Goal: Information Seeking & Learning: Learn about a topic

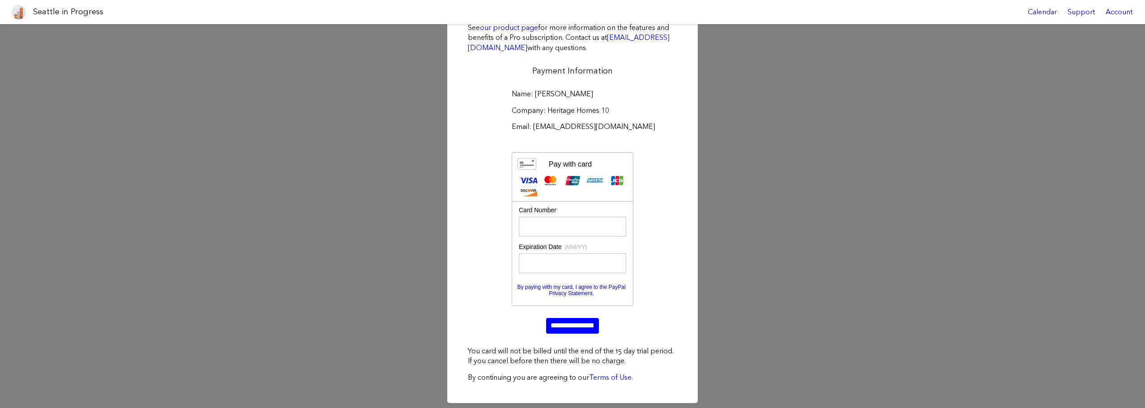
scroll to position [91, 0]
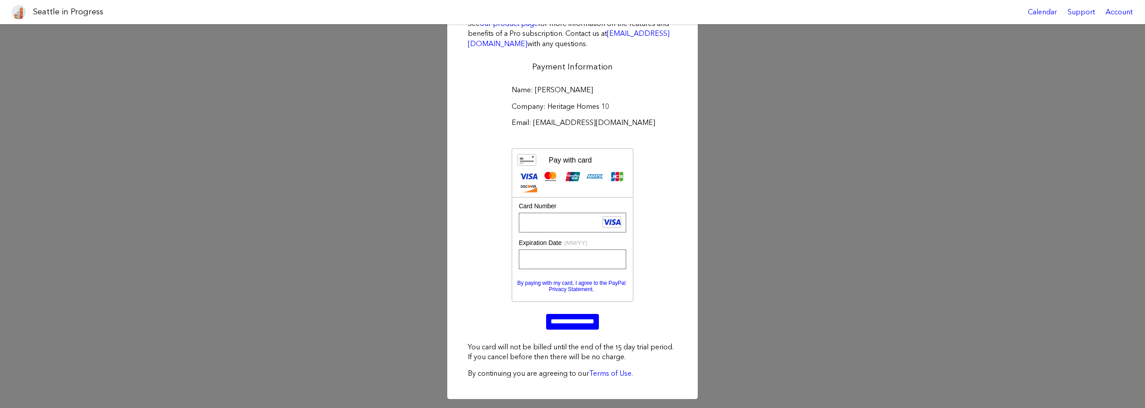
click at [649, 302] on div "Name: [PERSON_NAME] Company: Heritage Homes 10 Email: [EMAIL_ADDRESS][DOMAIN_NA…" at bounding box center [573, 207] width 222 height 257
click at [579, 317] on input "**********" at bounding box center [572, 321] width 53 height 15
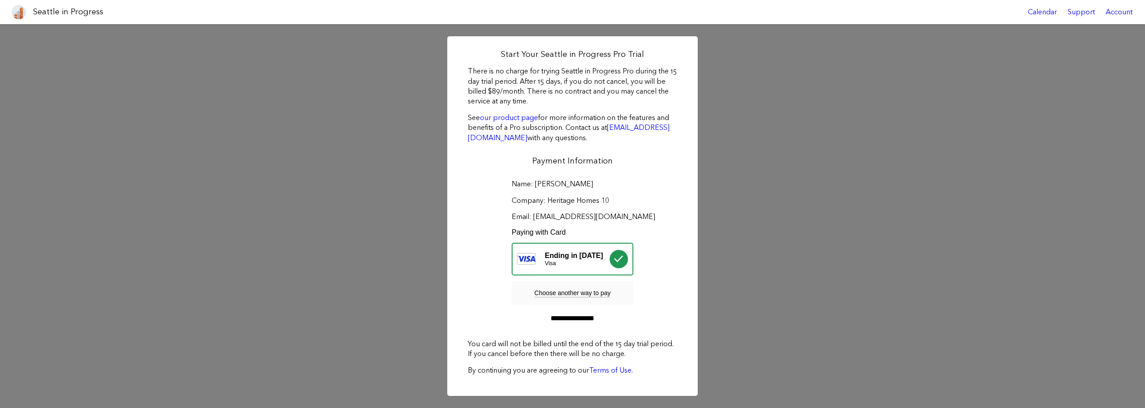
scroll to position [0, 0]
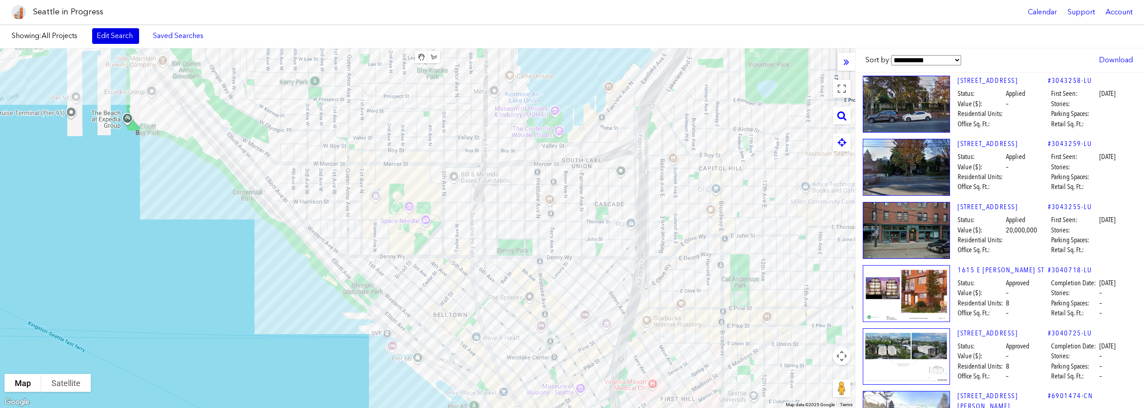
click at [133, 42] on link "Edit Search" at bounding box center [115, 35] width 47 height 15
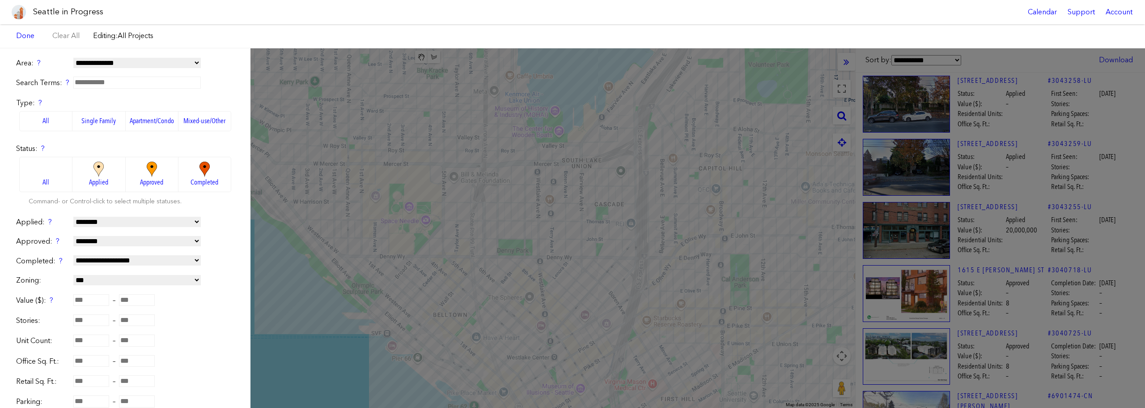
click at [133, 63] on select "**********" at bounding box center [136, 63] width 127 height 10
click at [216, 82] on div "Search Terms: ?" at bounding box center [125, 82] width 218 height 11
click at [173, 64] on select "**********" at bounding box center [136, 63] width 127 height 10
select select "**********"
click at [73, 58] on select "**********" at bounding box center [136, 63] width 127 height 10
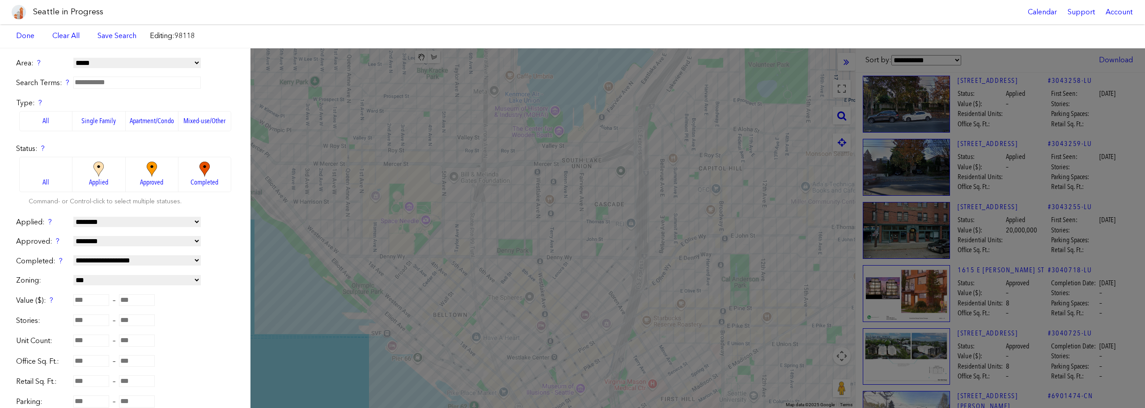
click at [100, 121] on label "Single Family" at bounding box center [98, 121] width 53 height 20
click at [100, 171] on img at bounding box center [98, 169] width 25 height 16
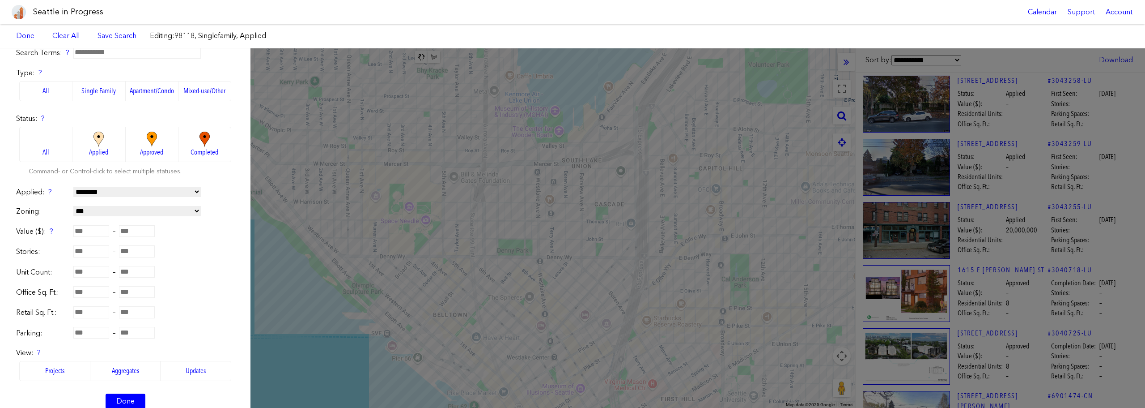
scroll to position [45, 0]
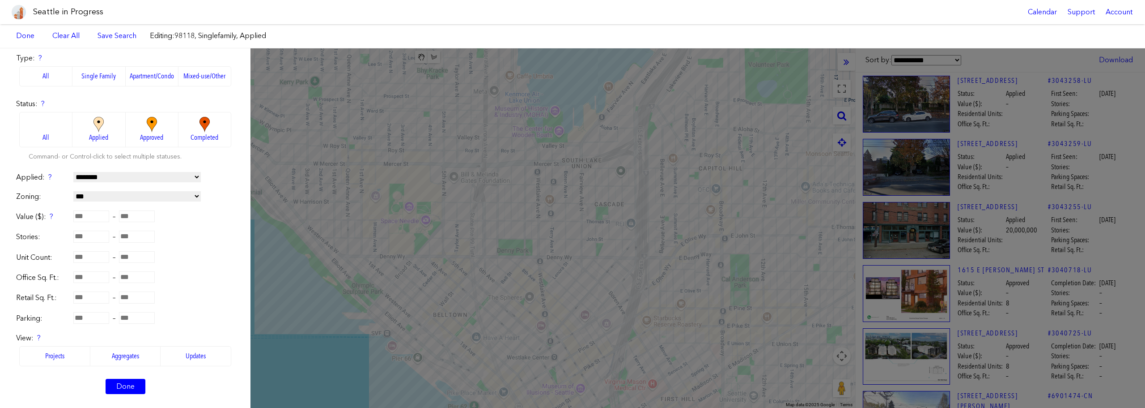
click at [140, 127] on img at bounding box center [152, 125] width 25 height 16
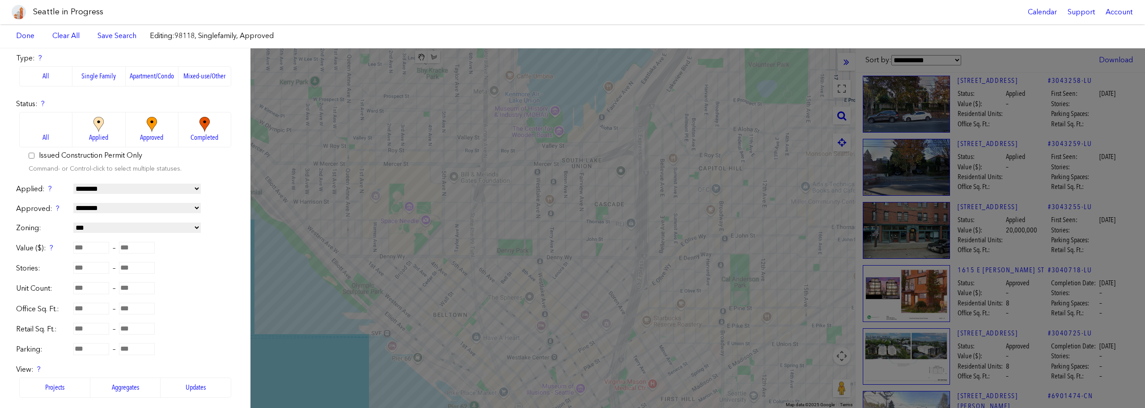
click at [99, 128] on img at bounding box center [98, 125] width 25 height 16
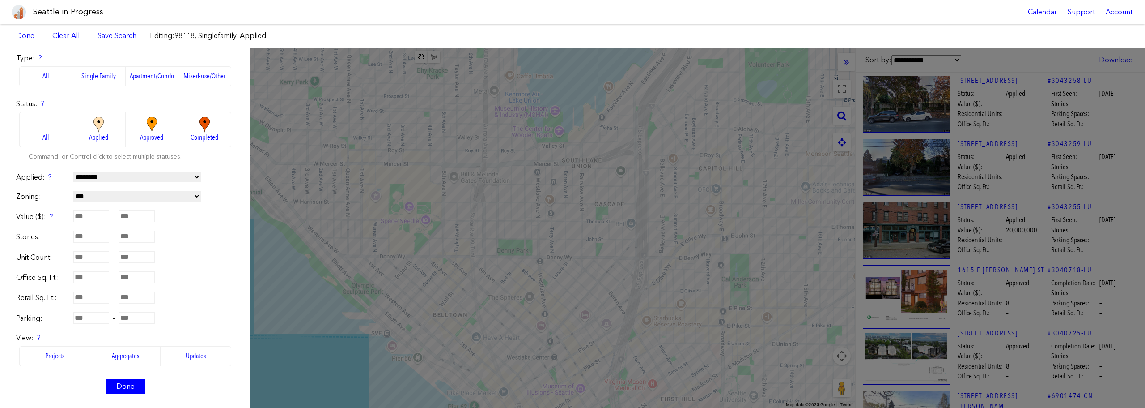
click at [149, 132] on span "Approved" at bounding box center [151, 137] width 23 height 10
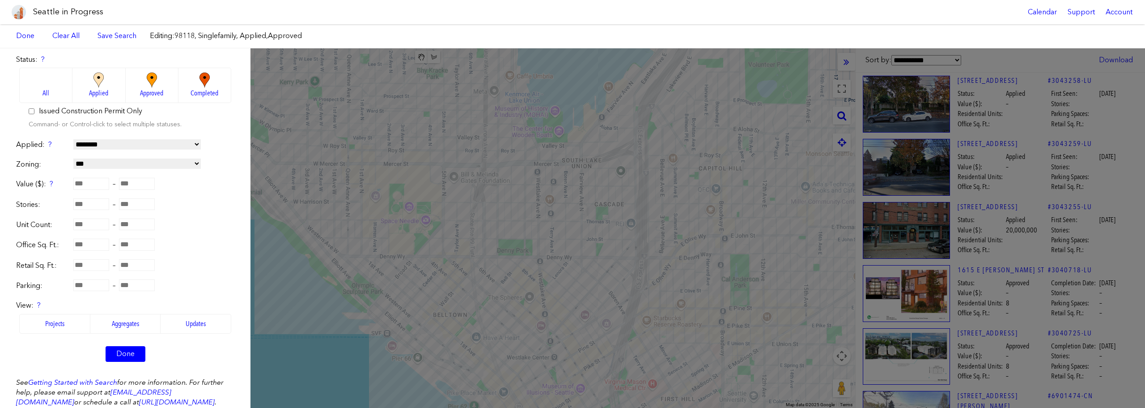
scroll to position [89, 0]
click at [154, 144] on select "**********" at bounding box center [136, 144] width 127 height 10
select select "**********"
click at [73, 139] on select "**********" at bounding box center [136, 144] width 127 height 10
click at [161, 165] on select "**********" at bounding box center [136, 163] width 127 height 10
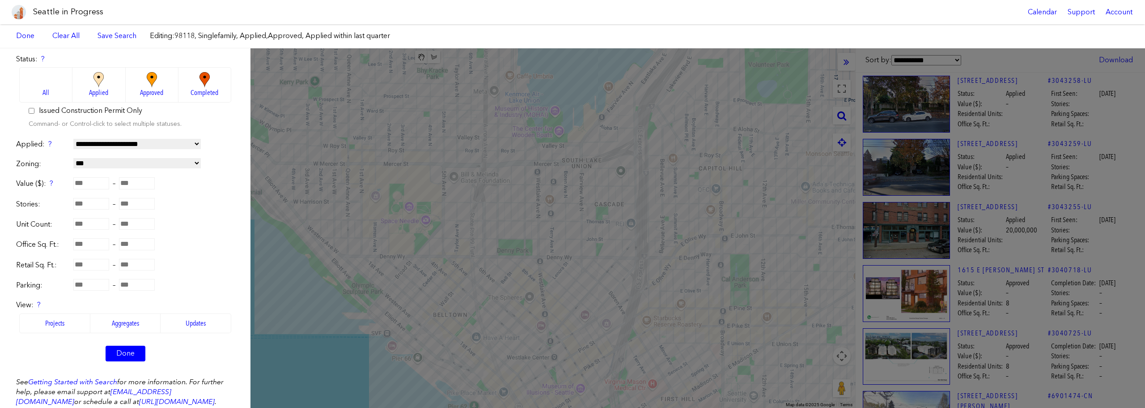
select select "**"
click at [73, 158] on select "**********" at bounding box center [136, 163] width 127 height 10
click at [133, 355] on link "Done" at bounding box center [126, 352] width 40 height 15
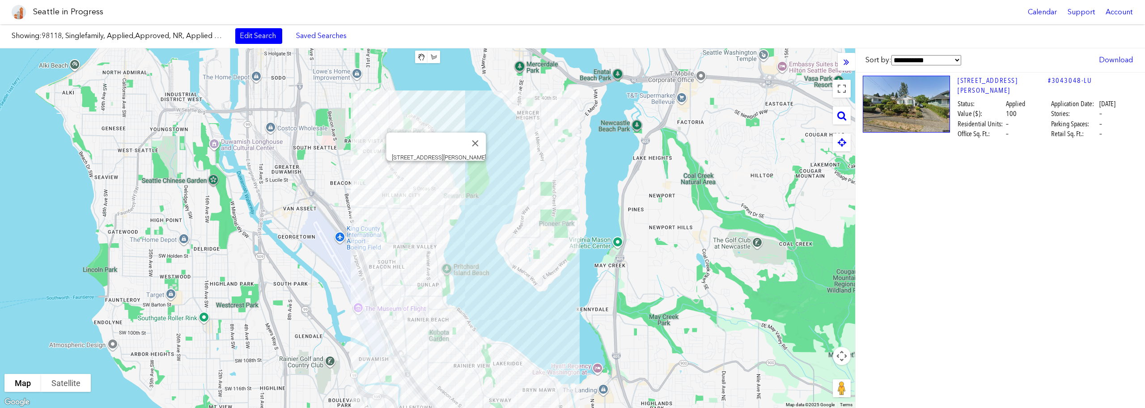
click at [942, 62] on select "**********" at bounding box center [927, 60] width 70 height 10
click at [942, 61] on select "**********" at bounding box center [927, 60] width 70 height 10
click at [270, 38] on link "Edit Search" at bounding box center [258, 35] width 47 height 15
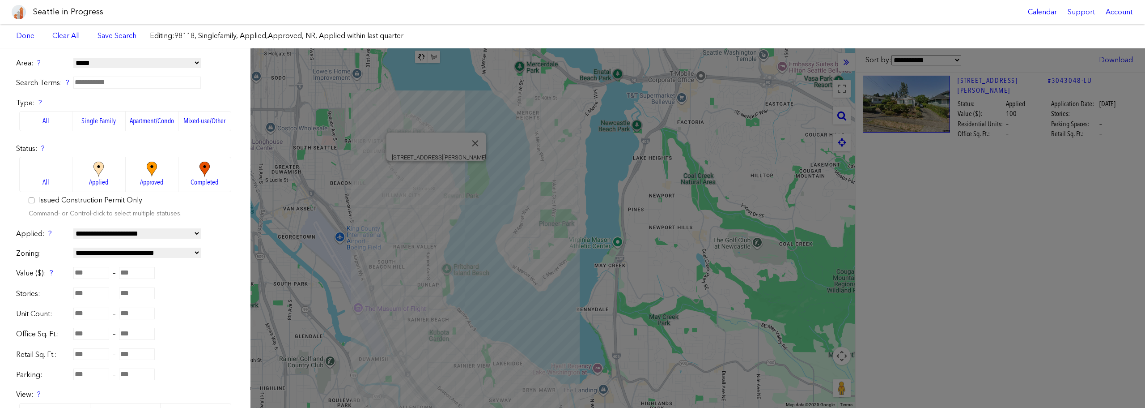
click at [47, 179] on span "All" at bounding box center [45, 182] width 7 height 10
click at [53, 177] on label "All" at bounding box center [45, 174] width 53 height 35
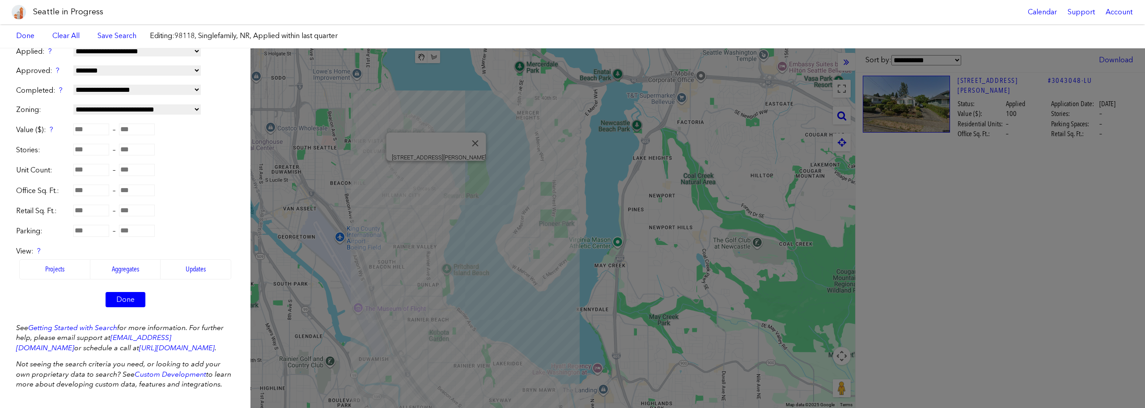
scroll to position [179, 0]
click at [125, 290] on link "Done" at bounding box center [126, 297] width 40 height 15
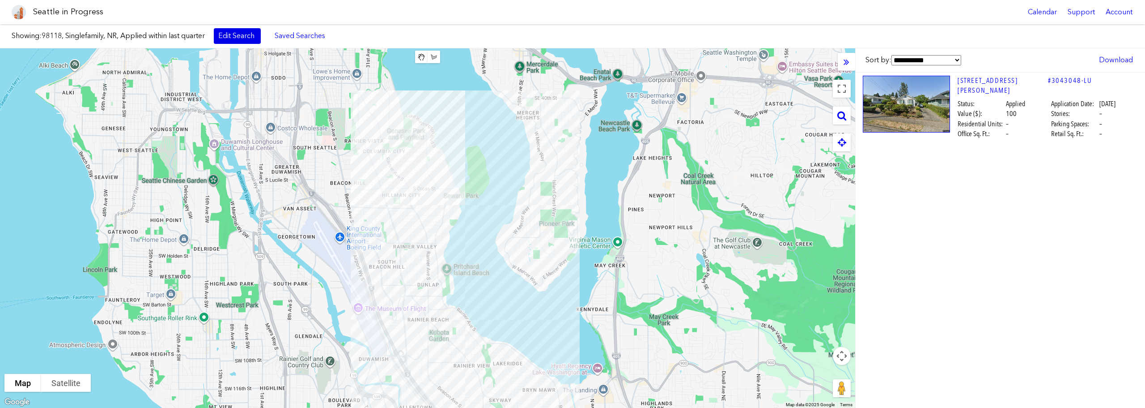
click at [251, 38] on link "Edit Search" at bounding box center [237, 35] width 47 height 15
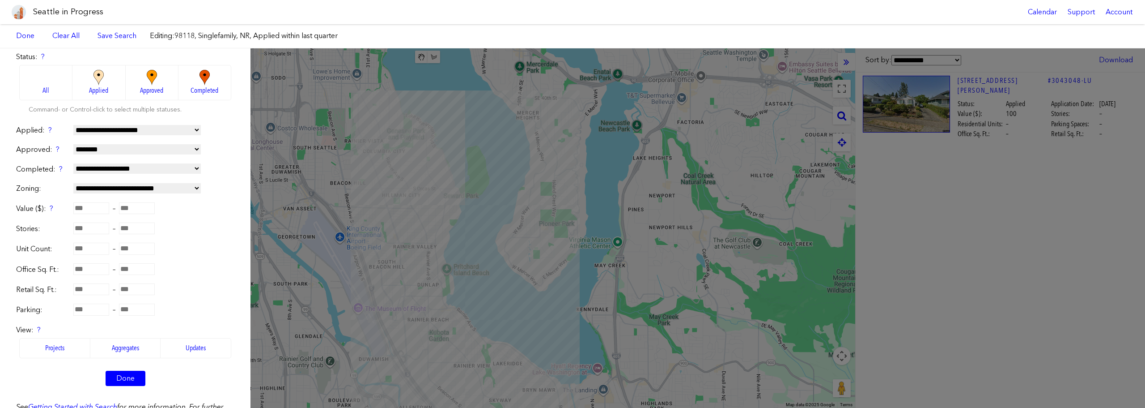
scroll to position [183, 0]
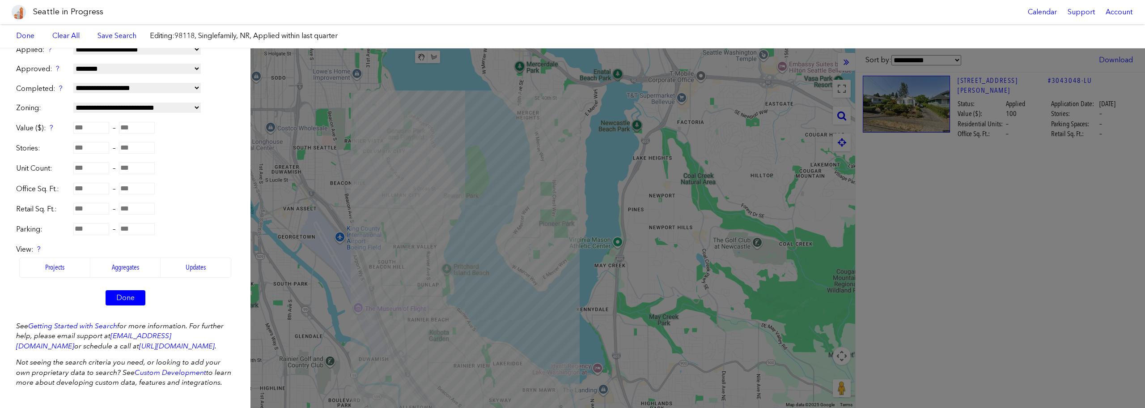
click at [143, 257] on label "Aggregates" at bounding box center [125, 267] width 71 height 20
click at [121, 293] on link "Done" at bounding box center [126, 297] width 40 height 15
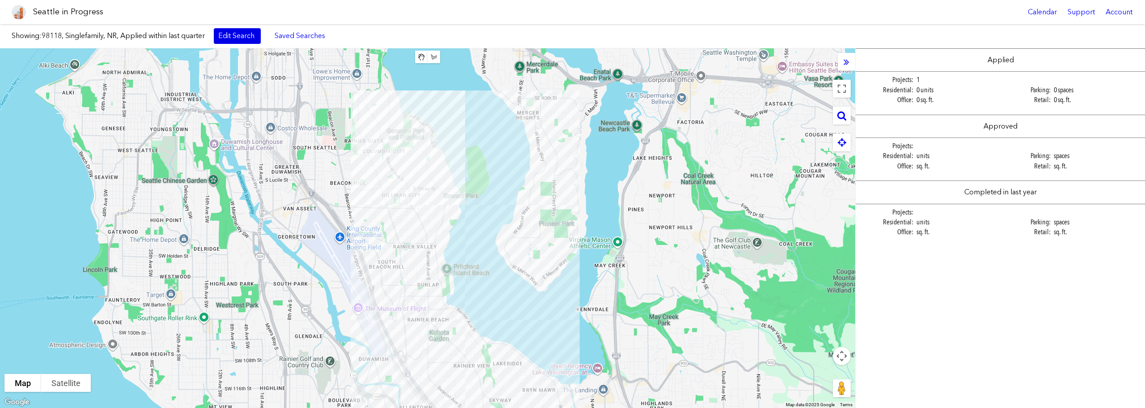
click at [246, 37] on link "Edit Search" at bounding box center [237, 35] width 47 height 15
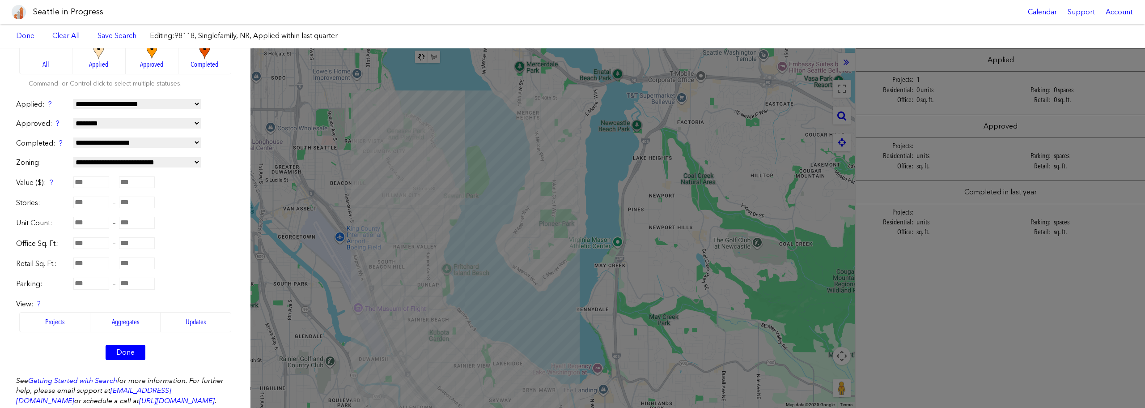
scroll to position [183, 0]
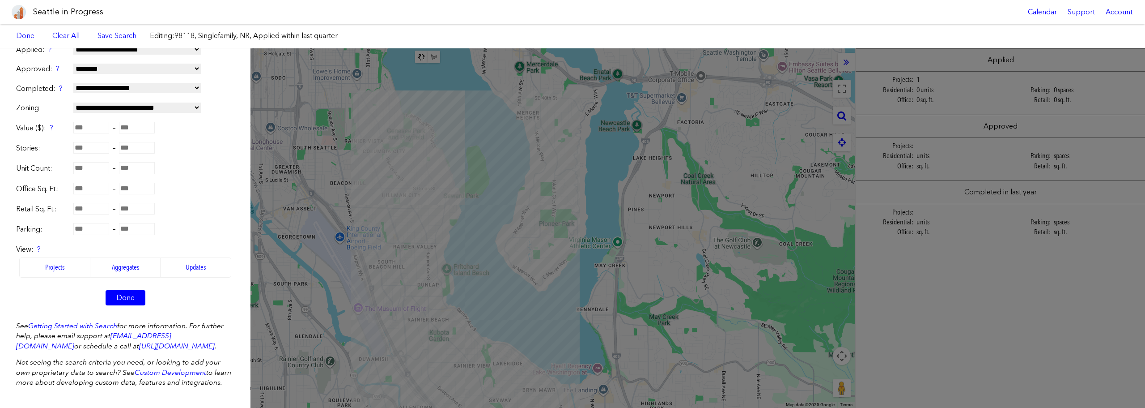
click at [187, 258] on label "Updates" at bounding box center [196, 267] width 71 height 20
click at [135, 290] on link "Done" at bounding box center [126, 297] width 40 height 15
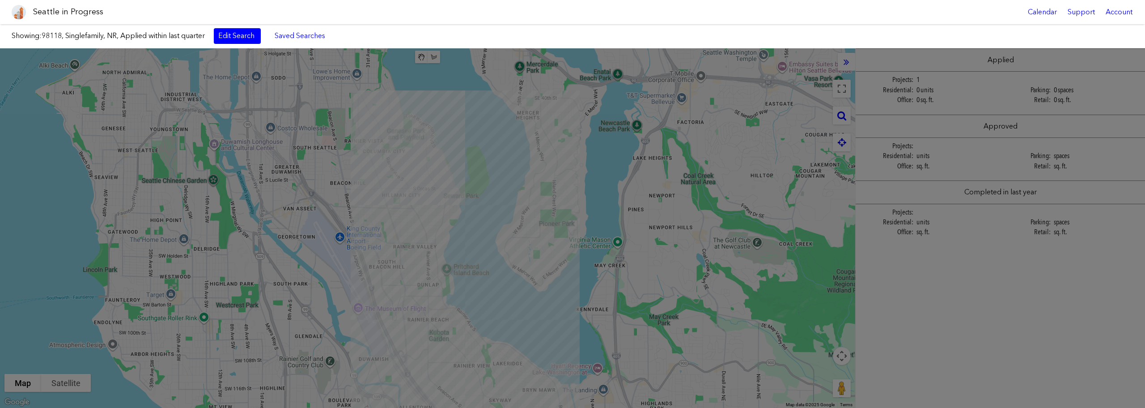
select select "****"
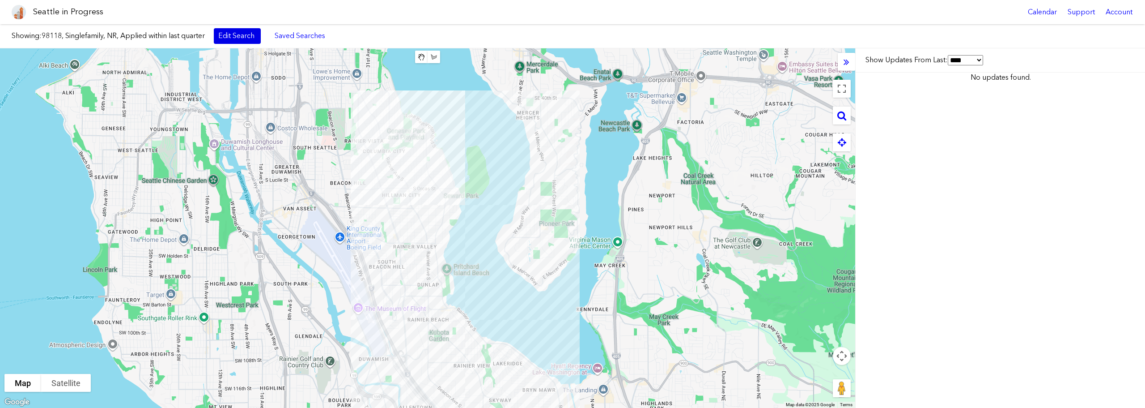
click at [250, 38] on link "Edit Search" at bounding box center [237, 35] width 47 height 15
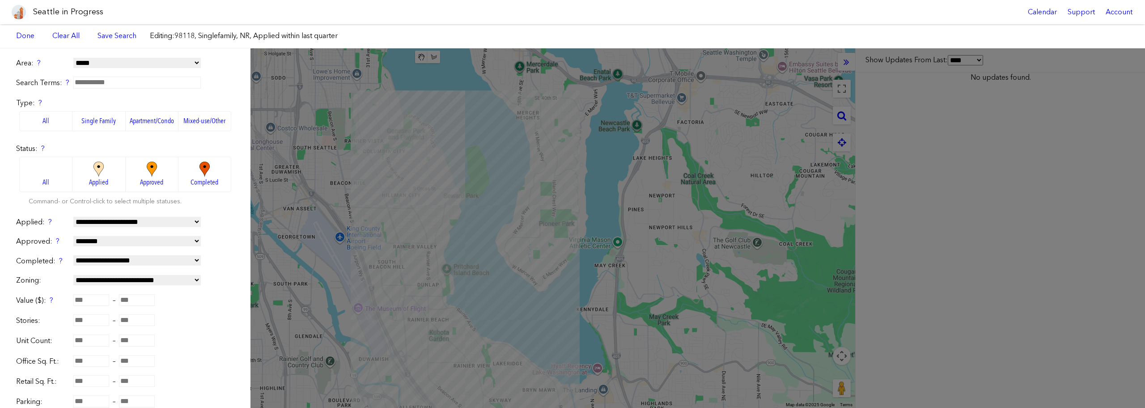
click at [212, 115] on label "Mixed-use/Other" at bounding box center [204, 121] width 53 height 20
click at [30, 35] on link "Done" at bounding box center [25, 35] width 27 height 15
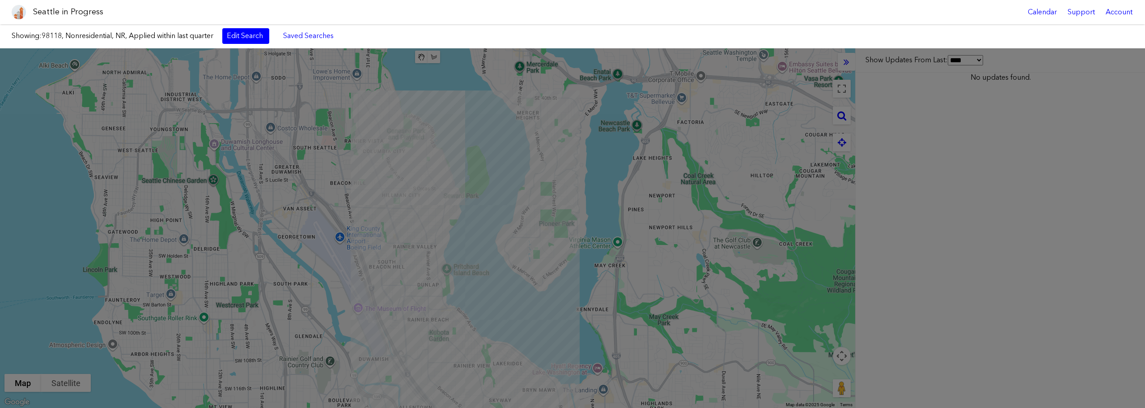
select select "****"
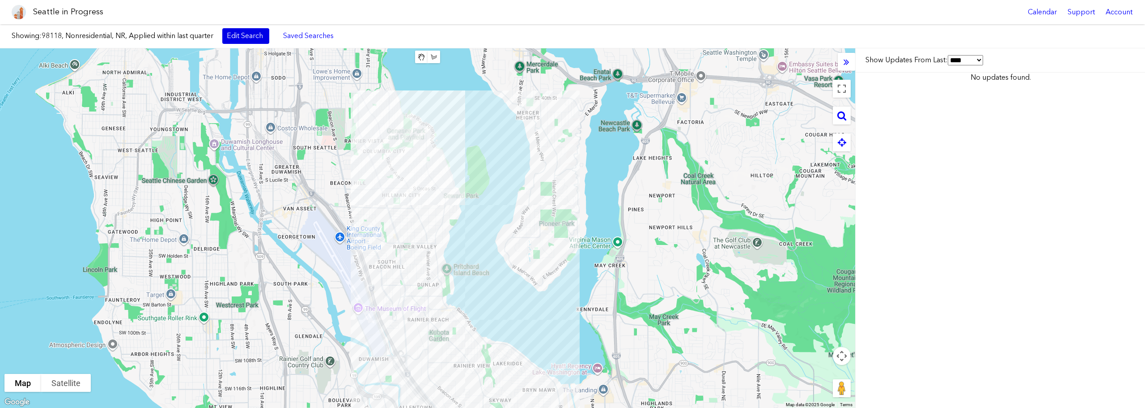
click at [254, 37] on link "Edit Search" at bounding box center [245, 35] width 47 height 15
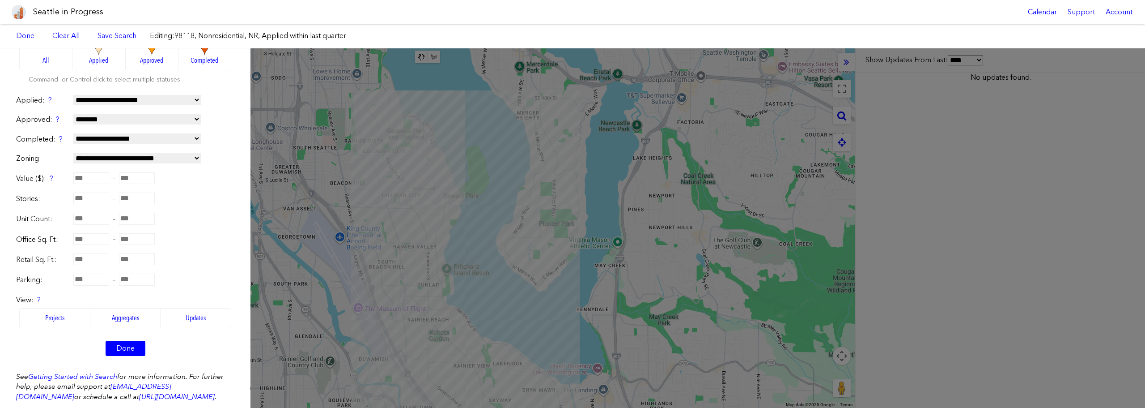
scroll to position [183, 0]
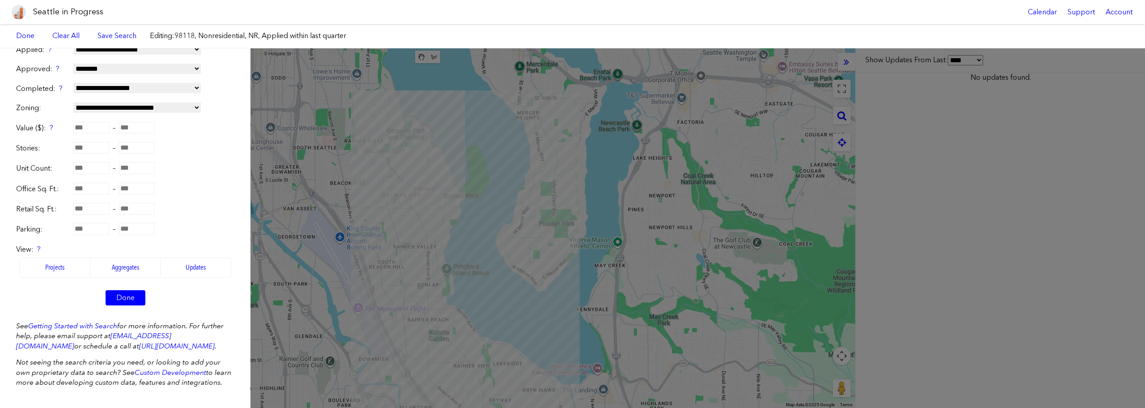
click at [59, 258] on label "Projects" at bounding box center [54, 267] width 71 height 20
click at [132, 290] on link "Done" at bounding box center [126, 297] width 40 height 15
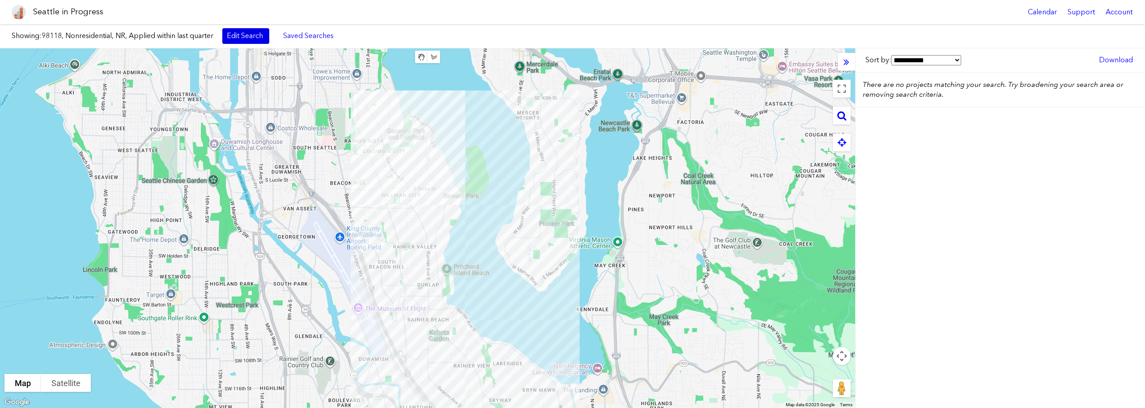
click at [252, 28] on link "Edit Search" at bounding box center [245, 35] width 47 height 15
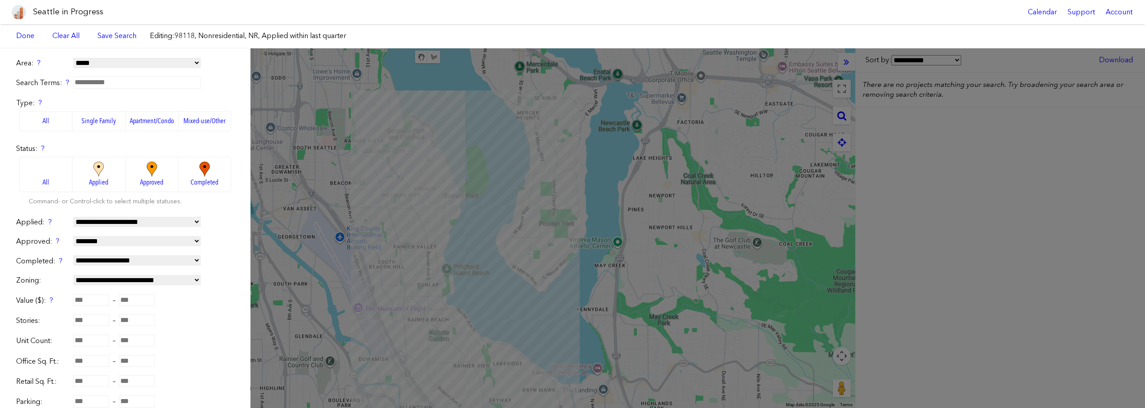
click at [98, 119] on label "Single Family" at bounding box center [98, 121] width 53 height 20
click at [68, 123] on label "All" at bounding box center [45, 121] width 53 height 20
click at [30, 37] on link "Done" at bounding box center [25, 35] width 27 height 15
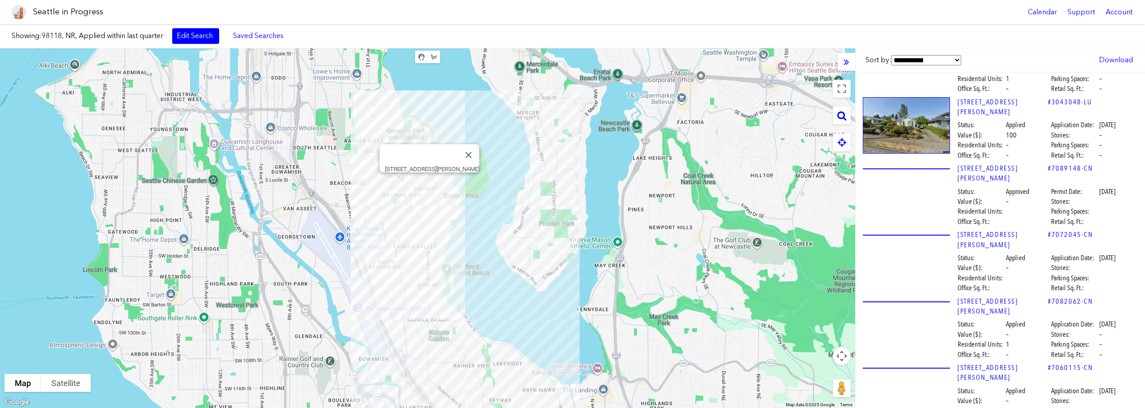
scroll to position [806, 0]
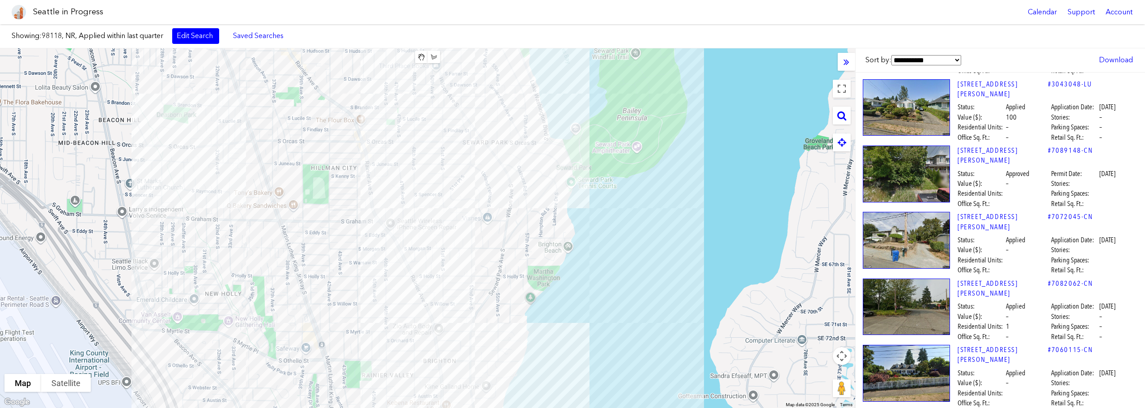
drag, startPoint x: 539, startPoint y: 248, endPoint x: 457, endPoint y: 252, distance: 82.4
click at [457, 252] on div at bounding box center [427, 227] width 855 height 359
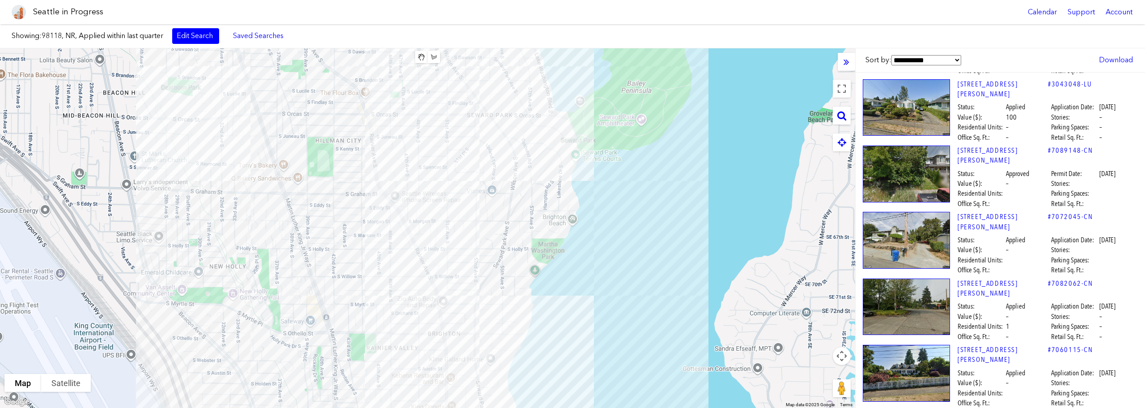
drag, startPoint x: 464, startPoint y: 265, endPoint x: 469, endPoint y: 235, distance: 29.9
click at [469, 235] on div at bounding box center [427, 227] width 855 height 359
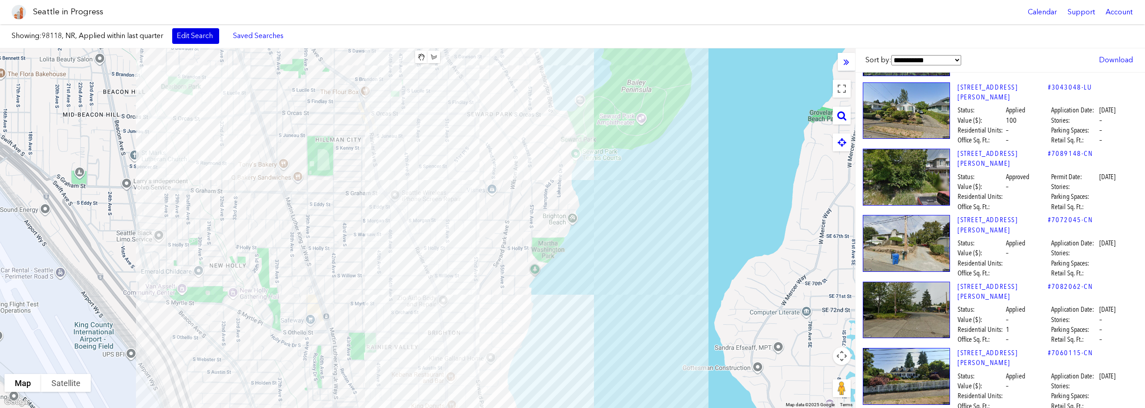
click at [203, 37] on link "Edit Search" at bounding box center [195, 35] width 47 height 15
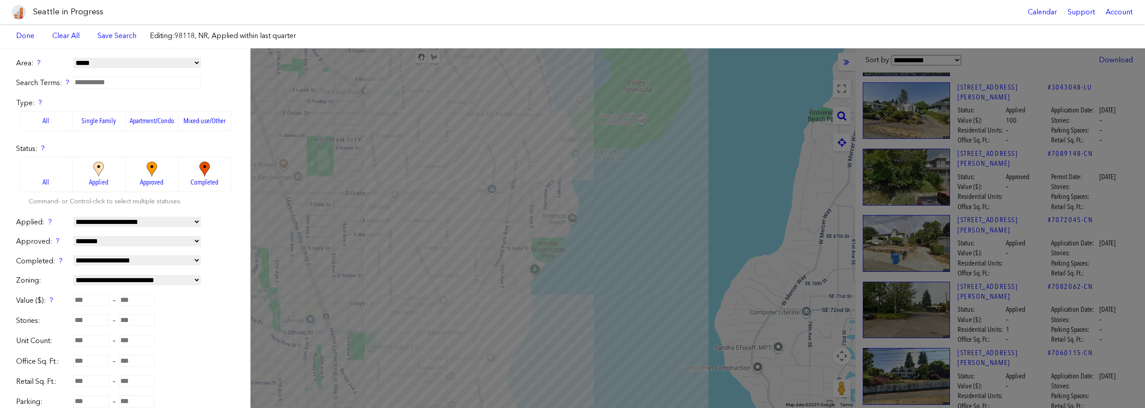
click at [142, 221] on select "**********" at bounding box center [136, 222] width 127 height 10
select select "*********"
click at [73, 217] on select "**********" at bounding box center [136, 222] width 127 height 10
click at [30, 35] on link "Done" at bounding box center [25, 35] width 27 height 15
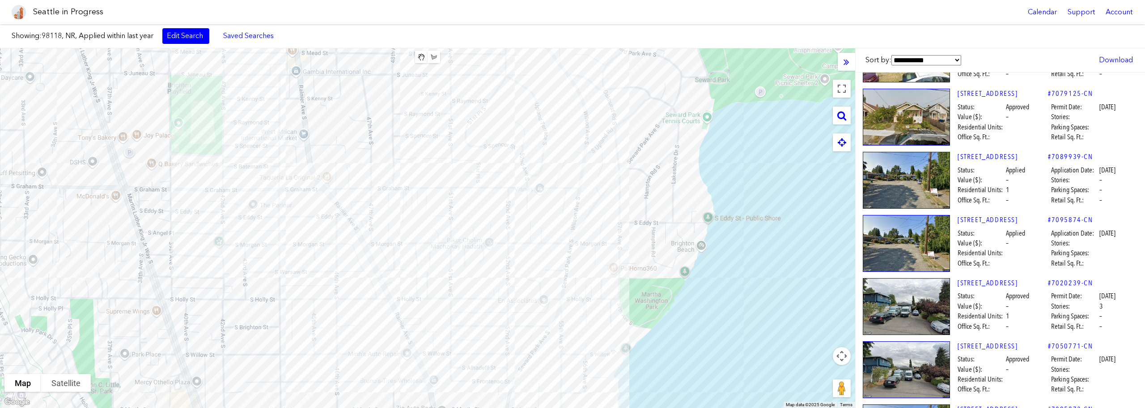
drag, startPoint x: 565, startPoint y: 222, endPoint x: 404, endPoint y: 240, distance: 161.2
click at [404, 240] on div at bounding box center [427, 227] width 855 height 359
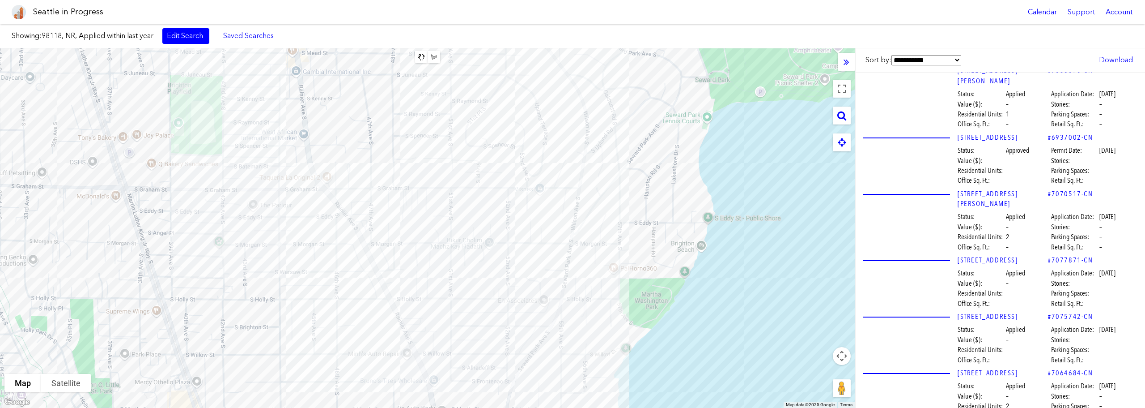
scroll to position [2481, 0]
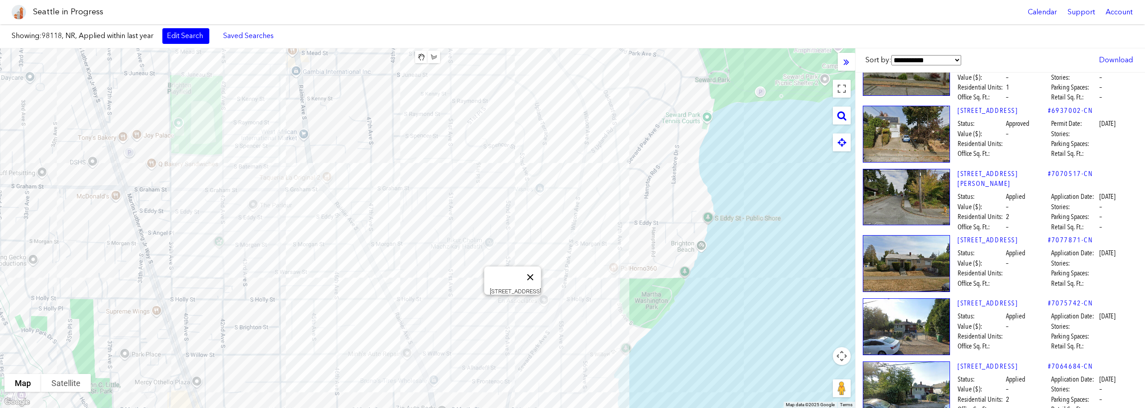
click at [531, 272] on button "Close" at bounding box center [530, 276] width 21 height 21
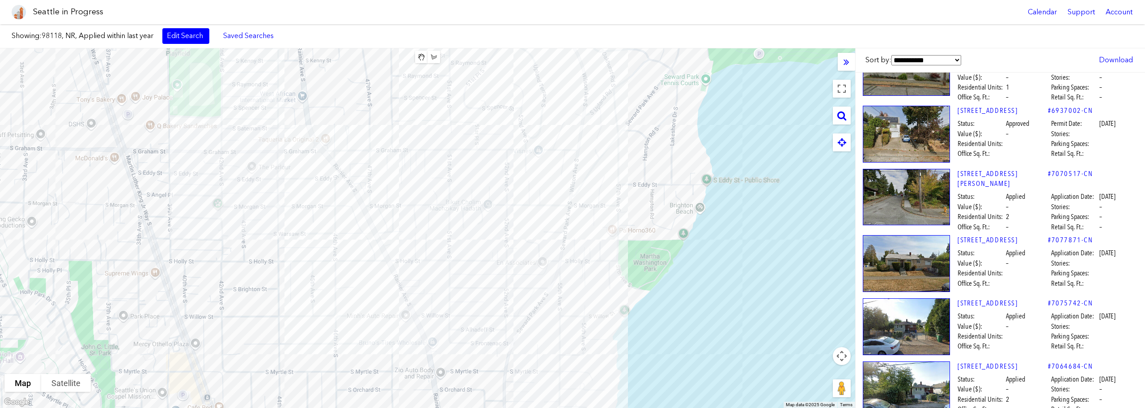
drag, startPoint x: 483, startPoint y: 328, endPoint x: 482, endPoint y: 290, distance: 38.0
click at [482, 290] on div at bounding box center [427, 227] width 855 height 359
click at [513, 266] on div "[STREET_ADDRESS]" at bounding box center [427, 227] width 855 height 359
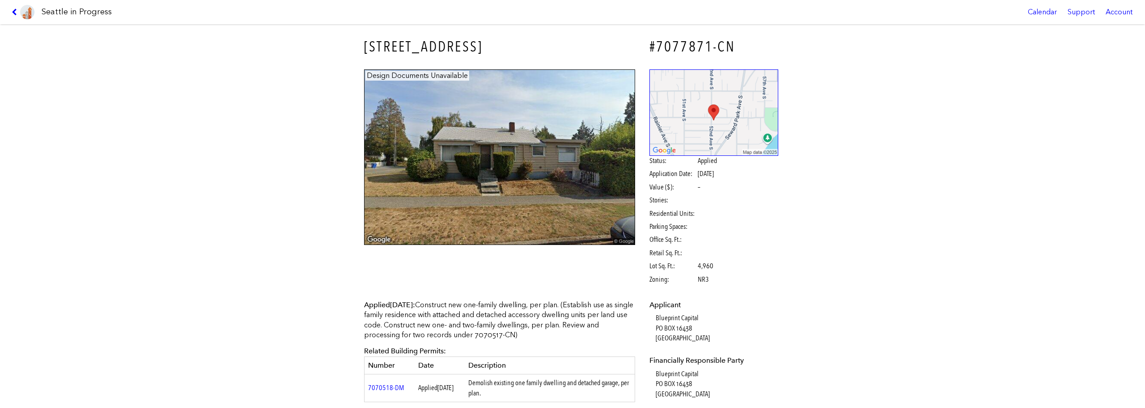
click at [15, 17] on link at bounding box center [23, 12] width 30 height 24
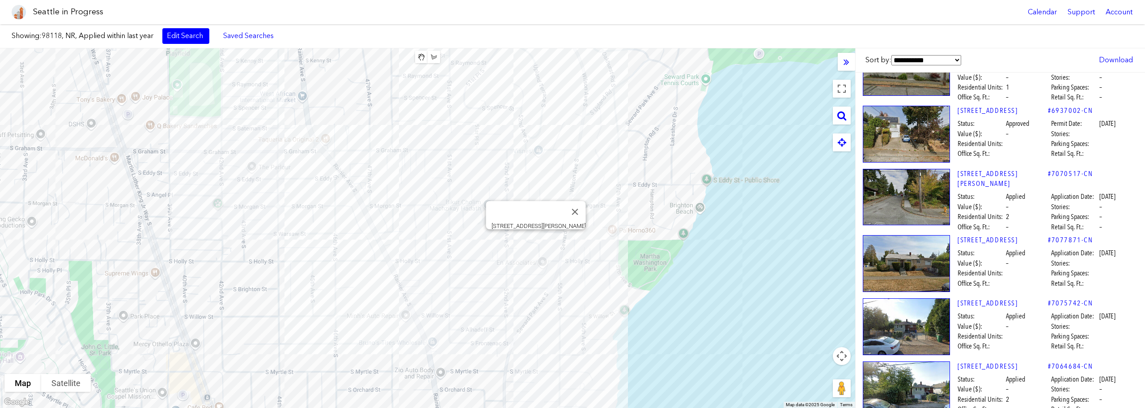
click at [536, 240] on div "[STREET_ADDRESS][PERSON_NAME]" at bounding box center [427, 227] width 855 height 359
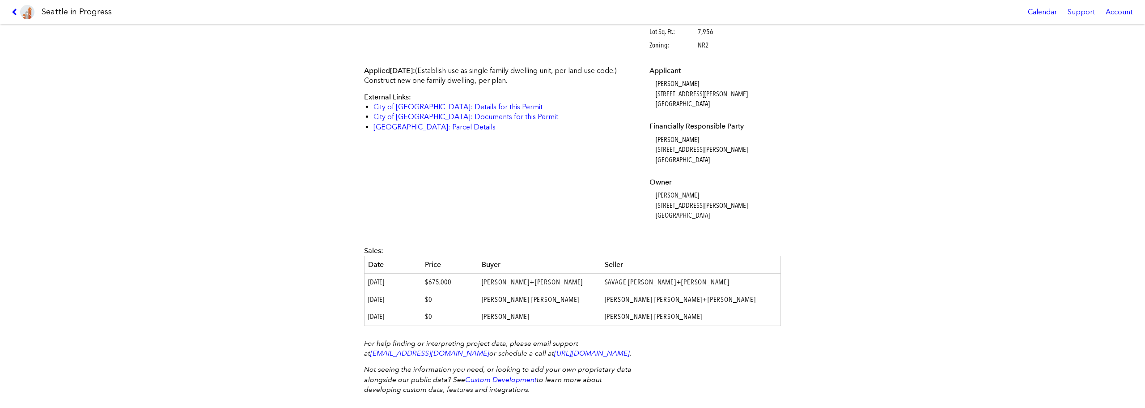
scroll to position [221, 0]
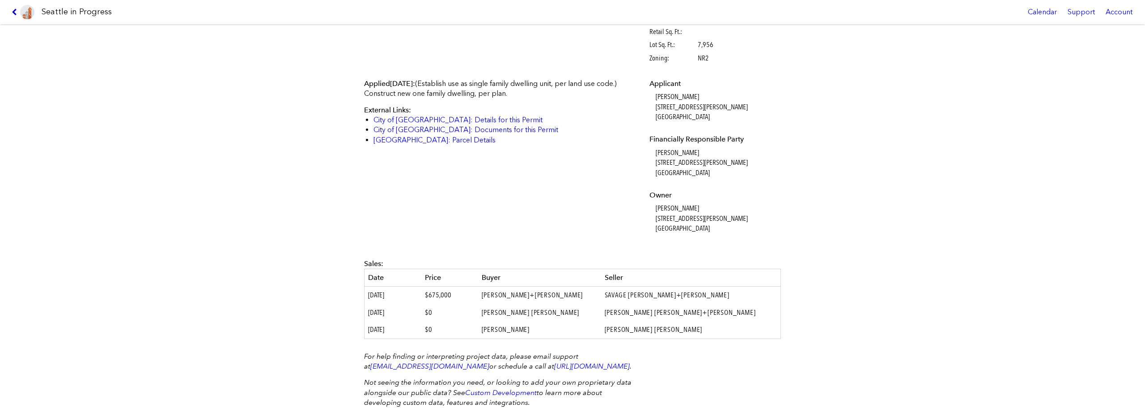
click at [13, 12] on icon at bounding box center [16, 11] width 8 height 7
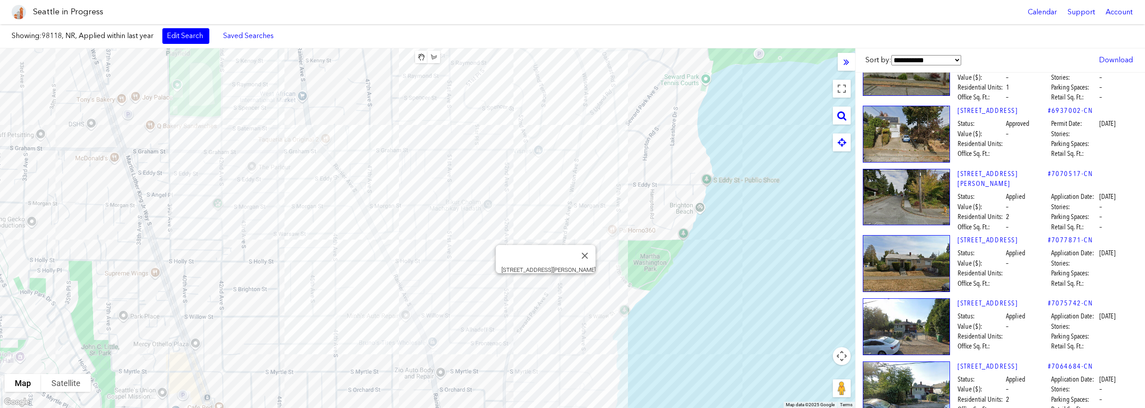
click at [544, 282] on div "[STREET_ADDRESS][PERSON_NAME]" at bounding box center [427, 227] width 855 height 359
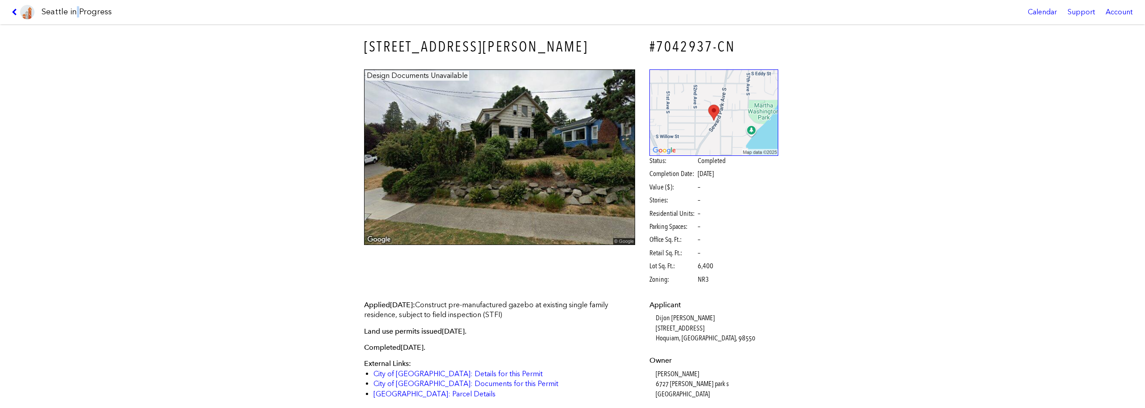
click at [76, 12] on h1 "Seattle in Progress" at bounding box center [77, 11] width 70 height 11
click at [17, 12] on icon at bounding box center [16, 11] width 8 height 7
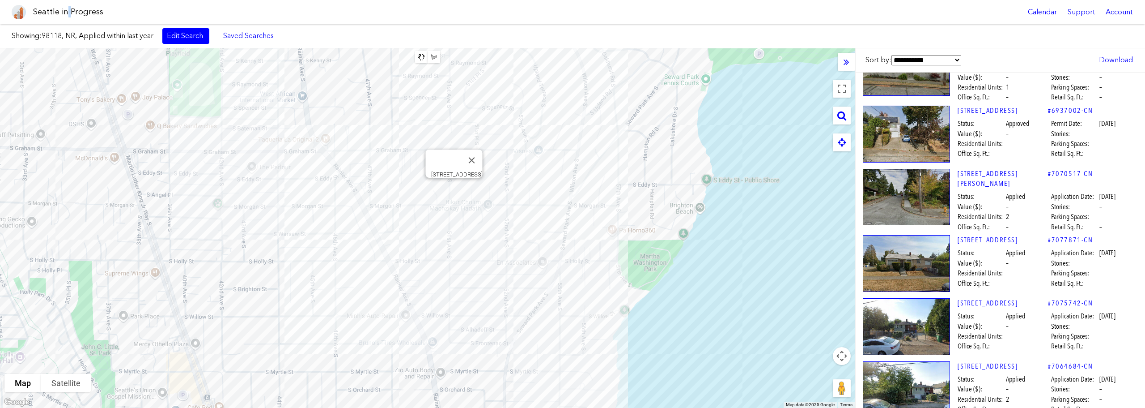
click at [454, 188] on div "[STREET_ADDRESS]" at bounding box center [427, 227] width 855 height 359
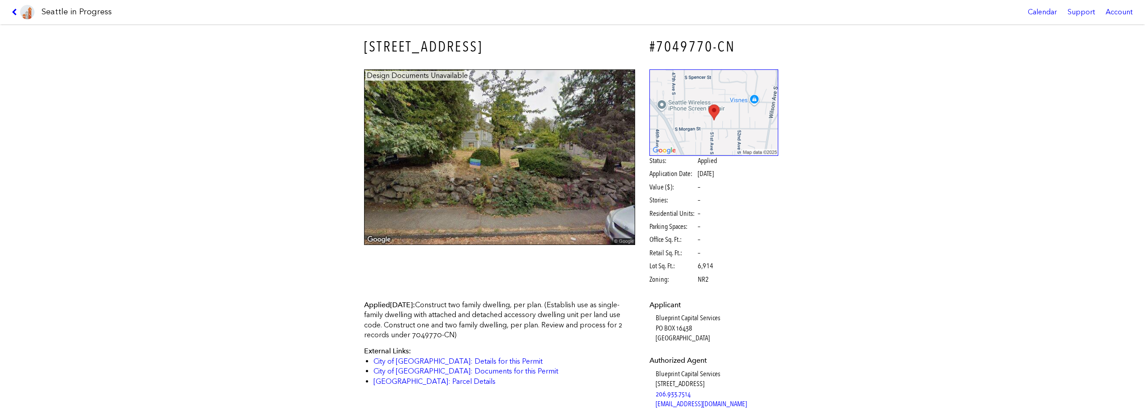
click at [250, 143] on div "[STREET_ADDRESS] #7049770-CN Design Documents Unavailable Status: Applied Appli…" at bounding box center [572, 215] width 1145 height 383
click at [13, 14] on icon at bounding box center [16, 11] width 8 height 7
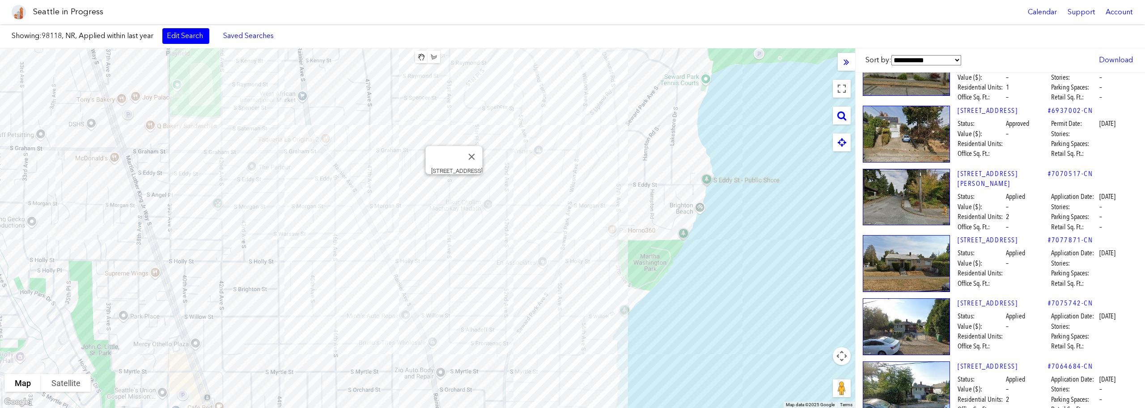
click at [454, 182] on div "[STREET_ADDRESS]" at bounding box center [427, 227] width 855 height 359
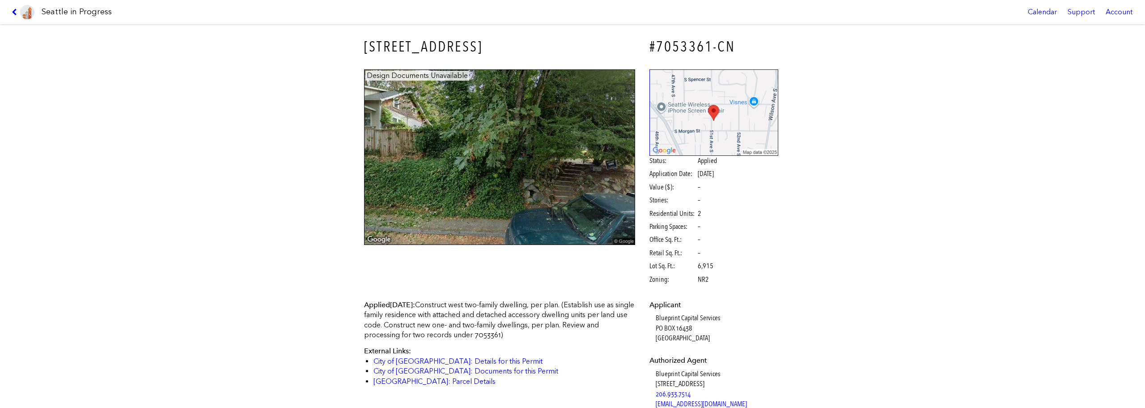
click at [85, 15] on h1 "Seattle in Progress" at bounding box center [77, 11] width 70 height 11
click at [17, 11] on icon at bounding box center [16, 11] width 8 height 7
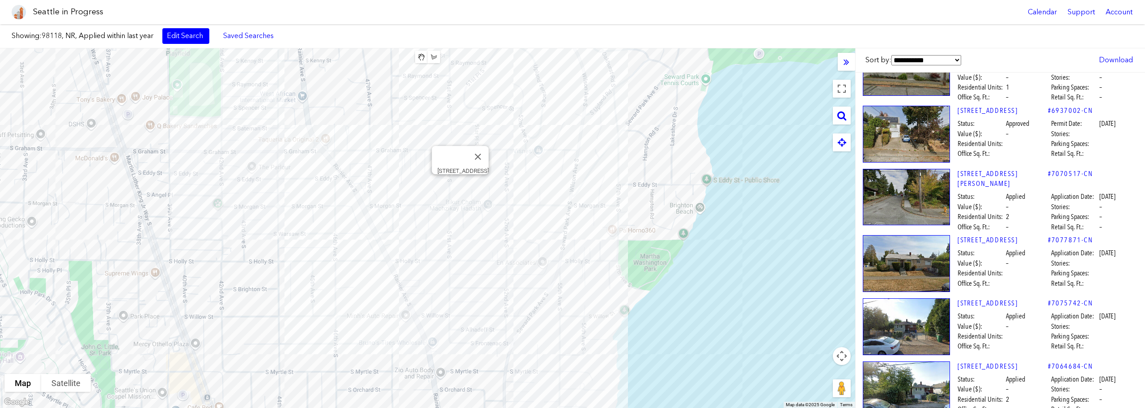
click at [462, 183] on div "[STREET_ADDRESS]" at bounding box center [427, 227] width 855 height 359
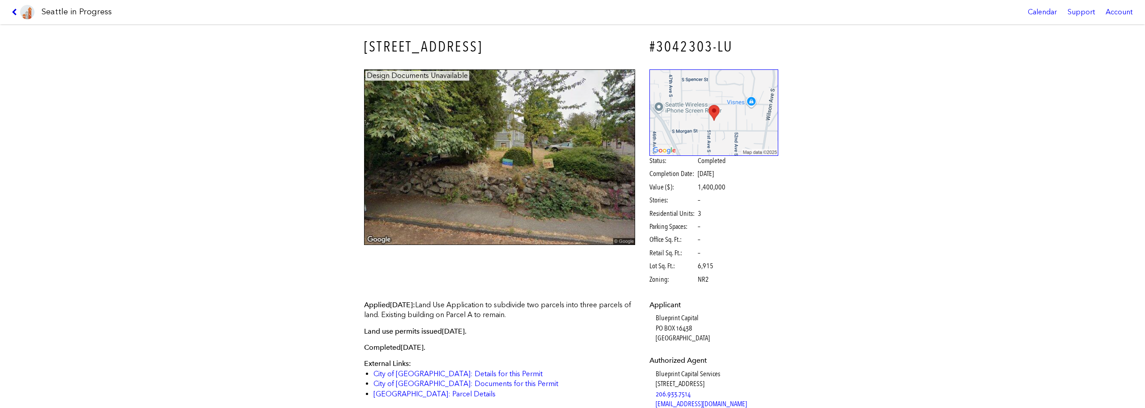
click at [14, 11] on icon at bounding box center [16, 11] width 8 height 7
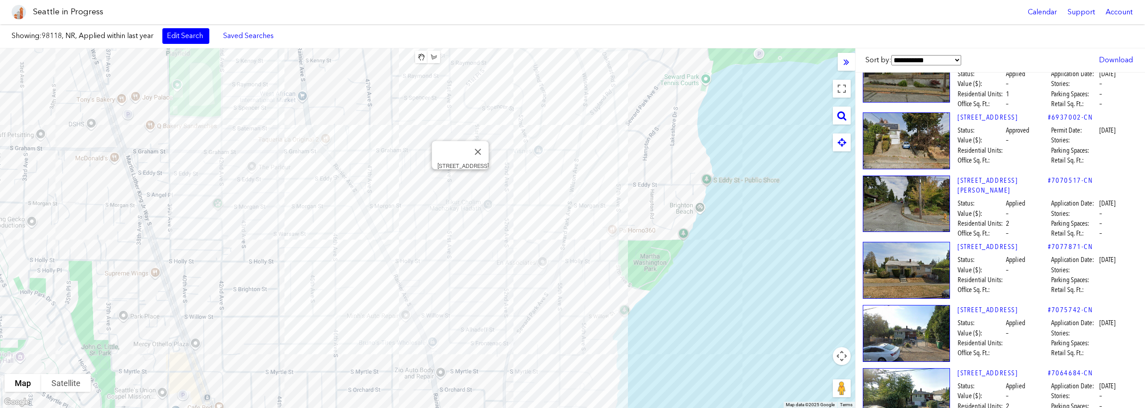
click at [463, 178] on div "[STREET_ADDRESS]" at bounding box center [427, 227] width 855 height 359
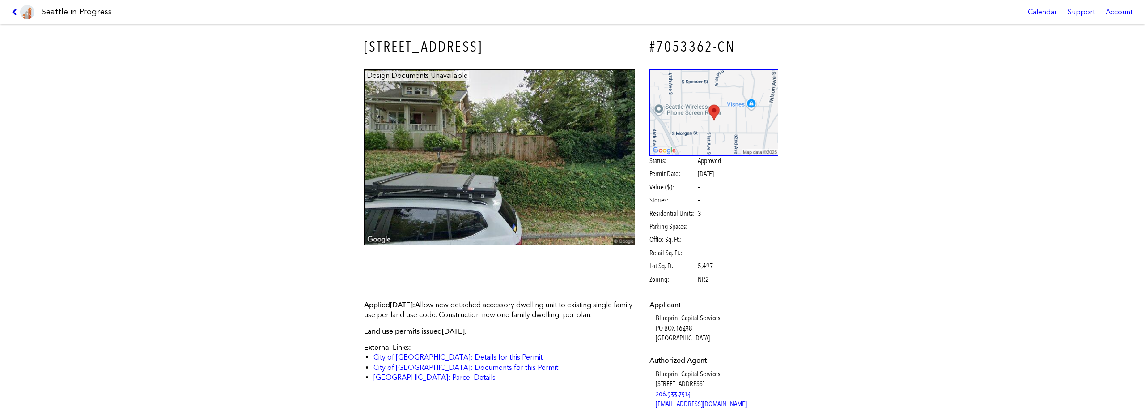
click at [13, 8] on icon at bounding box center [16, 11] width 8 height 7
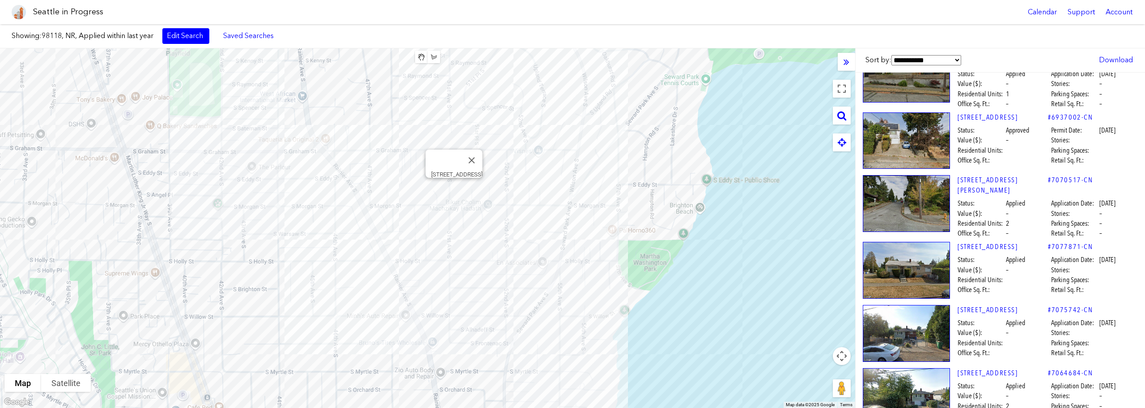
click at [452, 188] on div "[STREET_ADDRESS]" at bounding box center [427, 227] width 855 height 359
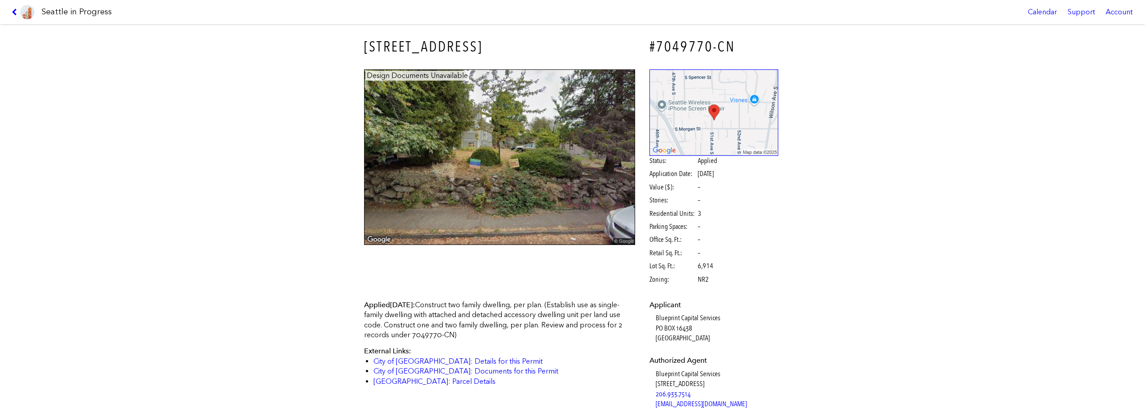
scroll to position [341, 0]
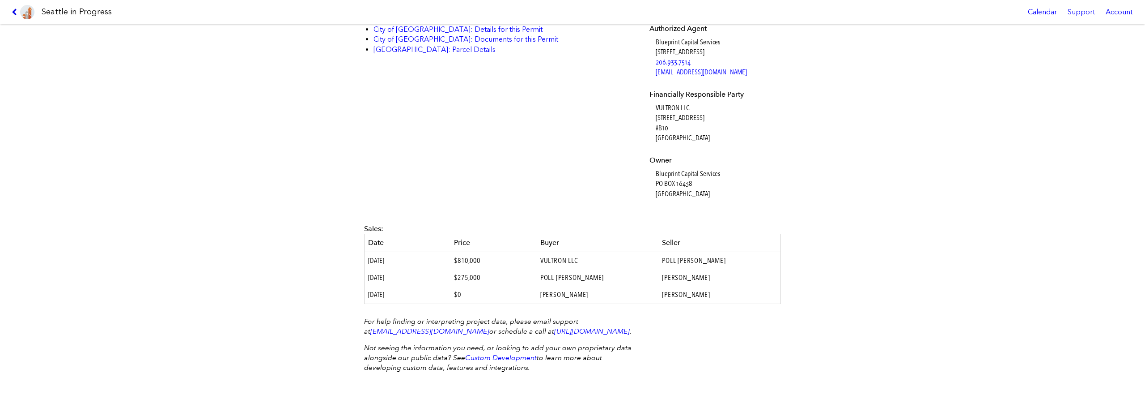
click at [17, 14] on icon at bounding box center [16, 11] width 8 height 7
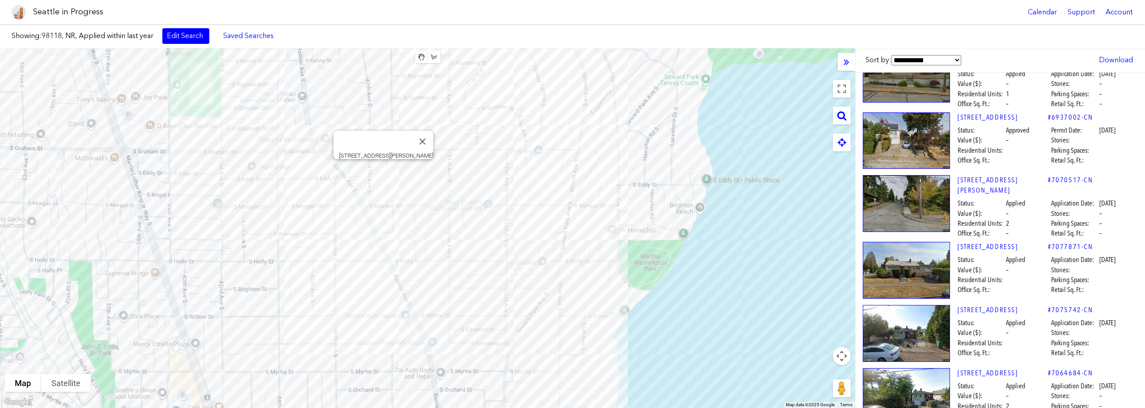
click at [383, 166] on div "[STREET_ADDRESS][PERSON_NAME]" at bounding box center [427, 227] width 855 height 359
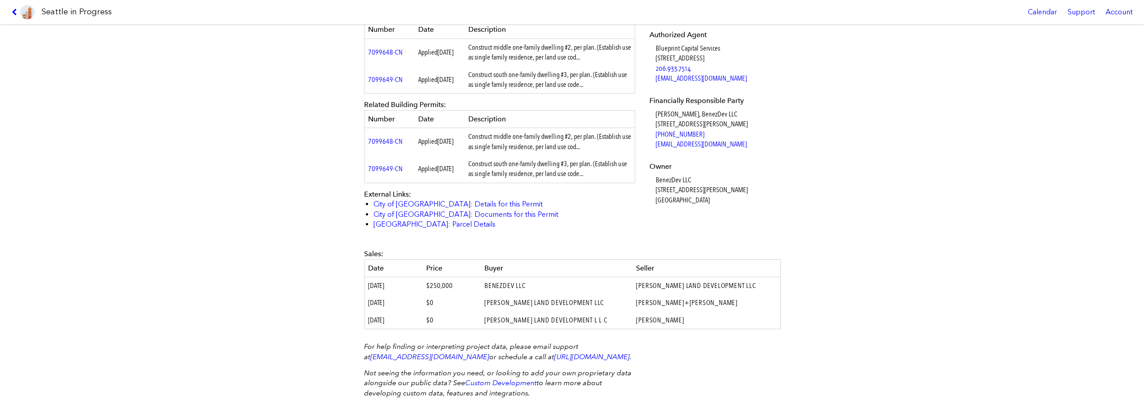
scroll to position [361, 0]
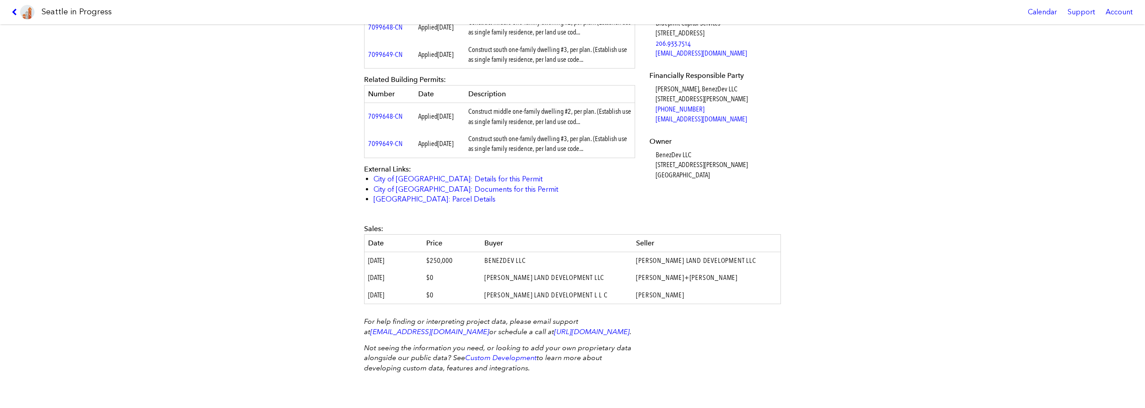
click at [291, 223] on div "[STREET_ADDRESS][PERSON_NAME] #7078527-CN Design Documents Unavailable Status: …" at bounding box center [572, 215] width 1145 height 383
drag, startPoint x: 209, startPoint y: 151, endPoint x: 160, endPoint y: 146, distance: 49.0
click at [160, 146] on div "[STREET_ADDRESS][PERSON_NAME] #7078527-CN Design Documents Unavailable Status: …" at bounding box center [572, 215] width 1145 height 383
click at [17, 9] on icon at bounding box center [16, 11] width 8 height 7
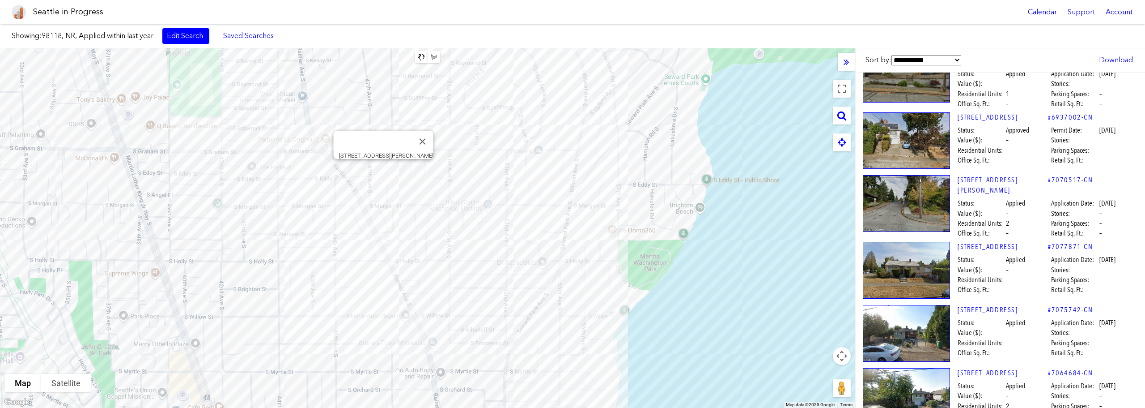
click at [383, 167] on div "[STREET_ADDRESS][PERSON_NAME]" at bounding box center [427, 227] width 855 height 359
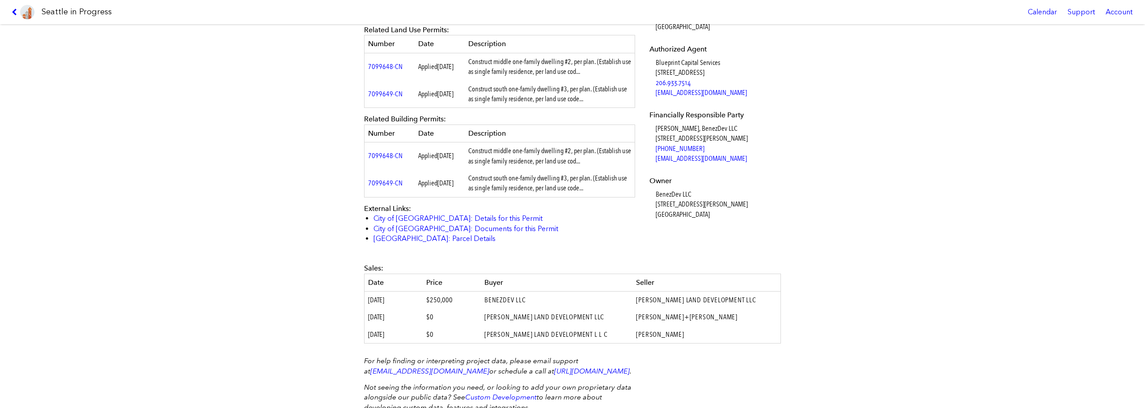
scroll to position [361, 0]
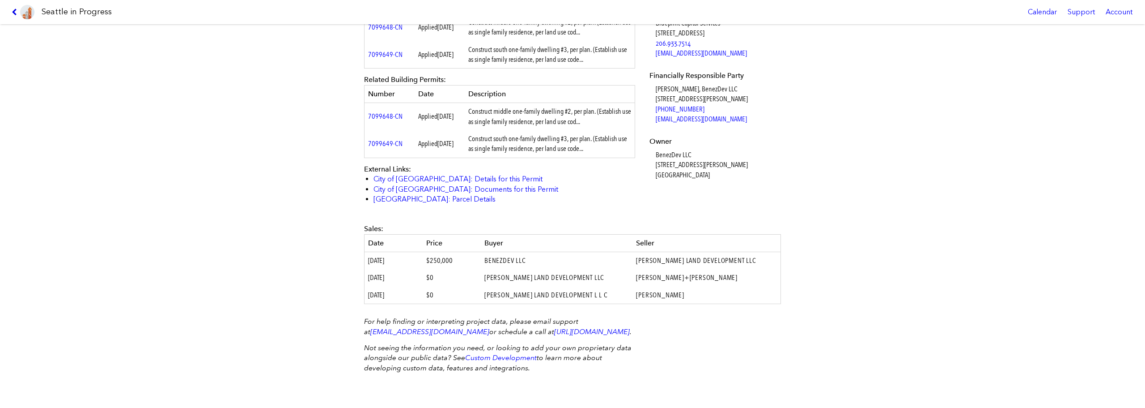
click at [14, 14] on icon at bounding box center [16, 11] width 8 height 7
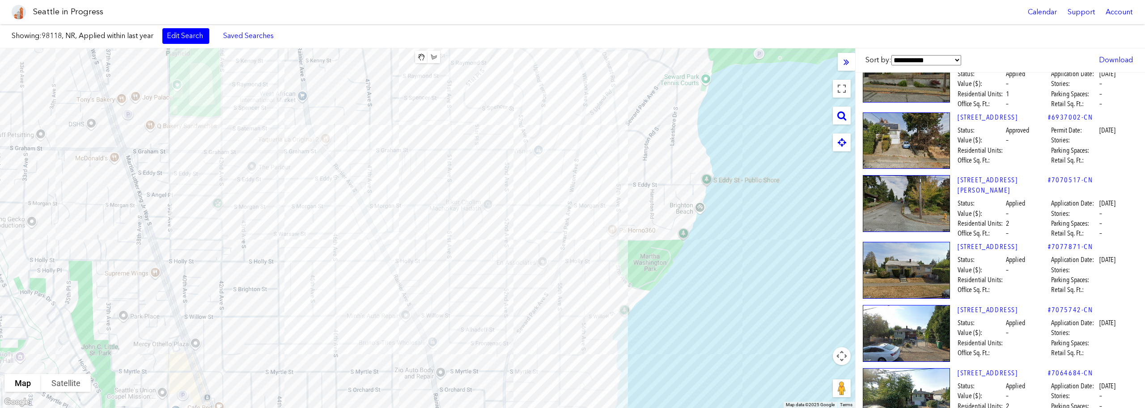
click at [382, 177] on div at bounding box center [427, 227] width 855 height 359
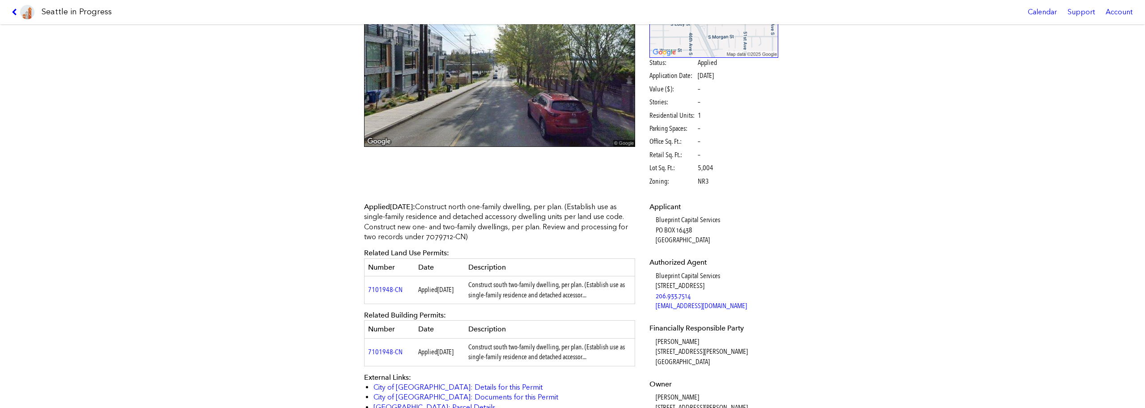
scroll to position [45, 0]
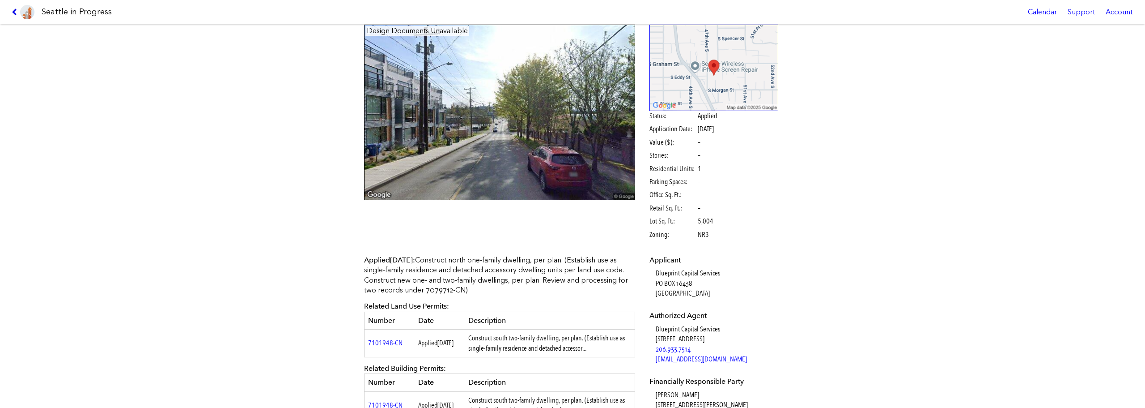
click at [17, 11] on icon at bounding box center [16, 11] width 8 height 7
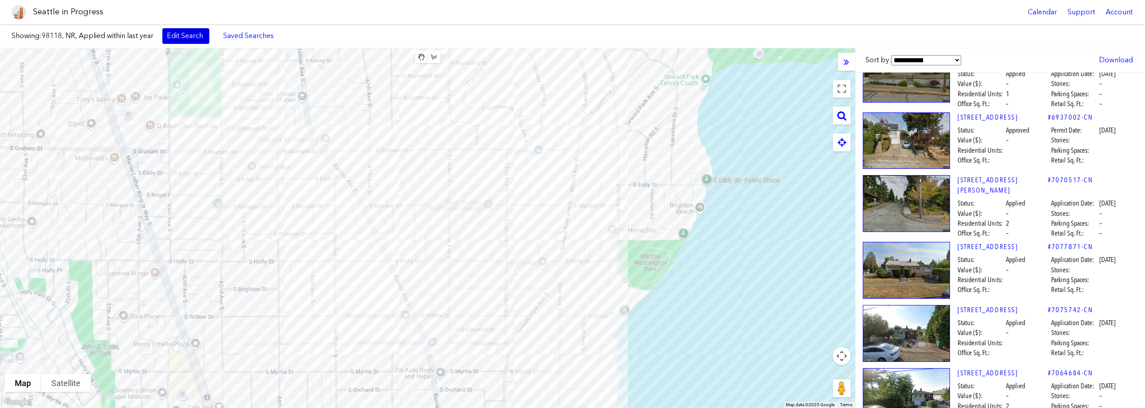
click at [182, 35] on link "Edit Search" at bounding box center [185, 35] width 47 height 15
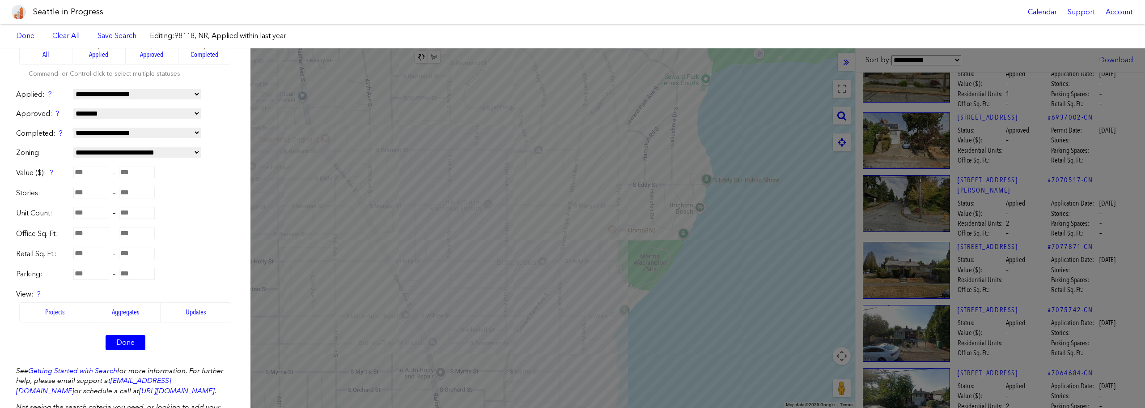
scroll to position [134, 0]
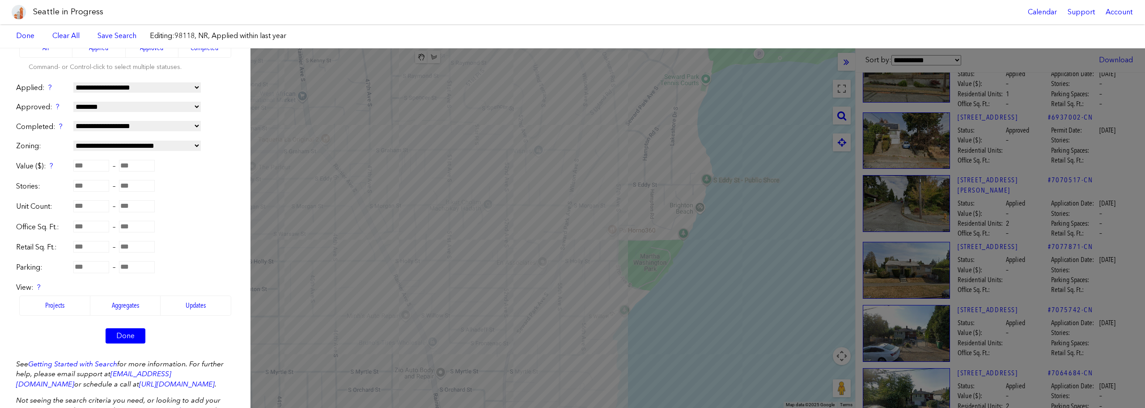
click at [190, 305] on label "Updates" at bounding box center [196, 305] width 71 height 20
click at [130, 334] on link "Done" at bounding box center [126, 335] width 40 height 15
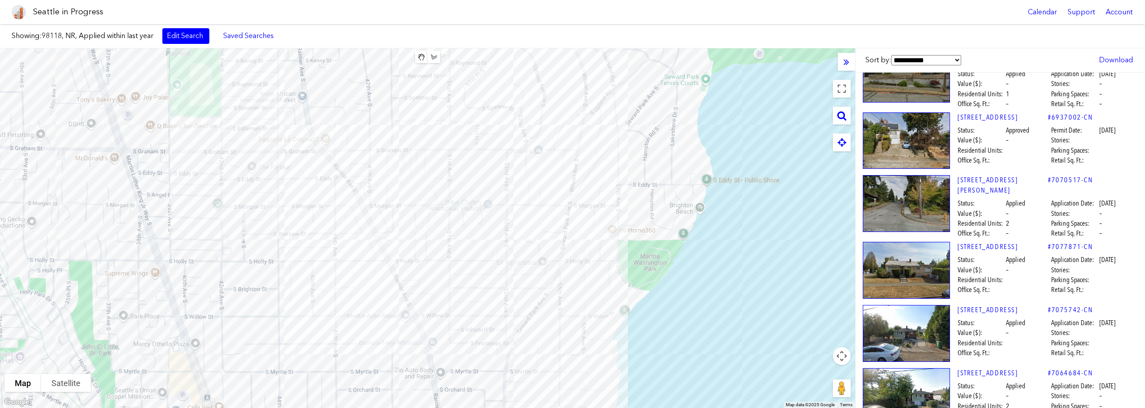
scroll to position [1057, 0]
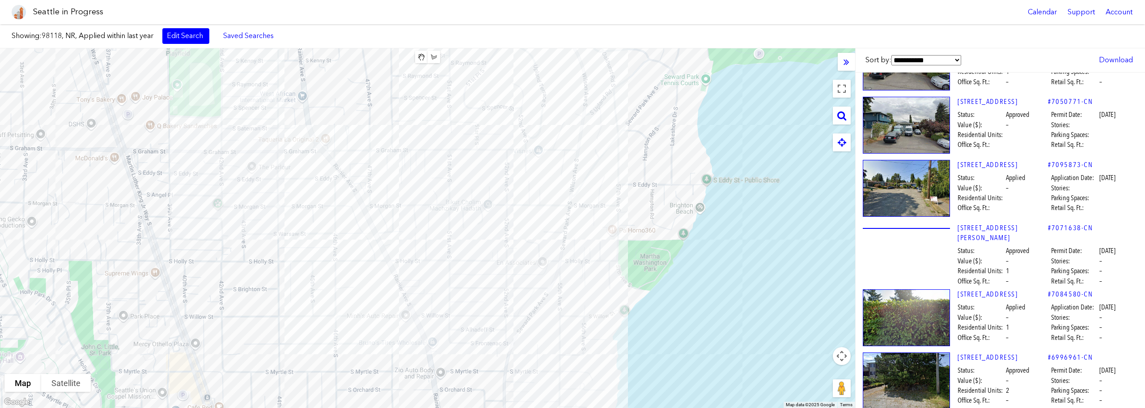
select select "****"
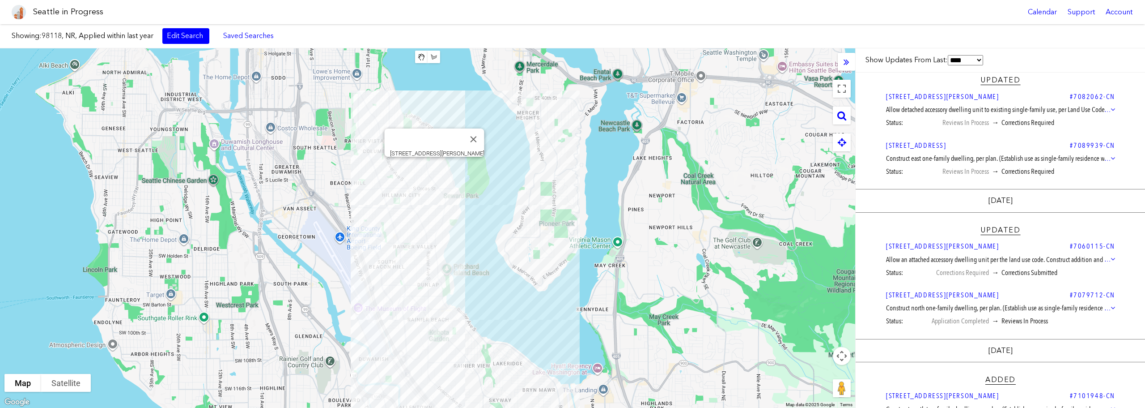
scroll to position [0, 0]
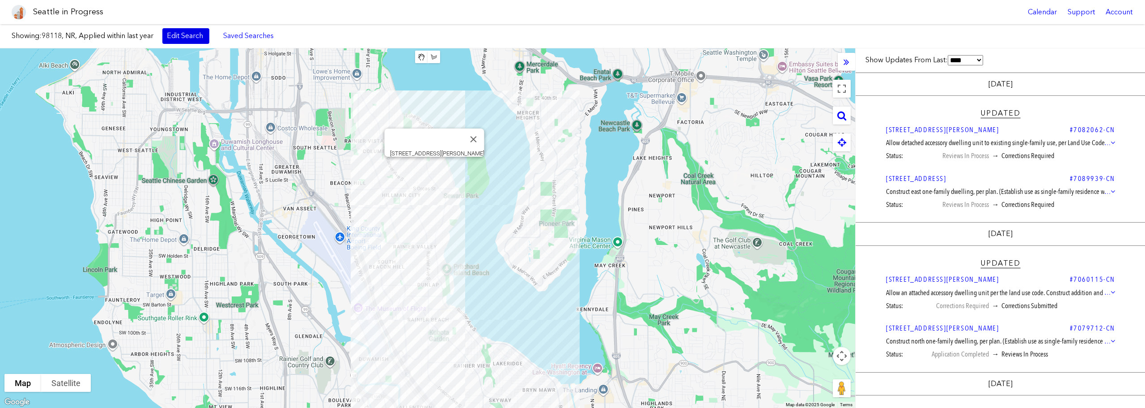
click at [188, 38] on link "Edit Search" at bounding box center [185, 35] width 47 height 15
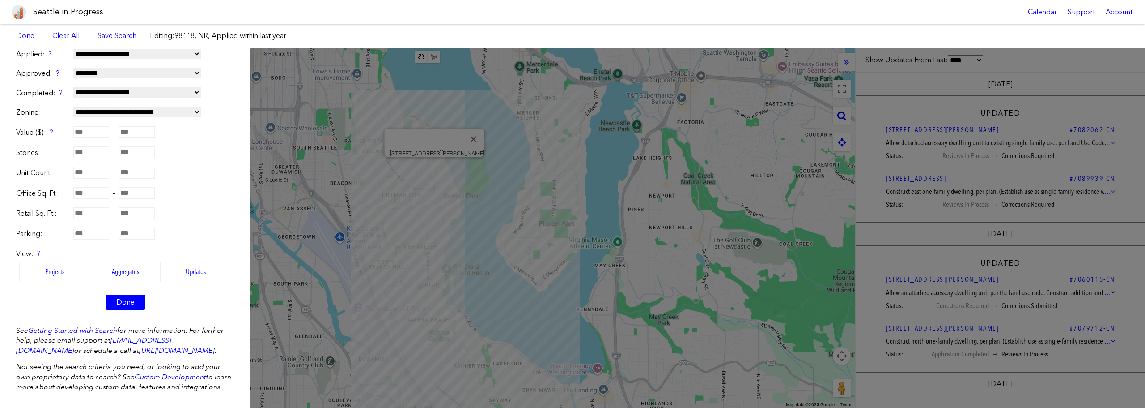
scroll to position [183, 0]
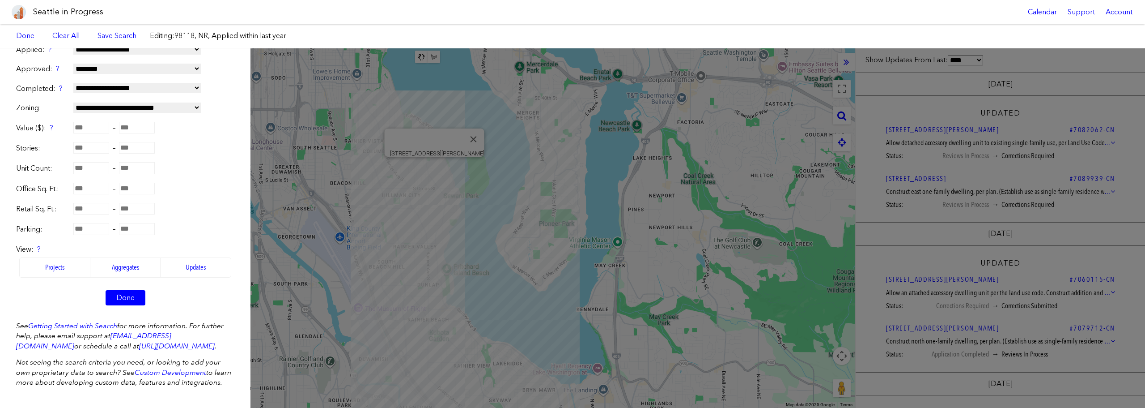
click at [67, 259] on label "Projects" at bounding box center [54, 267] width 71 height 20
click at [124, 290] on link "Done" at bounding box center [126, 297] width 40 height 15
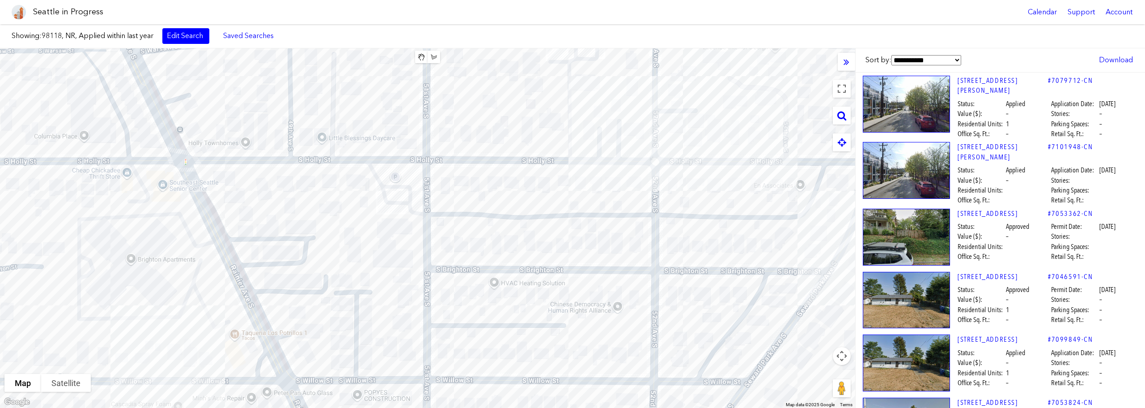
drag, startPoint x: 713, startPoint y: 227, endPoint x: 818, endPoint y: 222, distance: 105.3
click at [818, 222] on div at bounding box center [427, 227] width 855 height 359
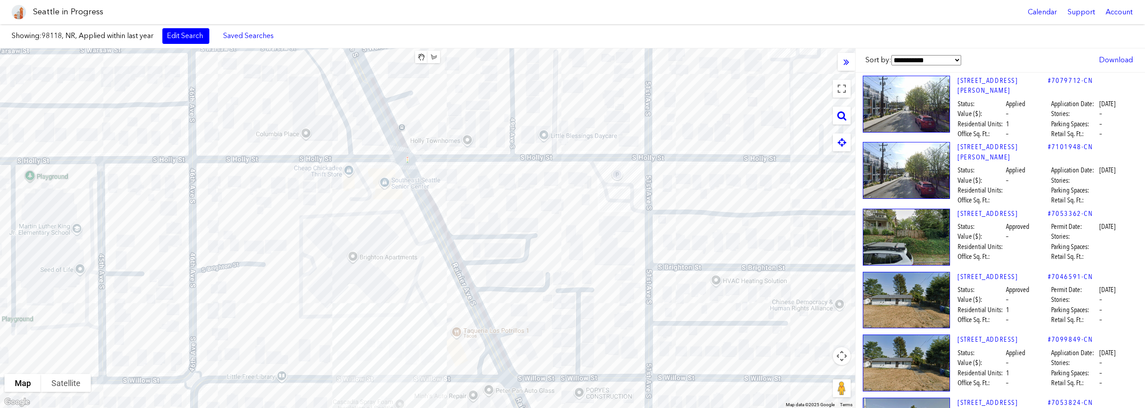
drag, startPoint x: 463, startPoint y: 232, endPoint x: 644, endPoint y: 230, distance: 180.3
click at [644, 230] on div at bounding box center [427, 227] width 855 height 359
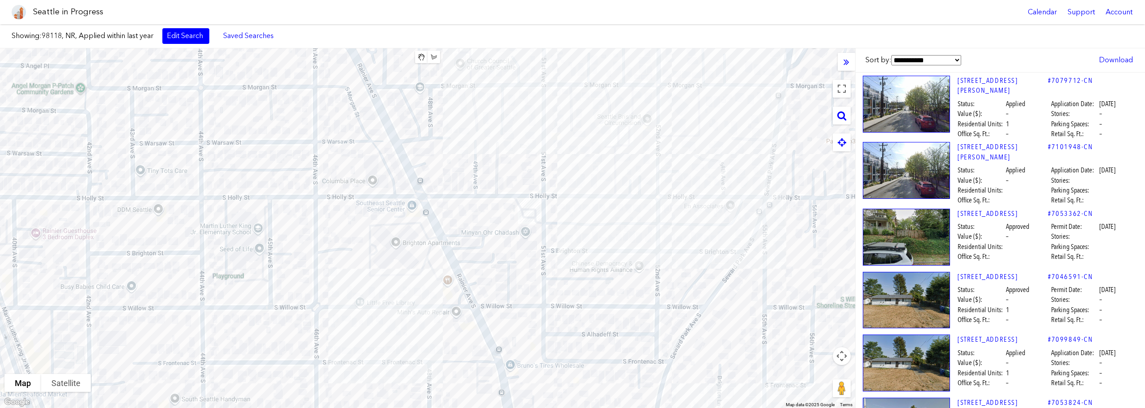
drag, startPoint x: 221, startPoint y: 228, endPoint x: 300, endPoint y: 233, distance: 79.3
click at [300, 233] on div at bounding box center [427, 227] width 855 height 359
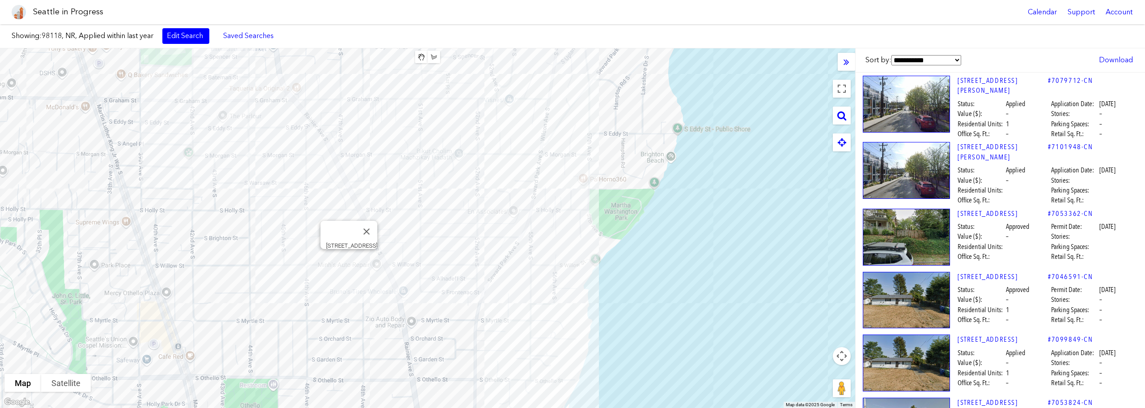
click at [349, 258] on div "[STREET_ADDRESS]" at bounding box center [427, 227] width 855 height 359
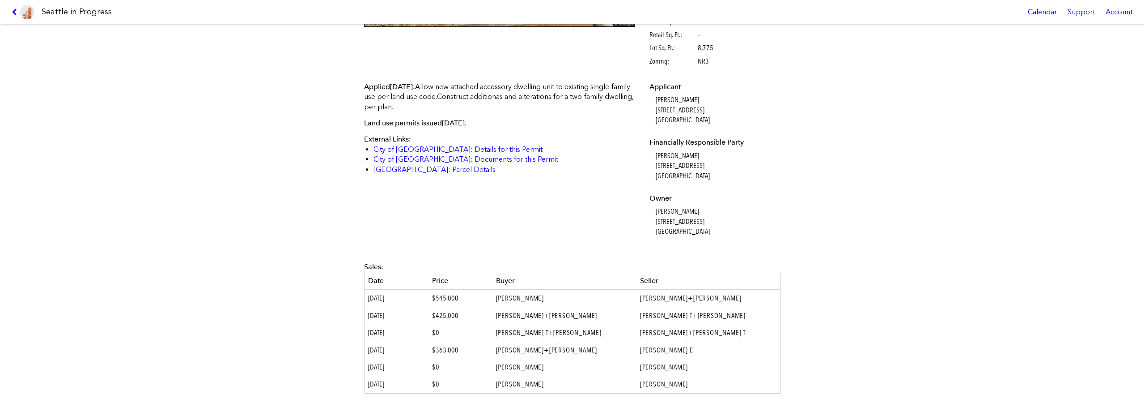
scroll to position [313, 0]
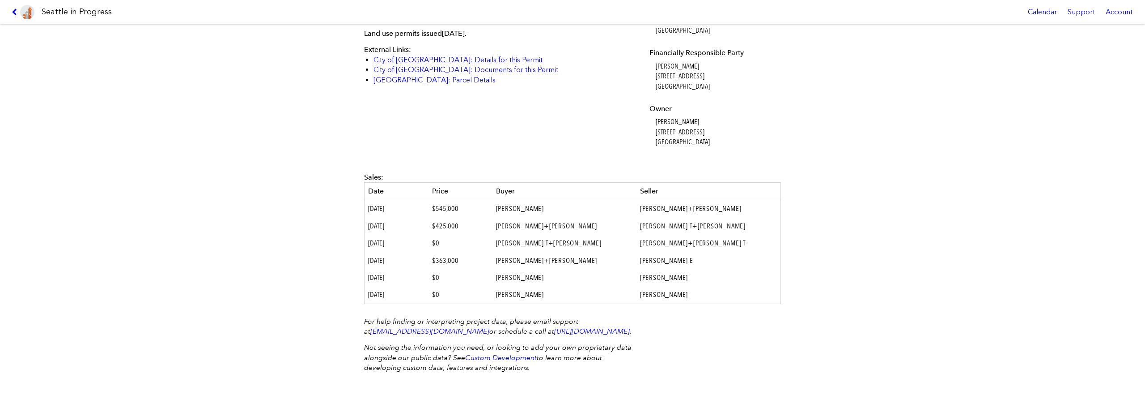
click at [17, 13] on icon at bounding box center [16, 11] width 8 height 7
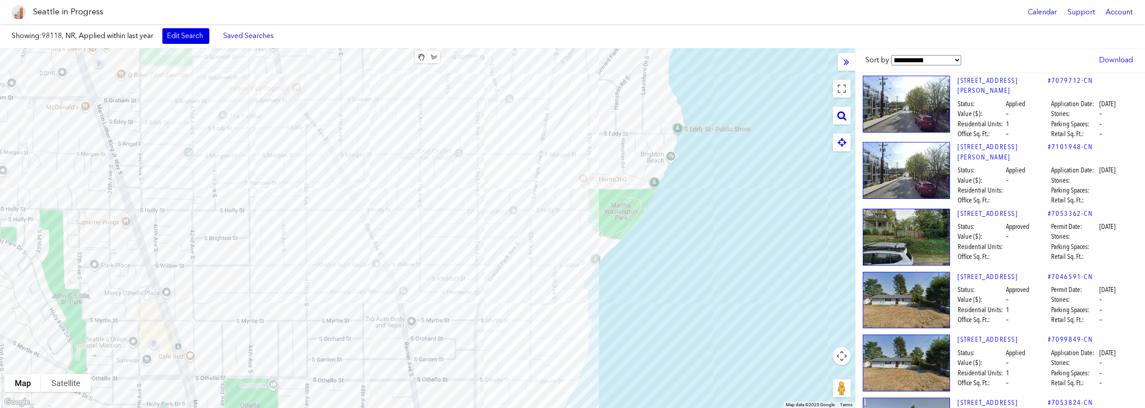
click at [204, 35] on link "Edit Search" at bounding box center [185, 35] width 47 height 15
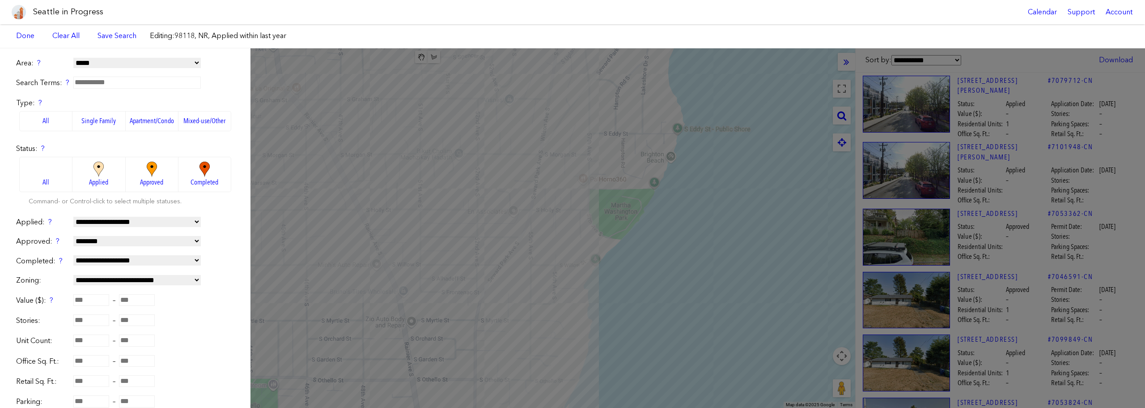
click at [163, 219] on select "**********" at bounding box center [136, 222] width 127 height 10
select select
click at [73, 217] on select "**********" at bounding box center [136, 222] width 127 height 10
click at [26, 35] on link "Done" at bounding box center [25, 35] width 27 height 15
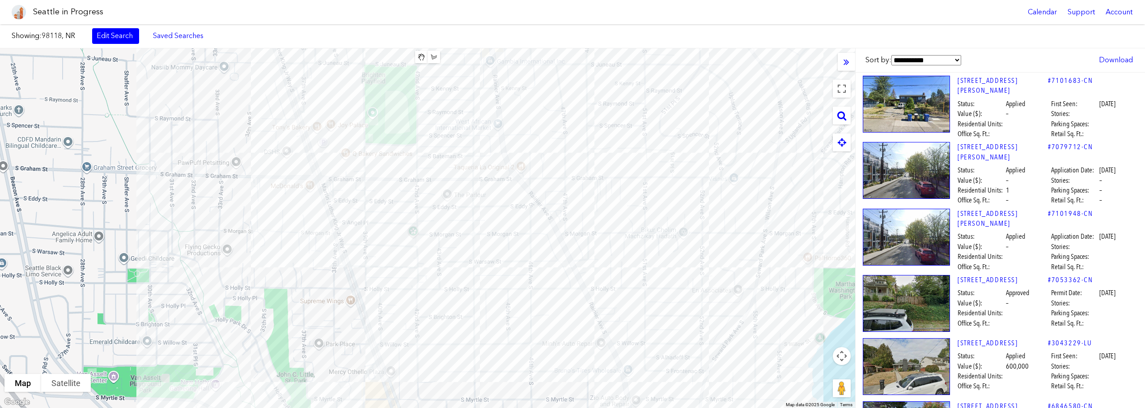
drag, startPoint x: 550, startPoint y: 227, endPoint x: 474, endPoint y: 232, distance: 75.8
click at [474, 232] on div at bounding box center [427, 227] width 855 height 359
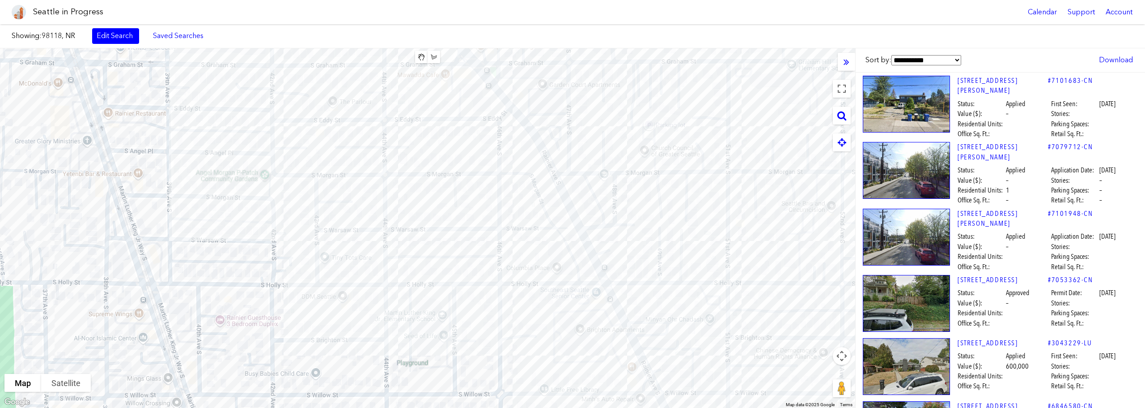
drag, startPoint x: 536, startPoint y: 322, endPoint x: 489, endPoint y: 201, distance: 130.2
click at [489, 201] on div at bounding box center [427, 227] width 855 height 359
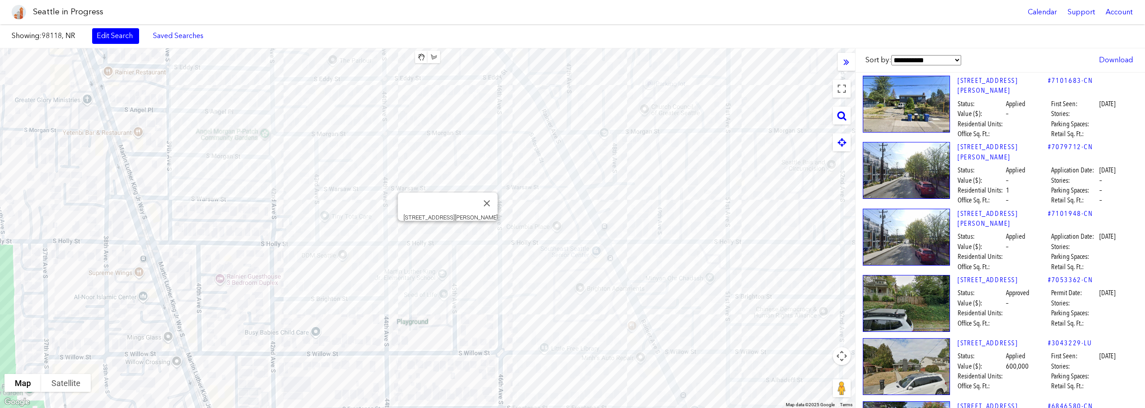
click at [448, 232] on div "[STREET_ADDRESS][PERSON_NAME]" at bounding box center [427, 227] width 855 height 359
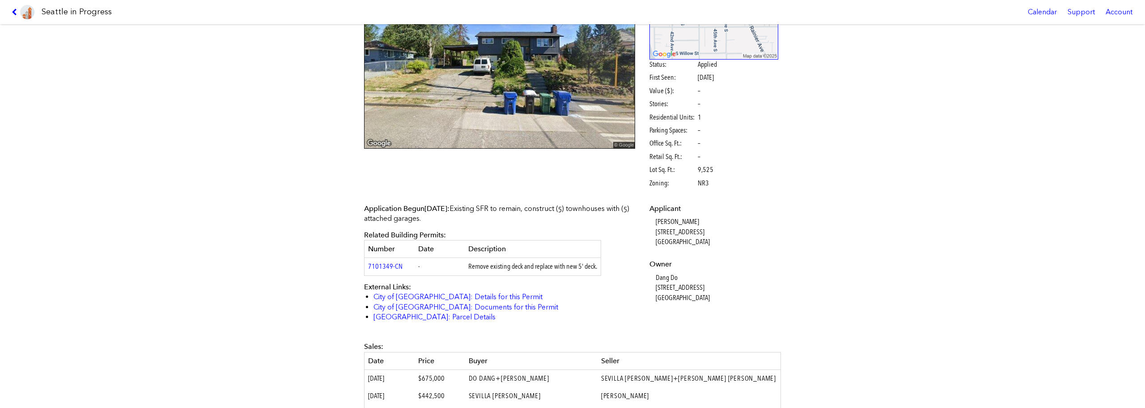
scroll to position [268, 0]
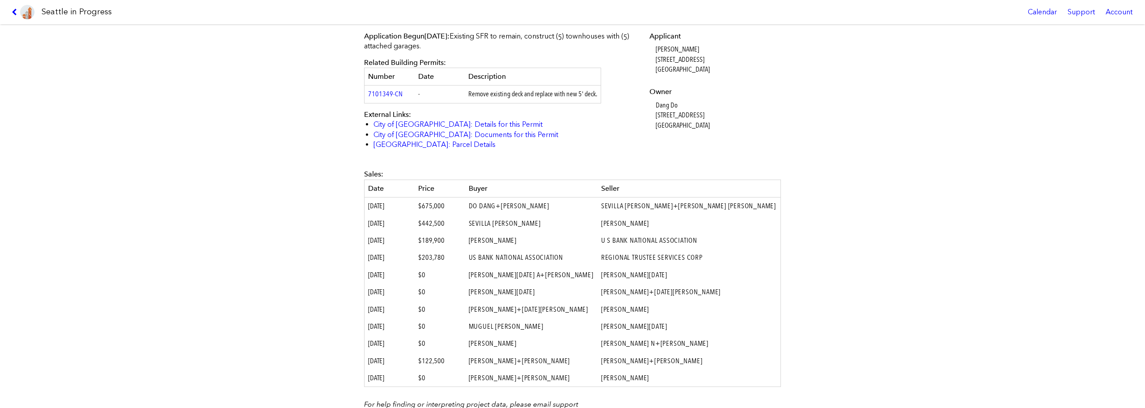
click at [51, 13] on h1 "Seattle in Progress" at bounding box center [77, 11] width 70 height 11
click at [13, 13] on icon at bounding box center [16, 11] width 8 height 7
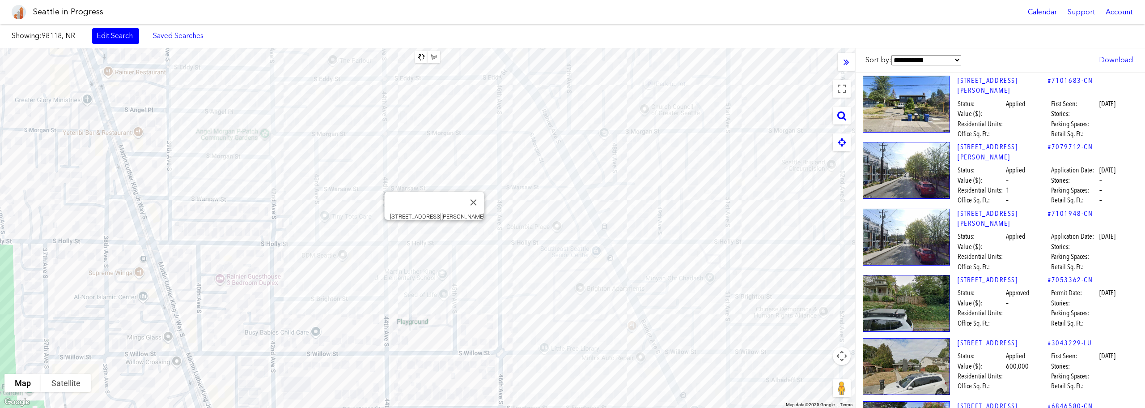
click at [434, 231] on div "[STREET_ADDRESS][PERSON_NAME]" at bounding box center [427, 227] width 855 height 359
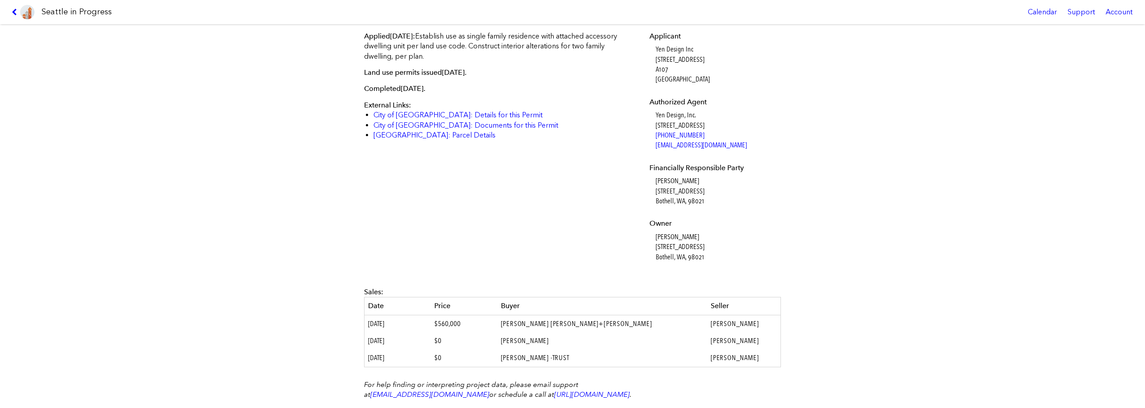
scroll to position [352, 0]
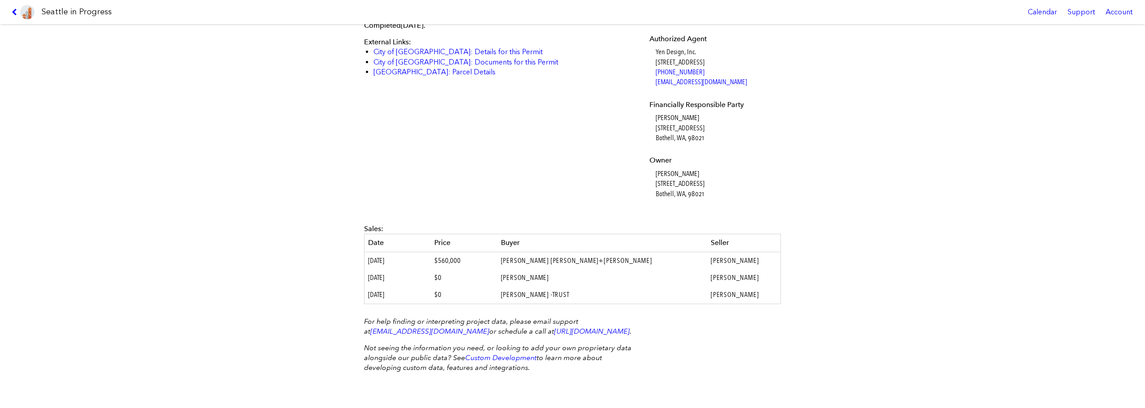
click at [11, 13] on link at bounding box center [23, 12] width 30 height 24
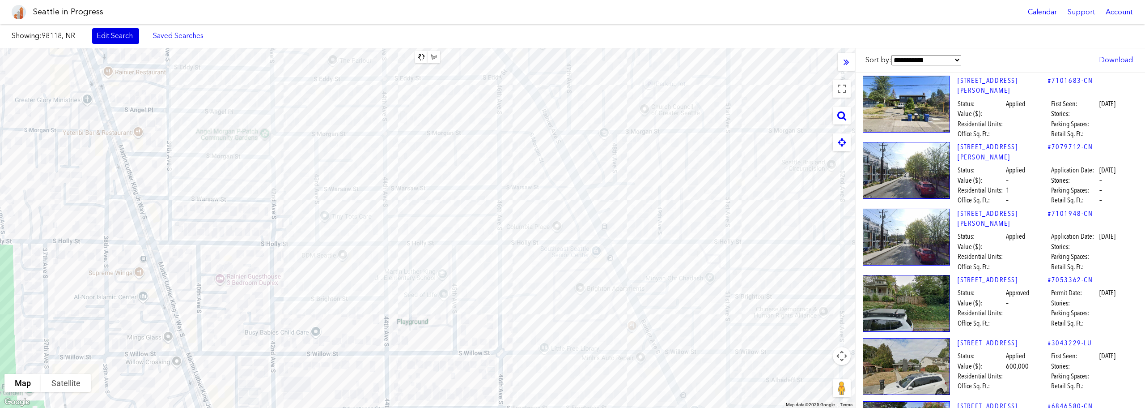
click at [129, 36] on link "Edit Search" at bounding box center [115, 35] width 47 height 15
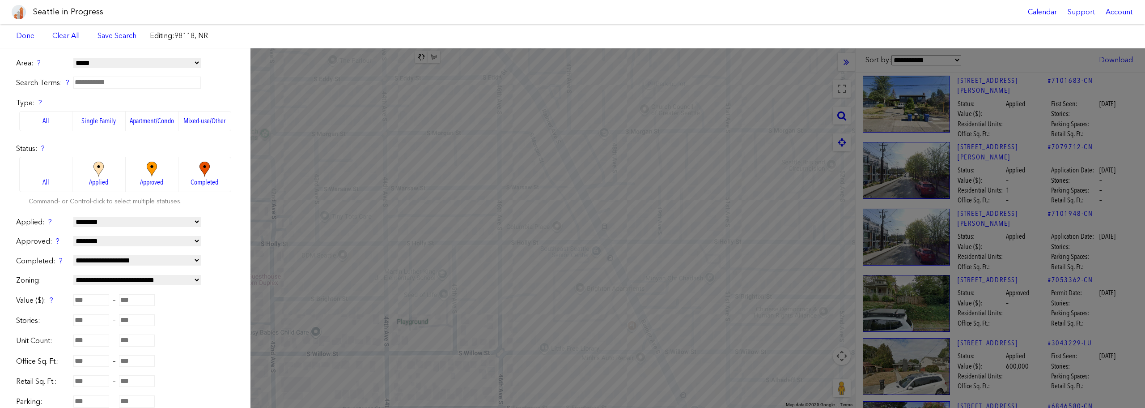
click at [98, 119] on label "Single Family" at bounding box center [98, 121] width 53 height 20
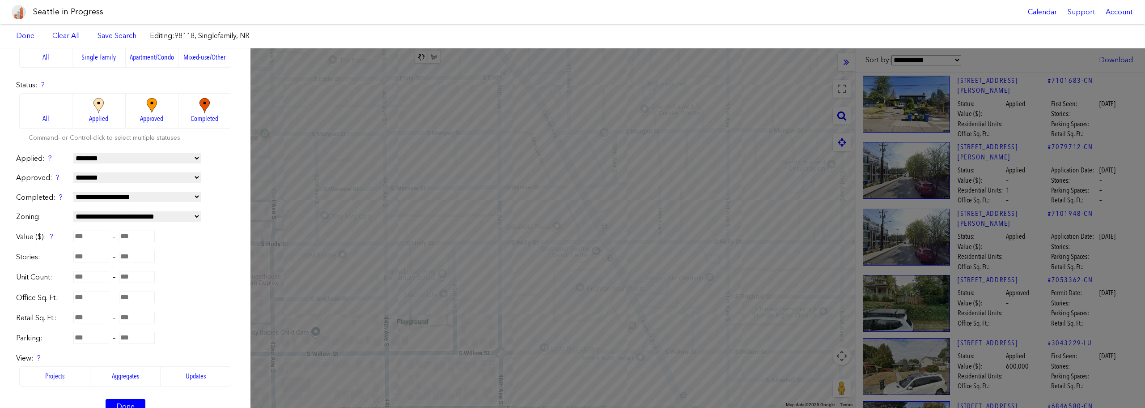
scroll to position [89, 0]
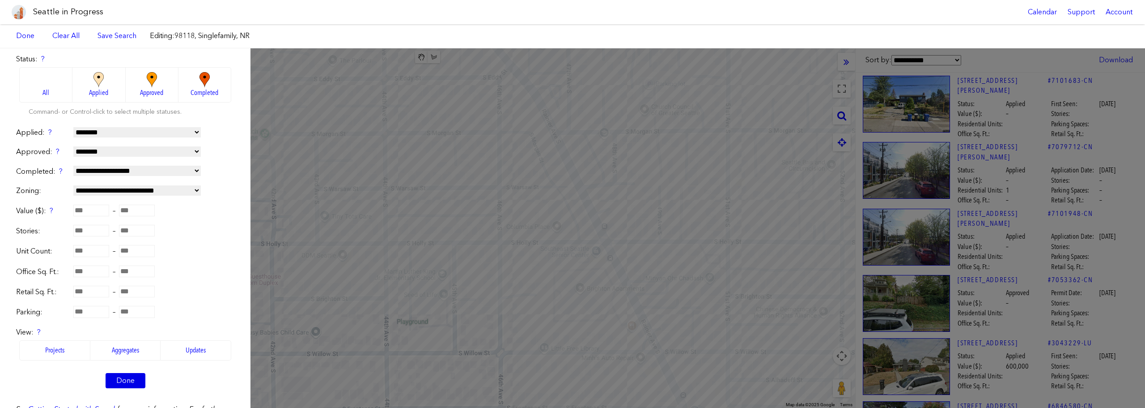
click at [119, 378] on link "Done" at bounding box center [126, 380] width 40 height 15
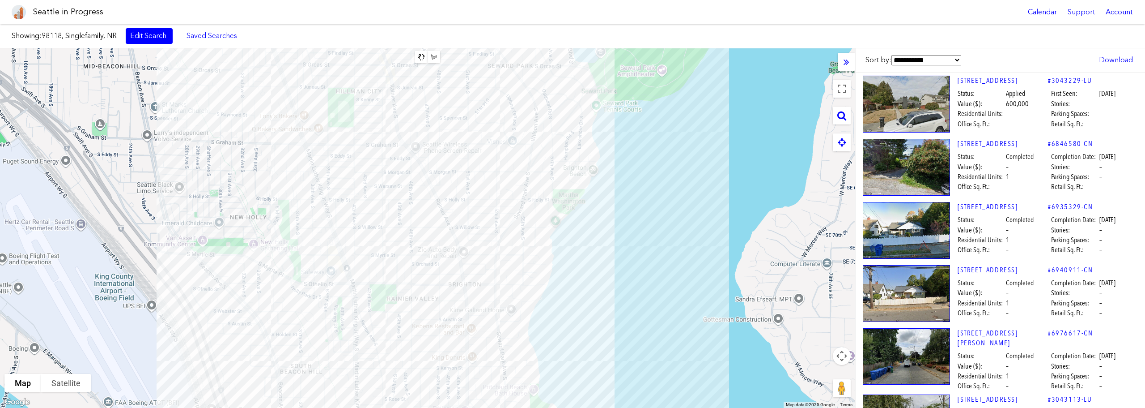
drag, startPoint x: 374, startPoint y: 229, endPoint x: 428, endPoint y: 290, distance: 81.1
click at [428, 290] on div at bounding box center [427, 227] width 855 height 359
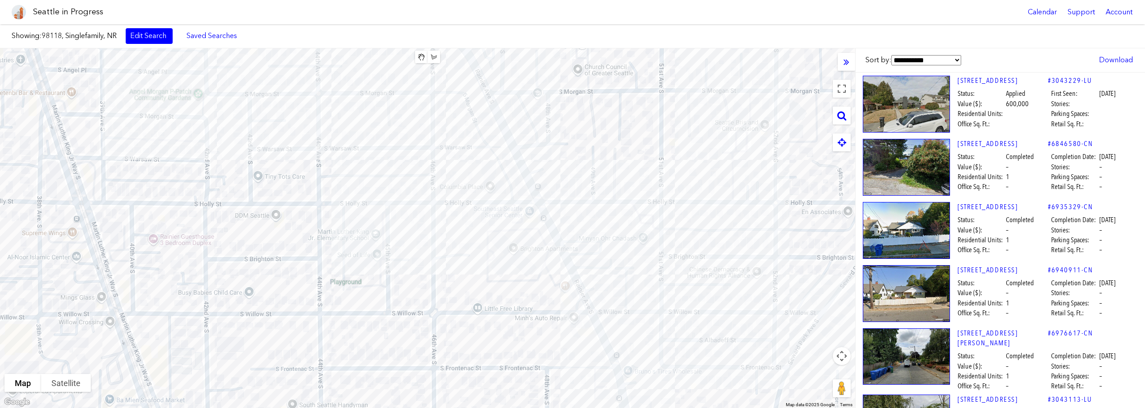
drag, startPoint x: 394, startPoint y: 196, endPoint x: 399, endPoint y: 276, distance: 80.2
click at [399, 276] on div at bounding box center [427, 227] width 855 height 359
click at [151, 34] on link "Edit Search" at bounding box center [149, 35] width 47 height 15
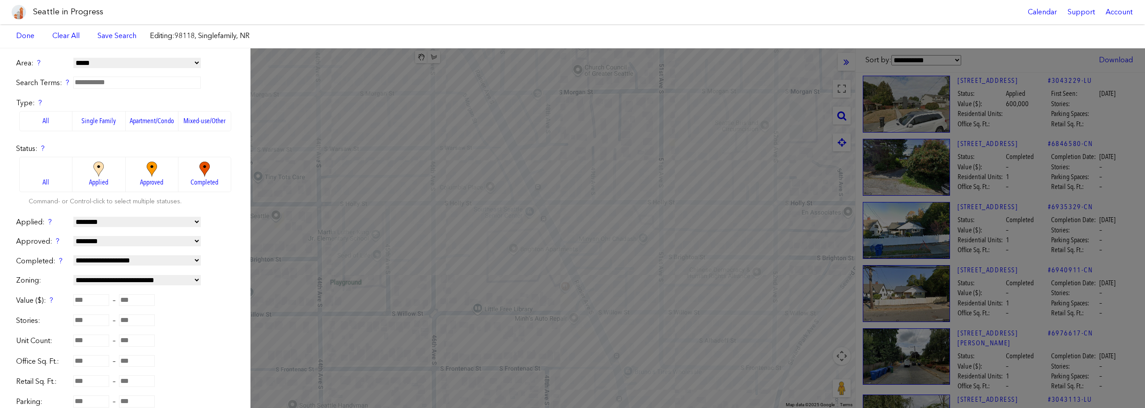
click at [210, 123] on label "Mixed-use/Other" at bounding box center [204, 121] width 53 height 20
click at [26, 38] on link "Done" at bounding box center [25, 35] width 27 height 15
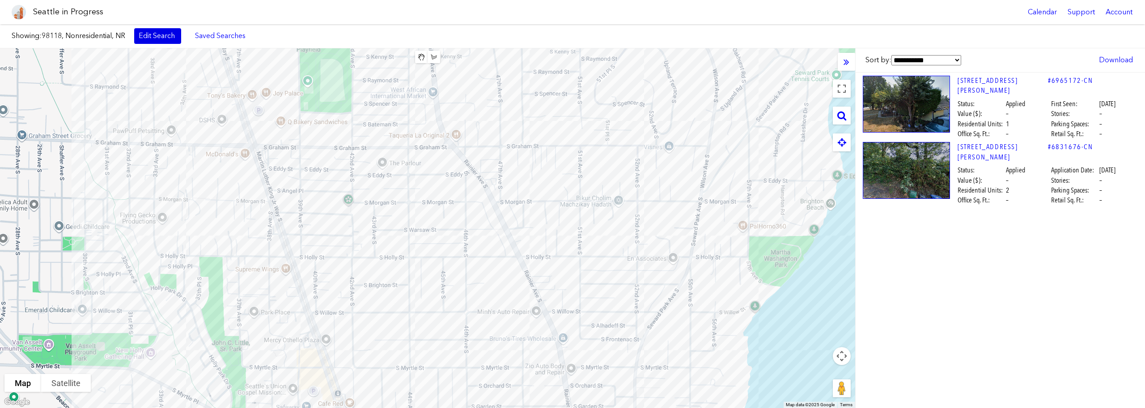
click at [171, 38] on link "Edit Search" at bounding box center [157, 35] width 47 height 15
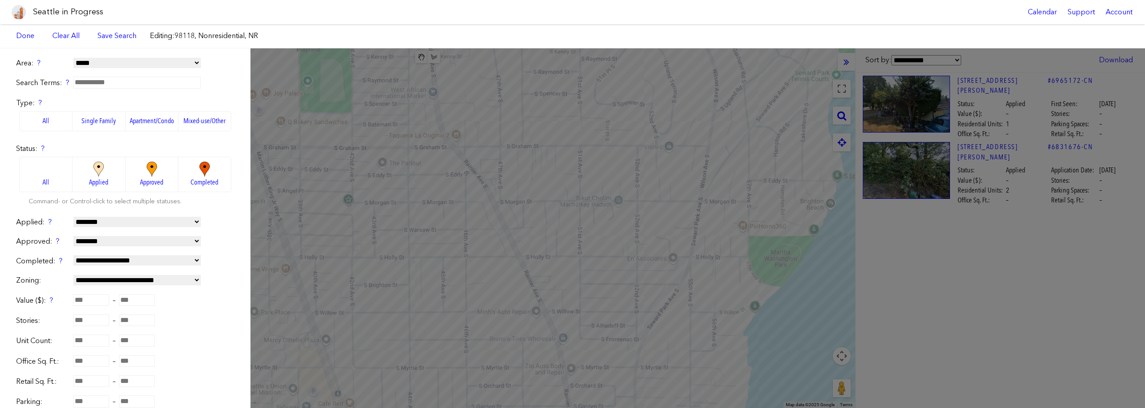
click at [153, 120] on label "Apartment/Condo" at bounding box center [152, 121] width 53 height 20
click at [21, 35] on link "Done" at bounding box center [25, 35] width 27 height 15
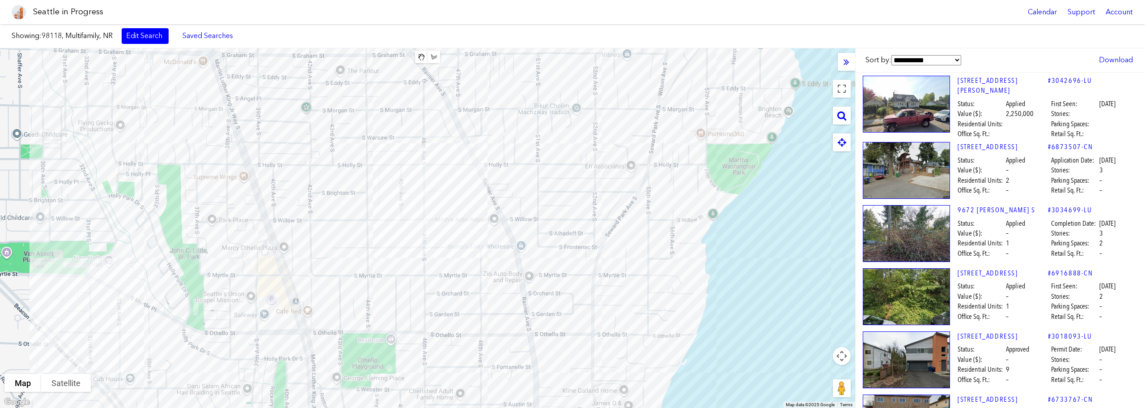
drag, startPoint x: 414, startPoint y: 185, endPoint x: 417, endPoint y: 228, distance: 43.0
click at [417, 228] on div at bounding box center [427, 227] width 855 height 359
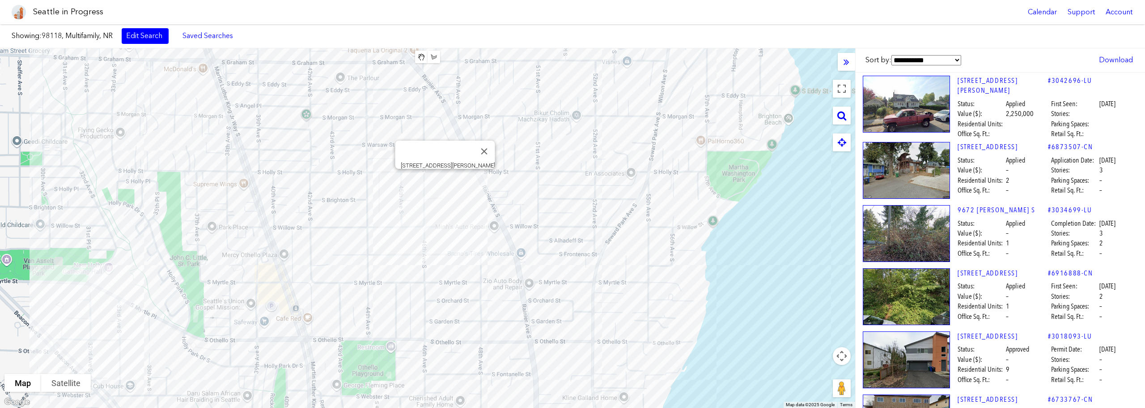
click at [443, 179] on div "[STREET_ADDRESS][PERSON_NAME]" at bounding box center [427, 227] width 855 height 359
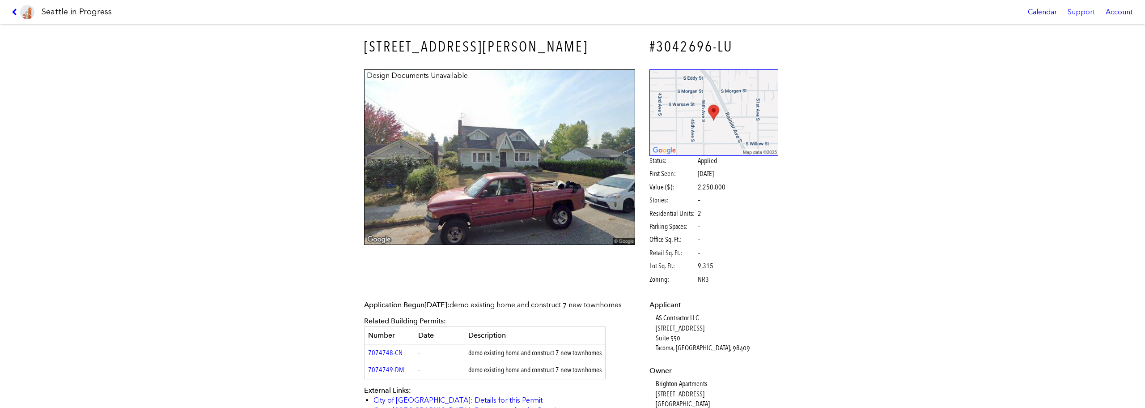
click at [21, 10] on img at bounding box center [27, 12] width 14 height 14
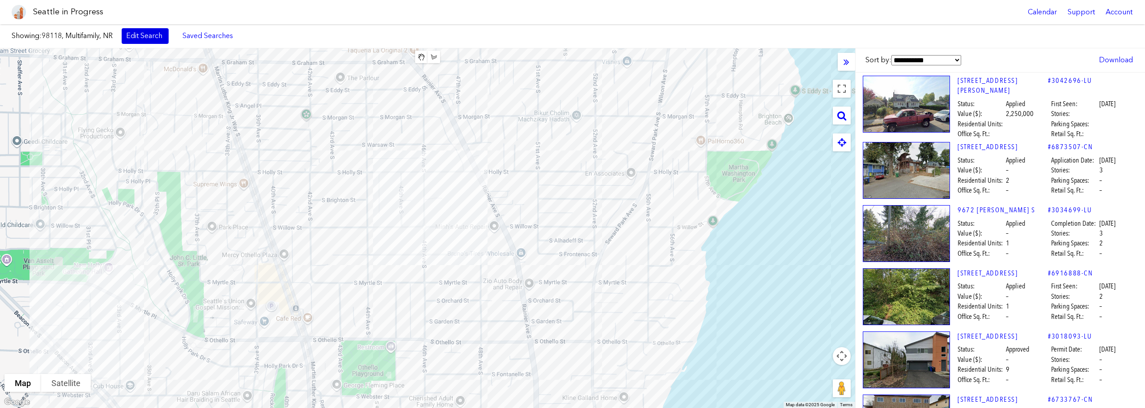
click at [141, 32] on link "Edit Search" at bounding box center [145, 35] width 47 height 15
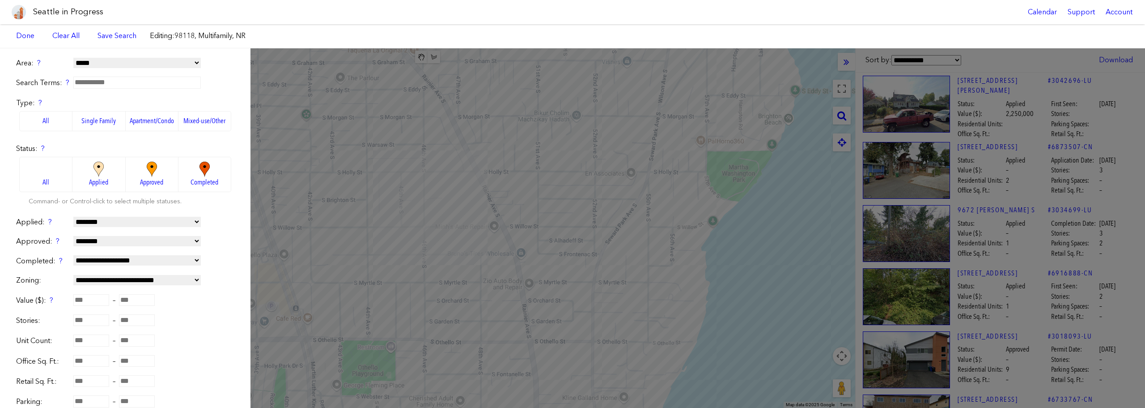
click at [159, 65] on select "**********" at bounding box center [136, 63] width 127 height 10
select select "**********"
click at [73, 58] on select "**********" at bounding box center [136, 63] width 127 height 10
click at [47, 123] on label "All" at bounding box center [45, 121] width 53 height 20
click at [53, 123] on label "All" at bounding box center [45, 121] width 53 height 20
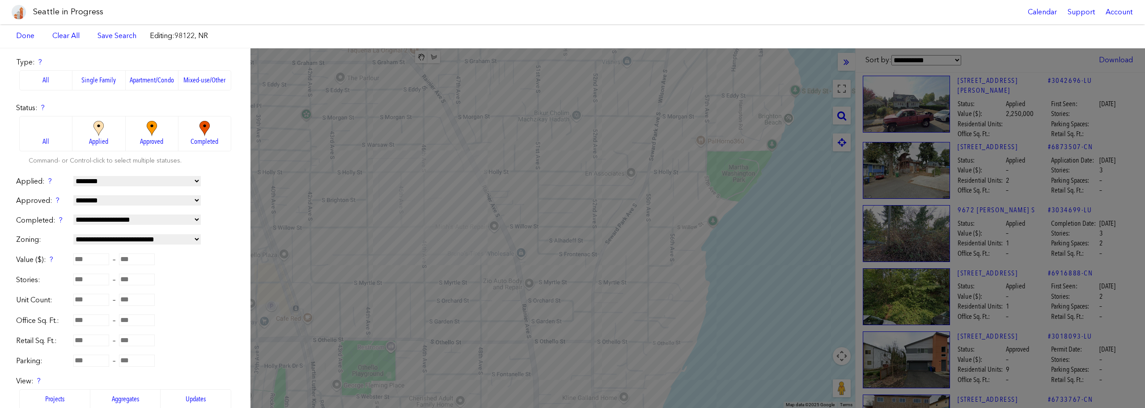
scroll to position [89, 0]
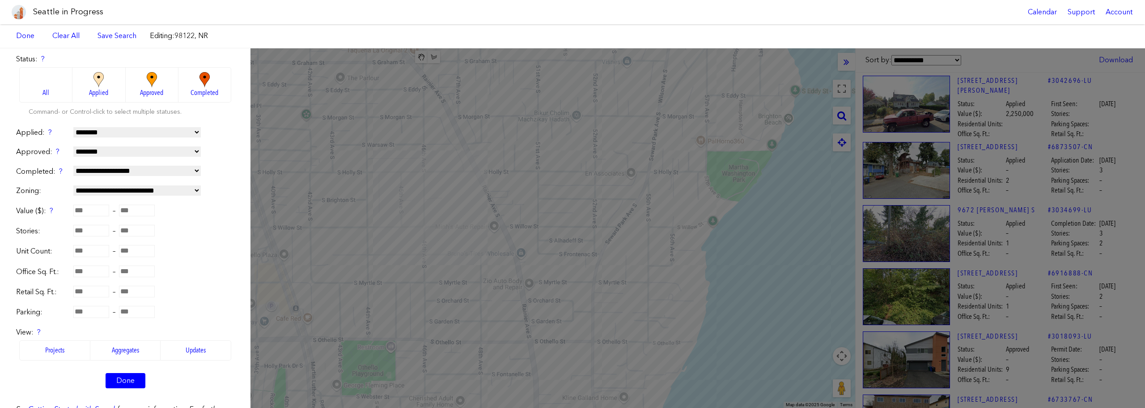
click at [153, 134] on select "**********" at bounding box center [136, 132] width 127 height 10
click at [73, 127] on select "**********" at bounding box center [136, 132] width 127 height 10
click at [117, 381] on link "Done" at bounding box center [126, 380] width 40 height 15
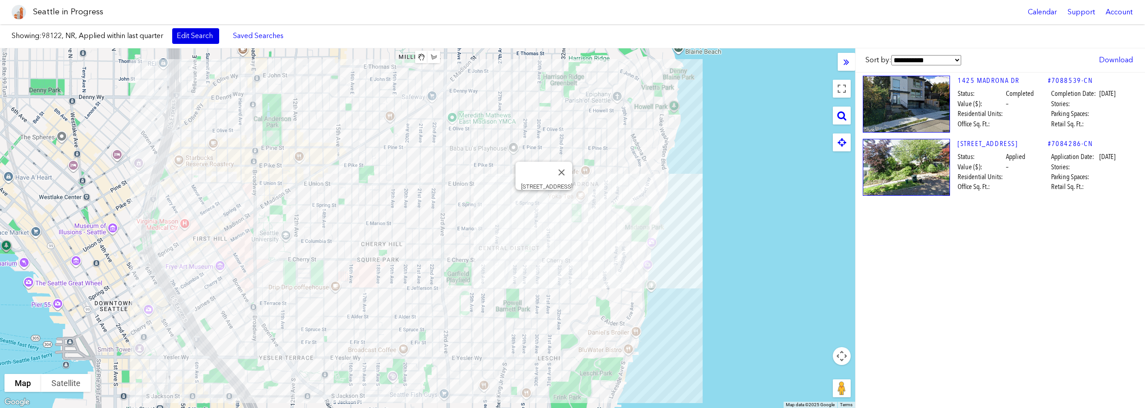
click at [201, 38] on link "Edit Search" at bounding box center [195, 35] width 47 height 15
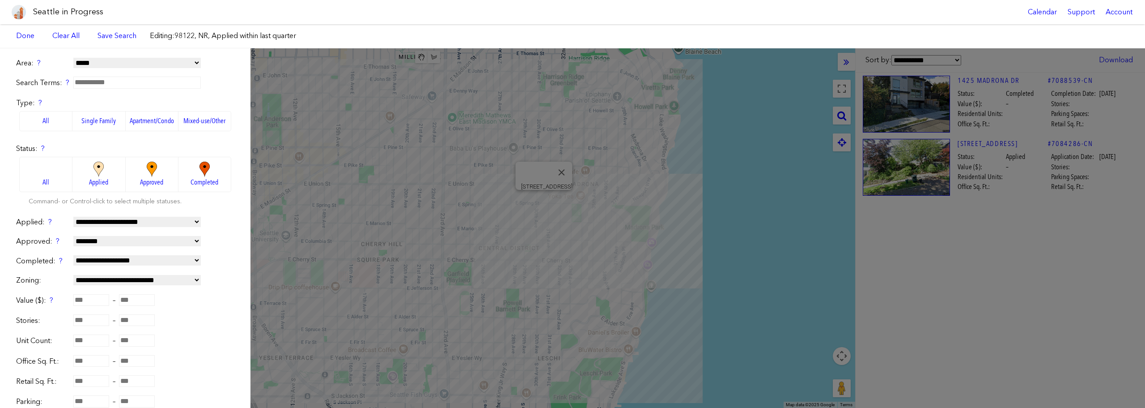
click at [146, 279] on select "**********" at bounding box center [136, 280] width 127 height 10
click at [231, 69] on div "**********" at bounding box center [125, 227] width 251 height 359
click at [354, 27] on div "Showing: 98122, NR, Applied within last quarter Edit Search Saved Searches Adde…" at bounding box center [572, 36] width 1145 height 24
click at [1009, 255] on div "**********" at bounding box center [572, 227] width 1145 height 359
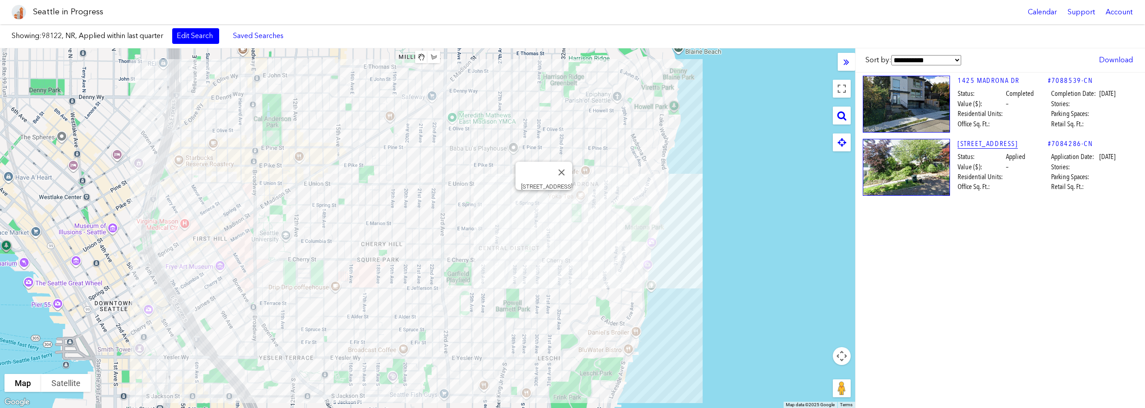
click at [980, 142] on link "[STREET_ADDRESS]" at bounding box center [1003, 144] width 90 height 10
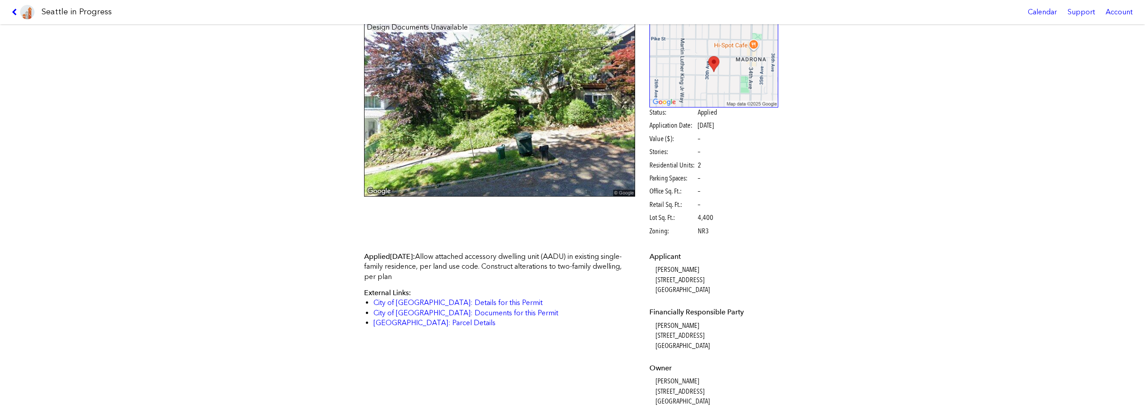
scroll to position [8, 0]
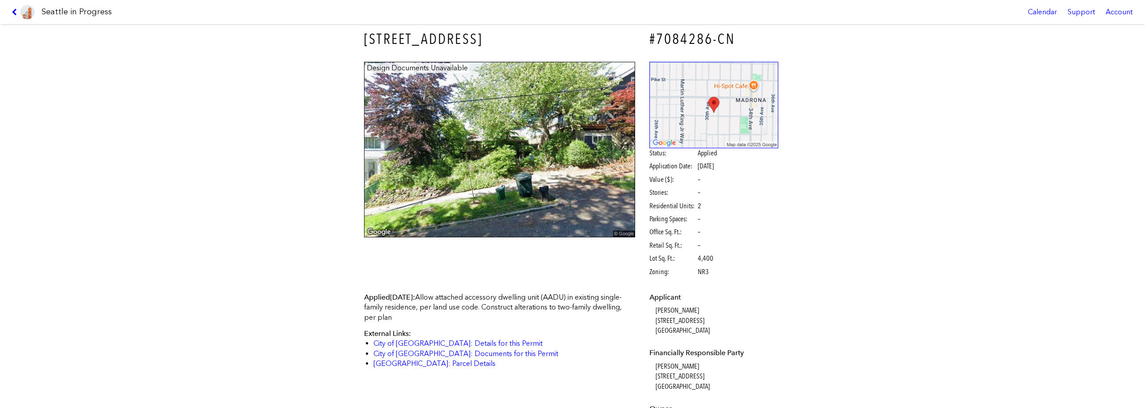
click at [17, 12] on icon at bounding box center [16, 11] width 8 height 7
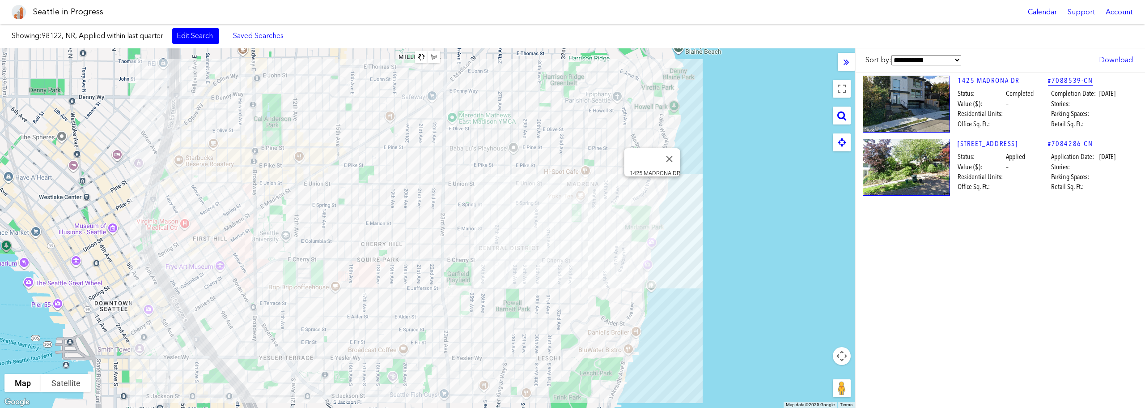
click at [1062, 80] on link "#7088539-CN" at bounding box center [1070, 81] width 45 height 10
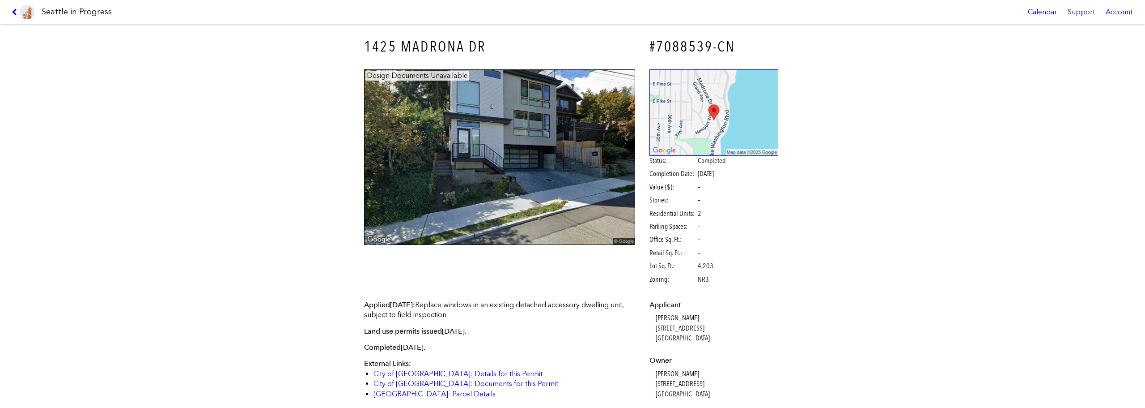
click at [17, 12] on icon at bounding box center [16, 11] width 8 height 7
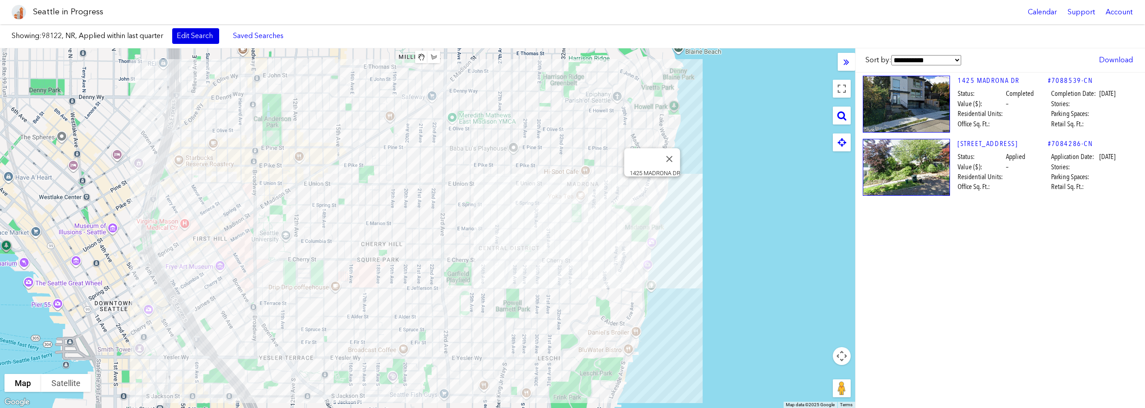
click at [183, 34] on link "Edit Search" at bounding box center [195, 35] width 47 height 15
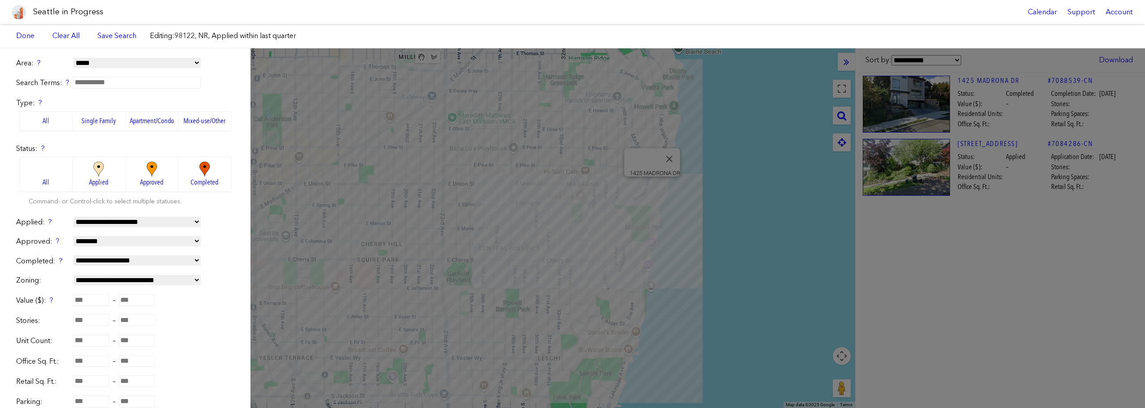
click at [152, 220] on select "**********" at bounding box center [136, 222] width 127 height 10
select select "*********"
click at [73, 217] on select "**********" at bounding box center [136, 222] width 127 height 10
click at [22, 37] on link "Done" at bounding box center [25, 35] width 27 height 15
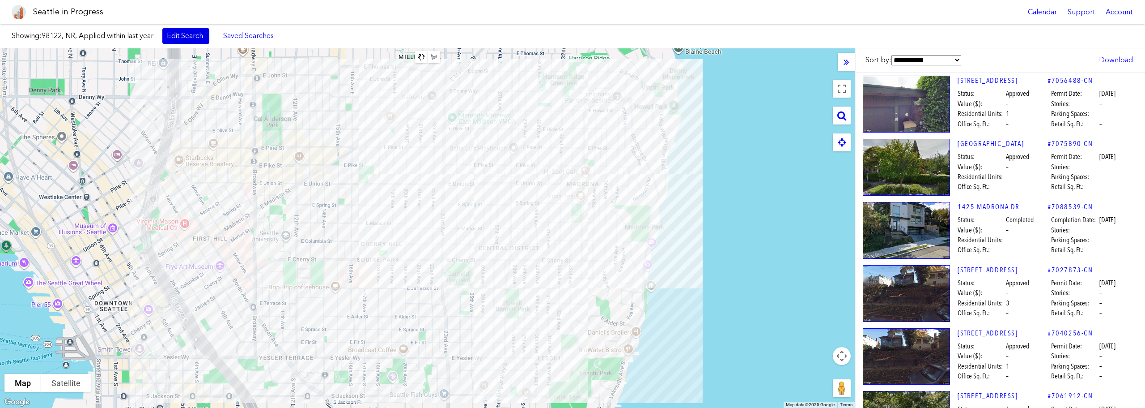
click at [181, 37] on link "Edit Search" at bounding box center [185, 35] width 47 height 15
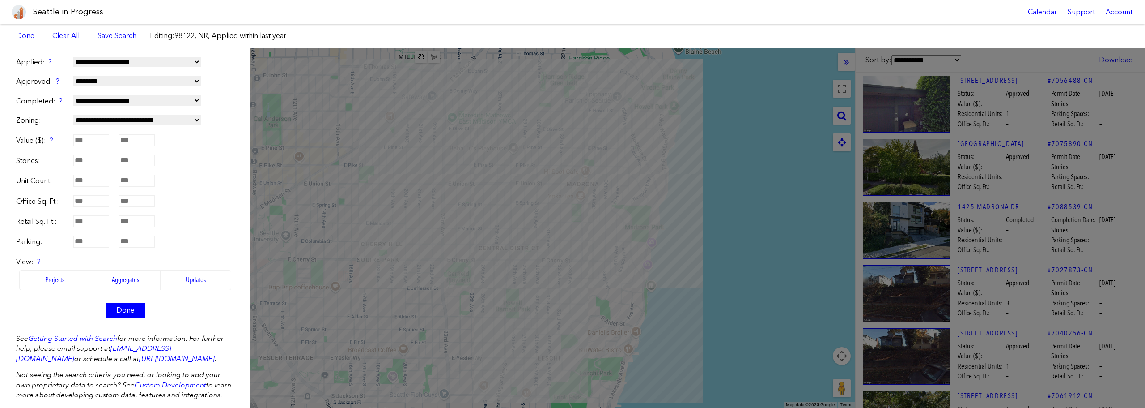
scroll to position [179, 0]
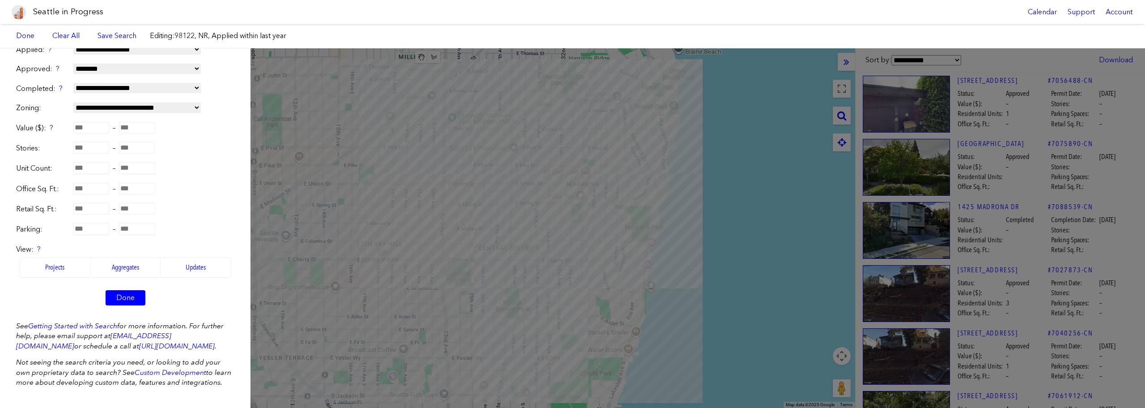
click at [194, 264] on label "Updates" at bounding box center [196, 267] width 71 height 20
click at [120, 290] on link "Done" at bounding box center [126, 297] width 40 height 15
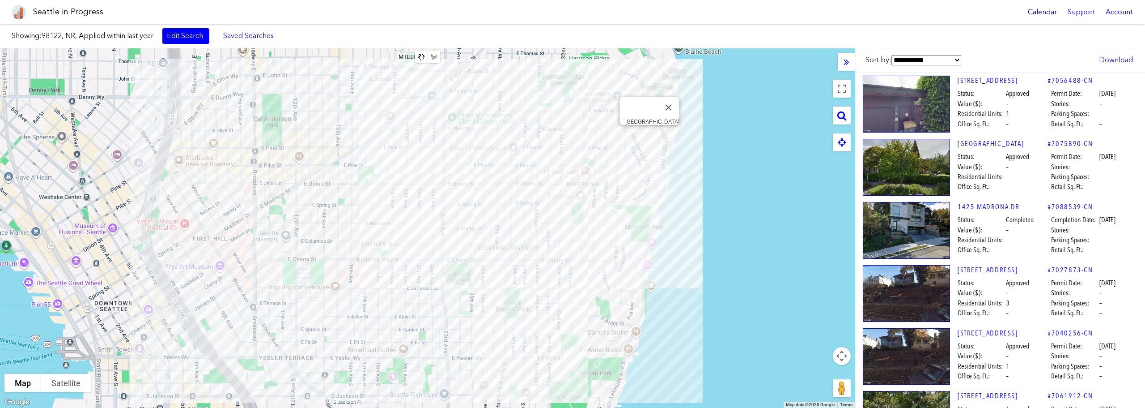
select select "****"
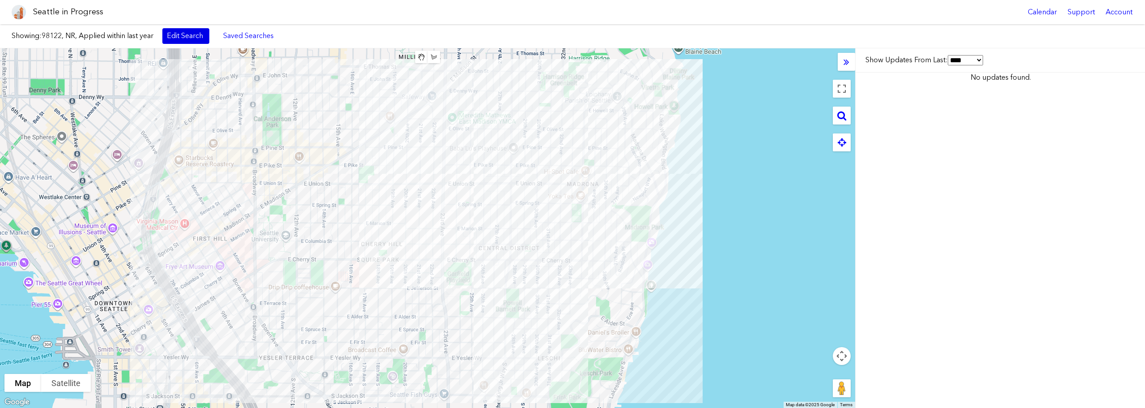
click at [206, 40] on link "Edit Search" at bounding box center [185, 35] width 47 height 15
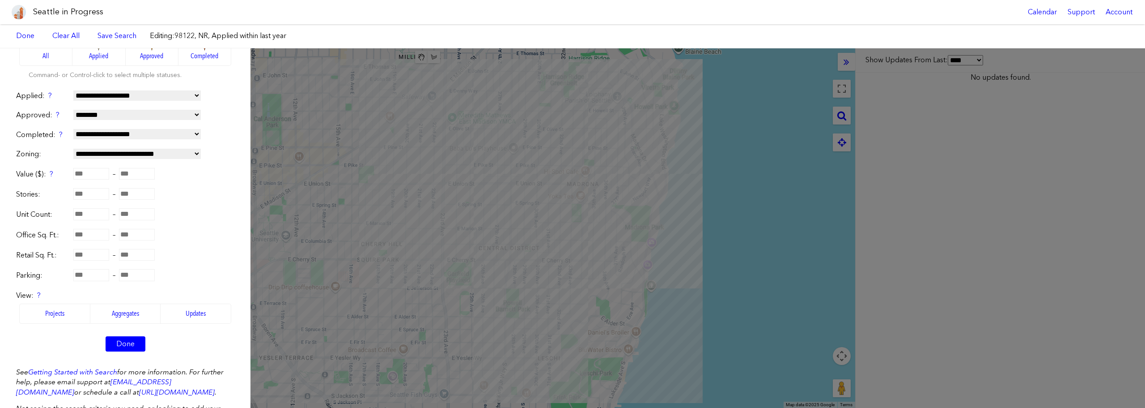
scroll to position [183, 0]
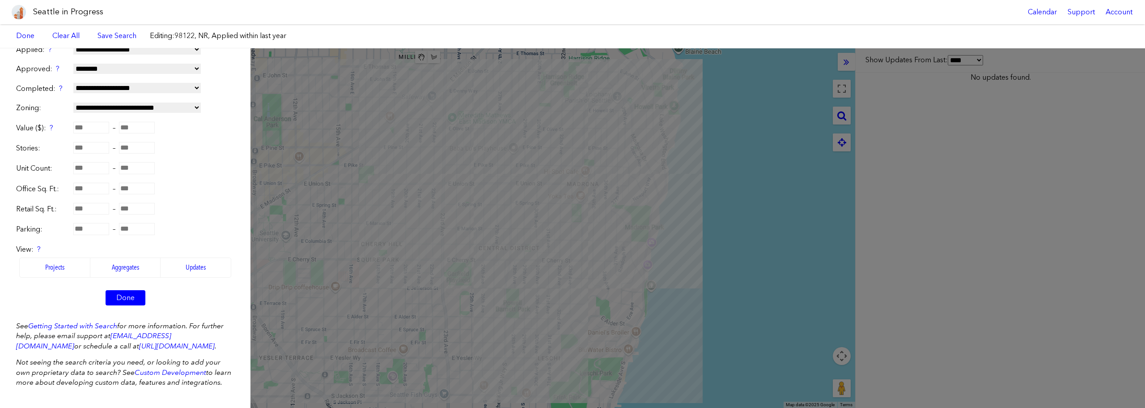
click at [129, 257] on label "Aggregates" at bounding box center [125, 267] width 71 height 20
click at [130, 290] on link "Done" at bounding box center [126, 297] width 40 height 15
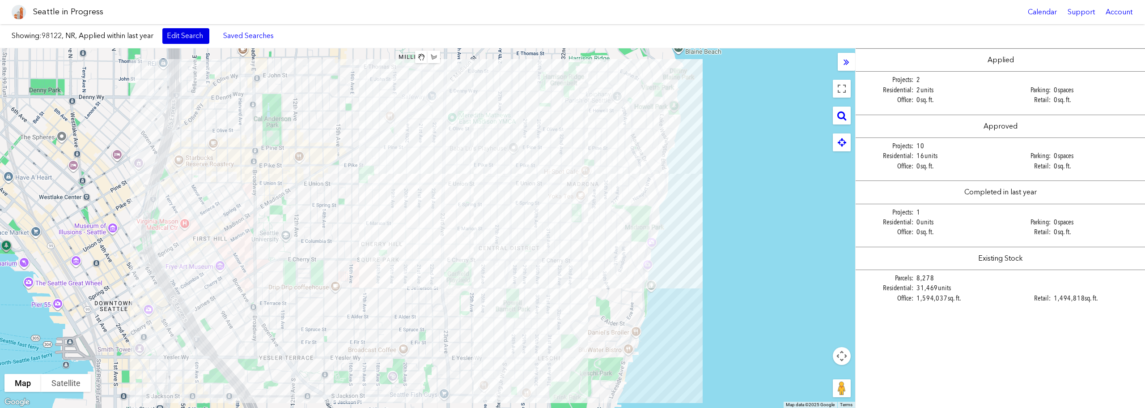
click at [206, 38] on link "Edit Search" at bounding box center [185, 35] width 47 height 15
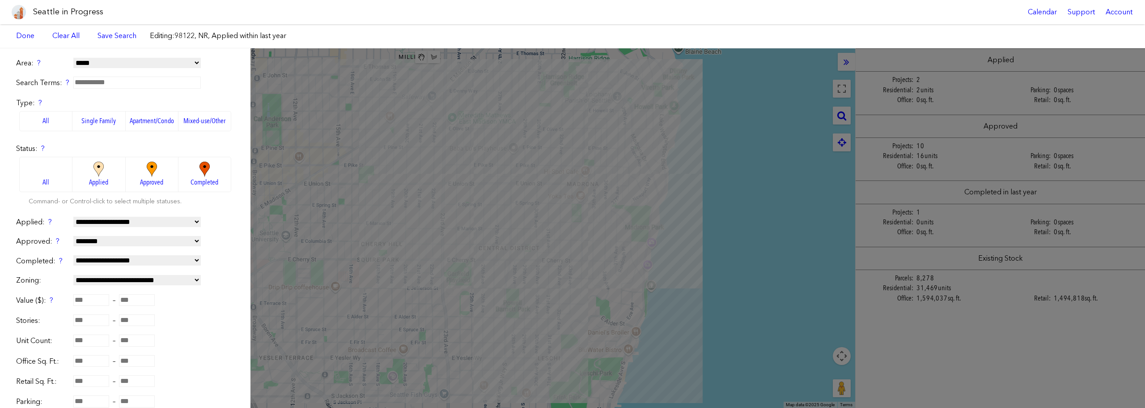
scroll to position [183, 0]
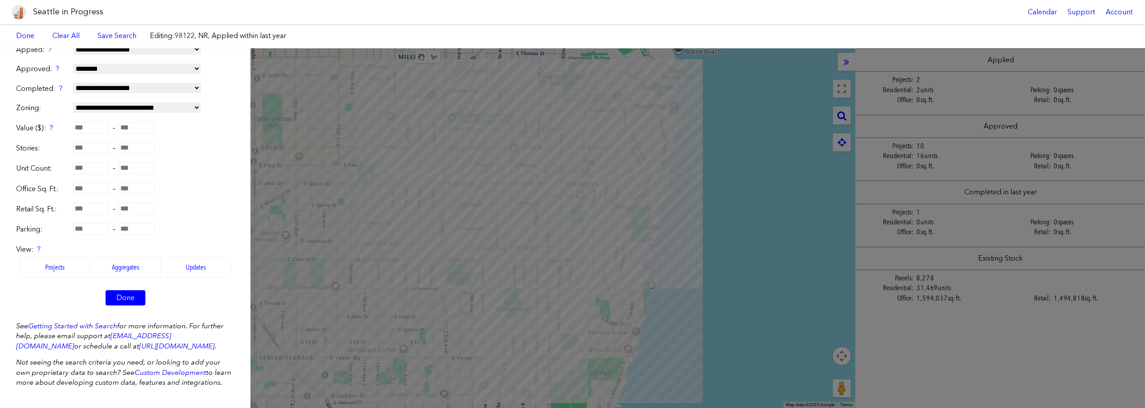
click at [51, 258] on label "Projects" at bounding box center [54, 267] width 71 height 20
click at [125, 290] on link "Done" at bounding box center [126, 297] width 40 height 15
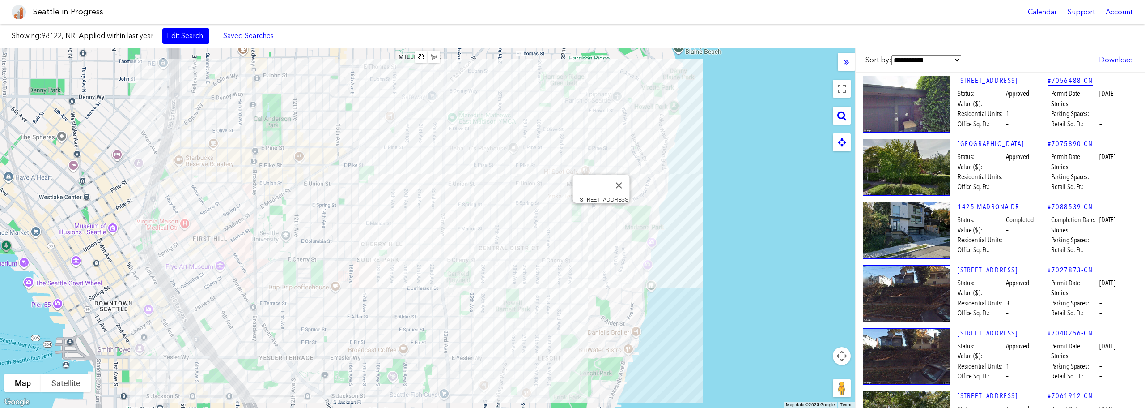
click at [1070, 84] on link "#7056488-CN" at bounding box center [1070, 81] width 45 height 10
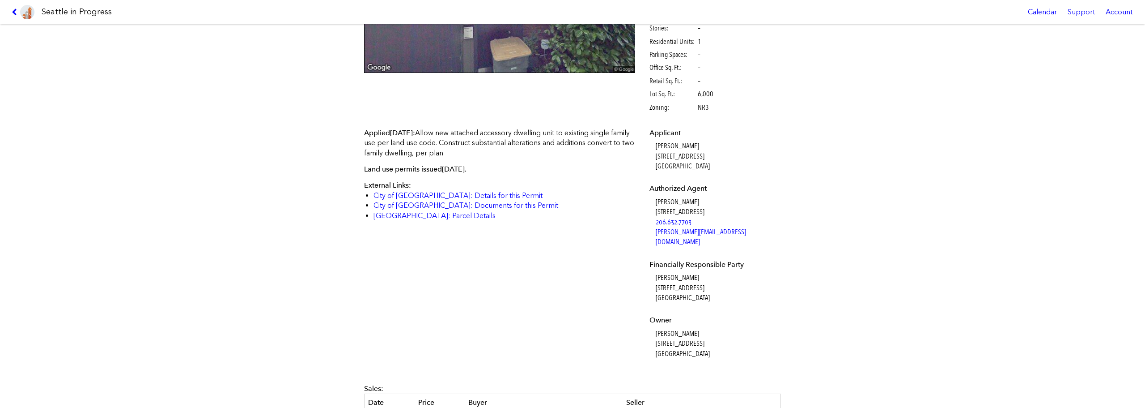
scroll to position [348, 0]
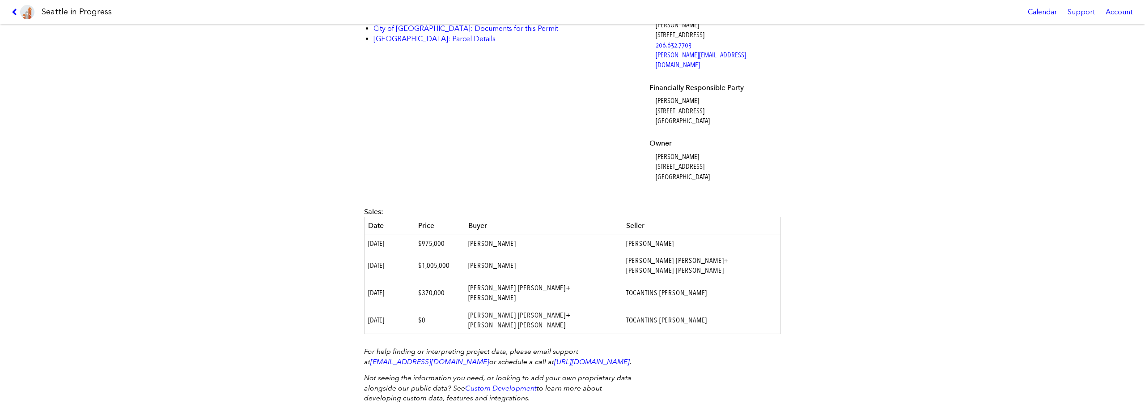
click at [100, 15] on h1 "Seattle in Progress" at bounding box center [77, 11] width 70 height 11
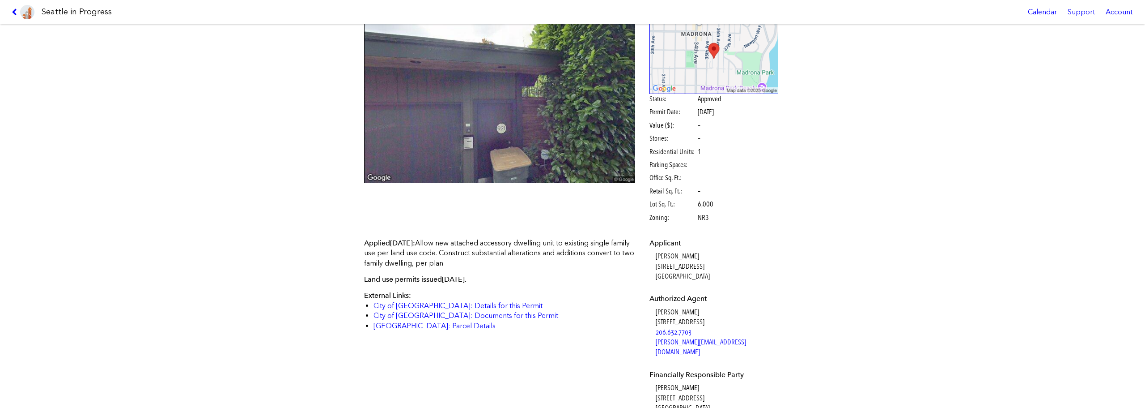
scroll to position [0, 0]
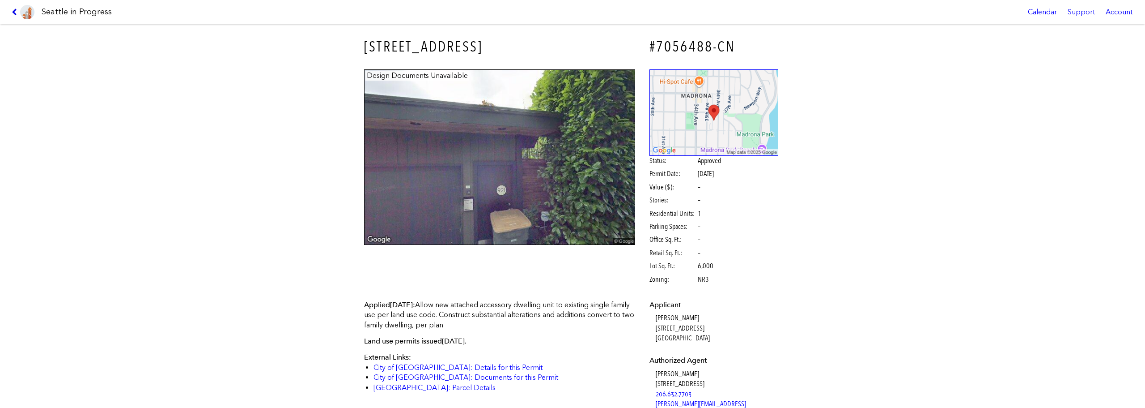
click at [18, 12] on icon at bounding box center [16, 11] width 8 height 7
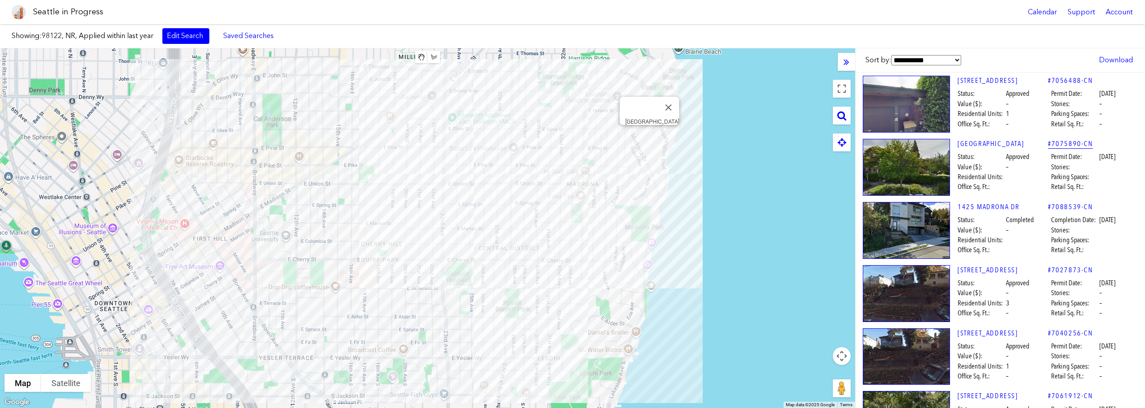
click at [1069, 142] on link "#7075890-CN" at bounding box center [1070, 144] width 45 height 10
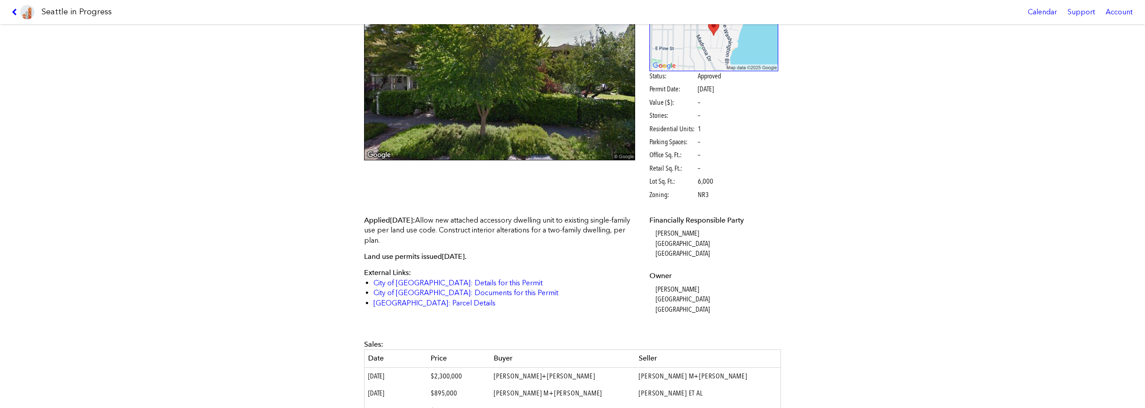
scroll to position [27, 0]
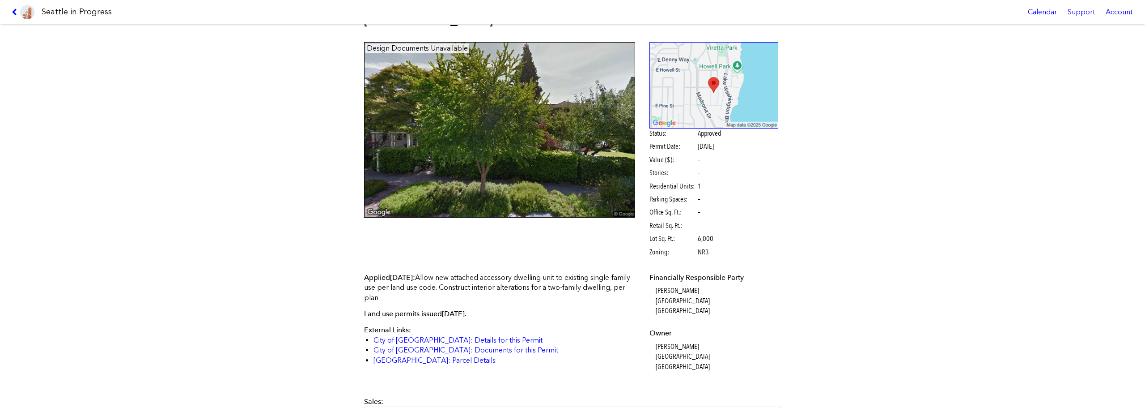
click at [14, 7] on link at bounding box center [23, 12] width 30 height 24
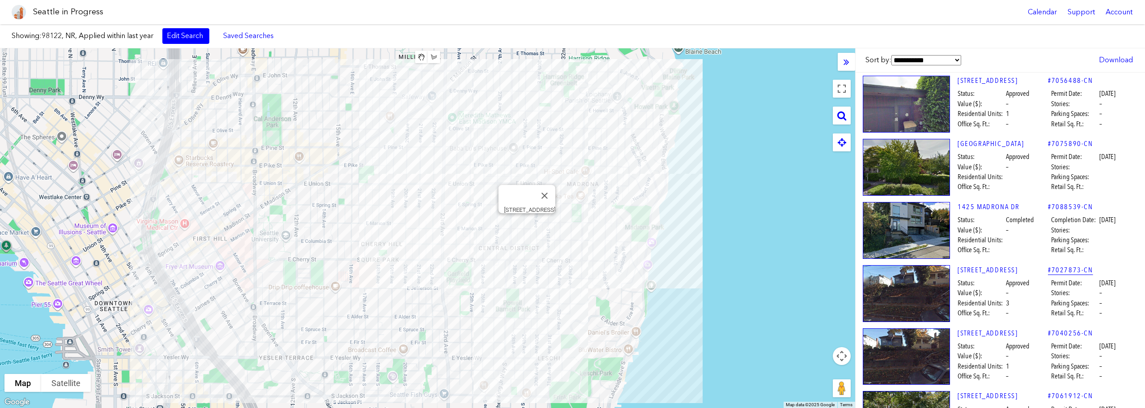
click at [1058, 267] on link "#7027873-CN" at bounding box center [1070, 270] width 45 height 10
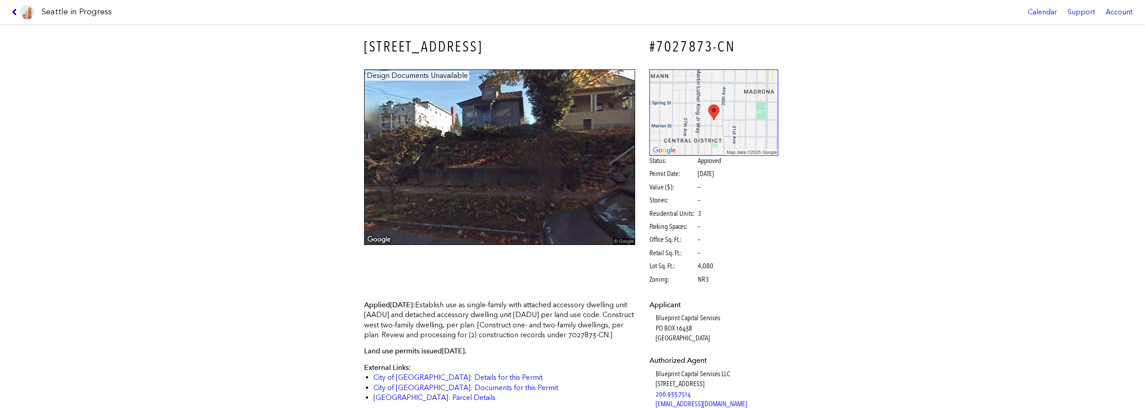
click at [17, 13] on icon at bounding box center [16, 11] width 8 height 7
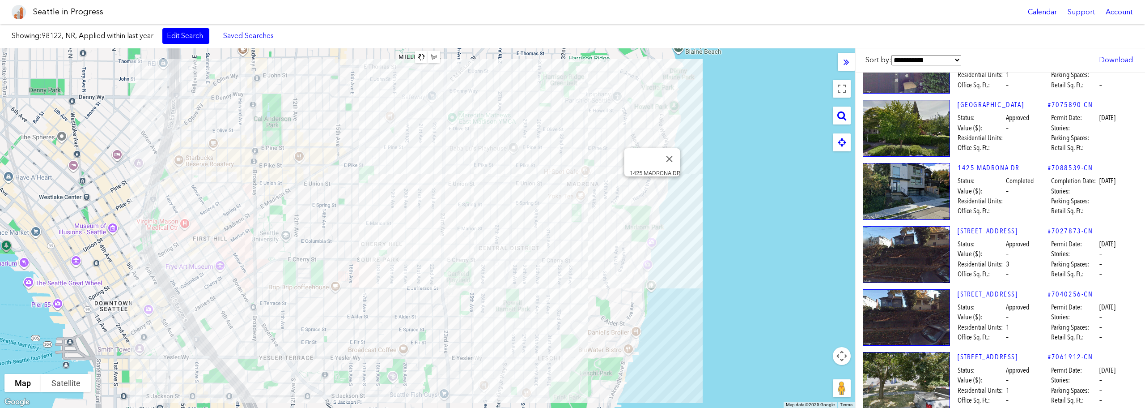
scroll to position [179, 0]
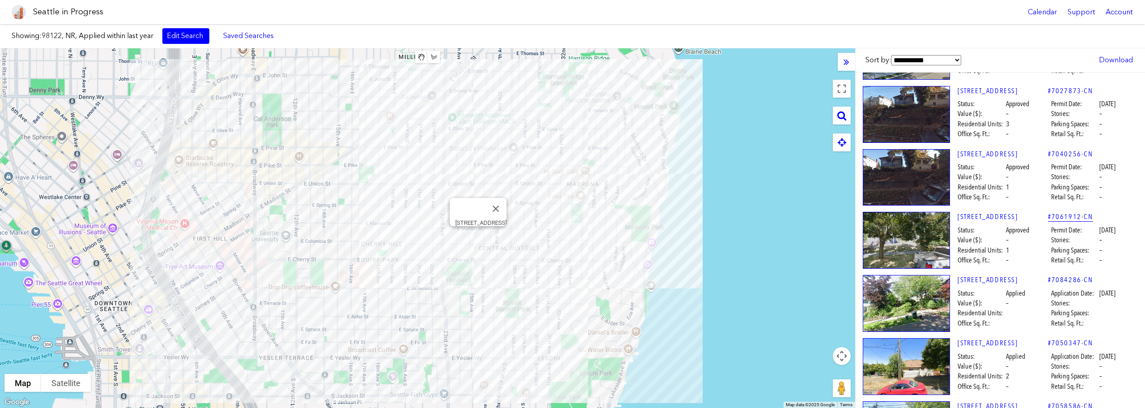
click at [1057, 217] on link "#7061912-CN" at bounding box center [1070, 217] width 45 height 10
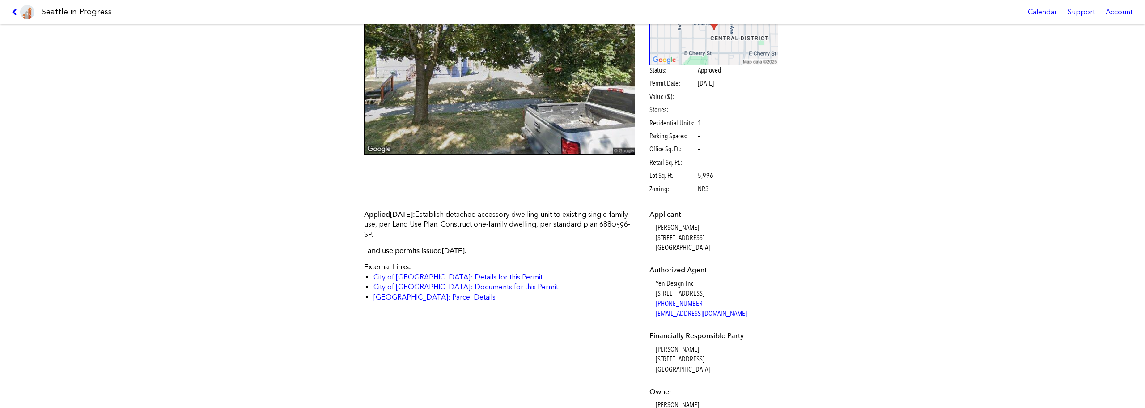
scroll to position [314, 0]
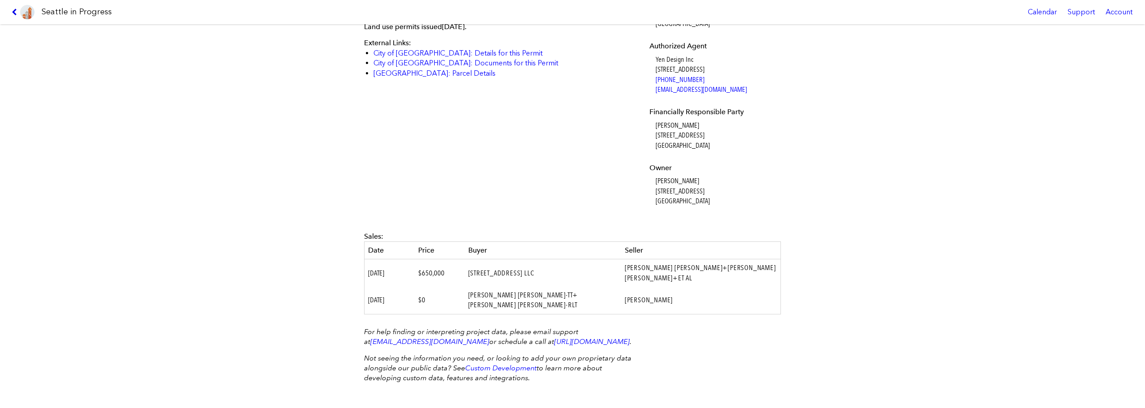
click at [13, 14] on icon at bounding box center [16, 11] width 8 height 7
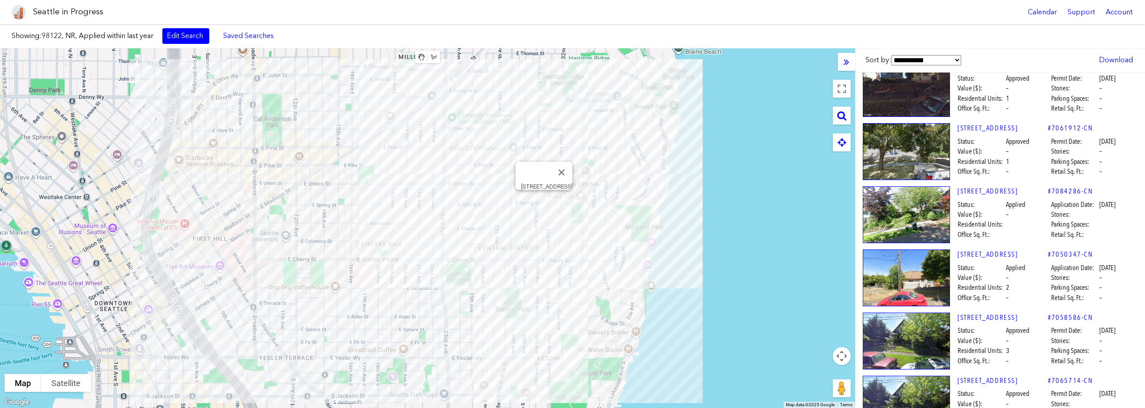
scroll to position [268, 0]
click at [1054, 191] on link "#7084286-CN" at bounding box center [1070, 190] width 45 height 10
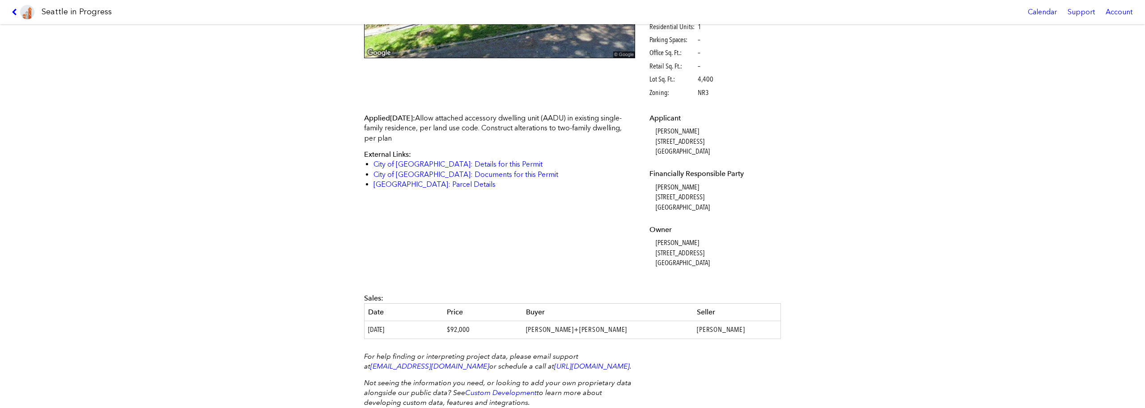
scroll to position [231, 0]
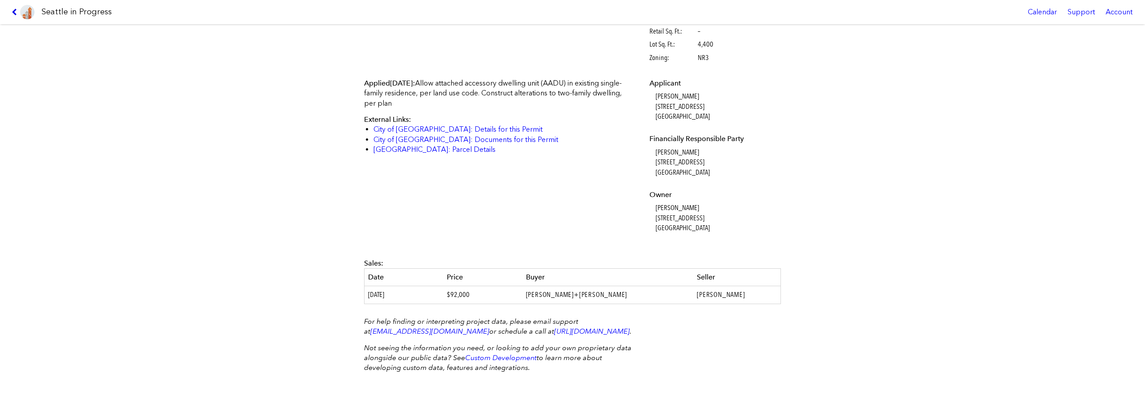
click at [14, 13] on icon at bounding box center [16, 11] width 8 height 7
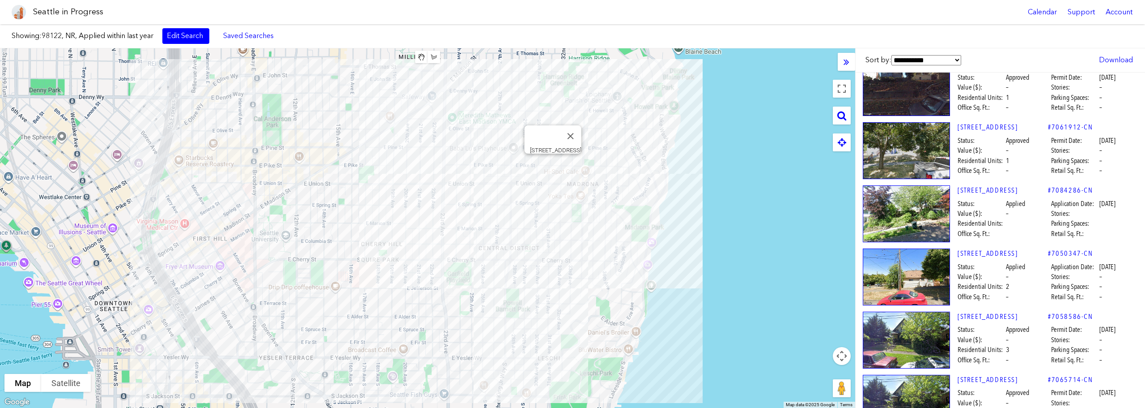
scroll to position [358, 0]
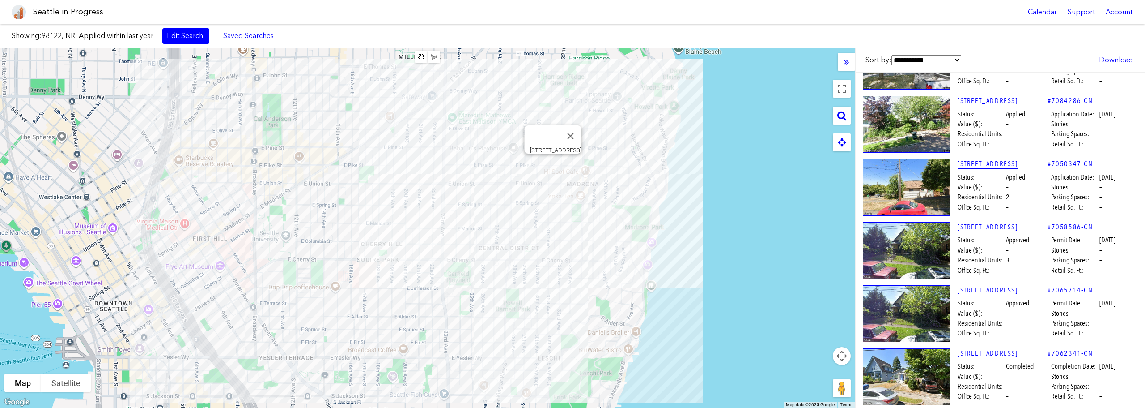
click at [990, 165] on link "[STREET_ADDRESS]" at bounding box center [1003, 164] width 90 height 10
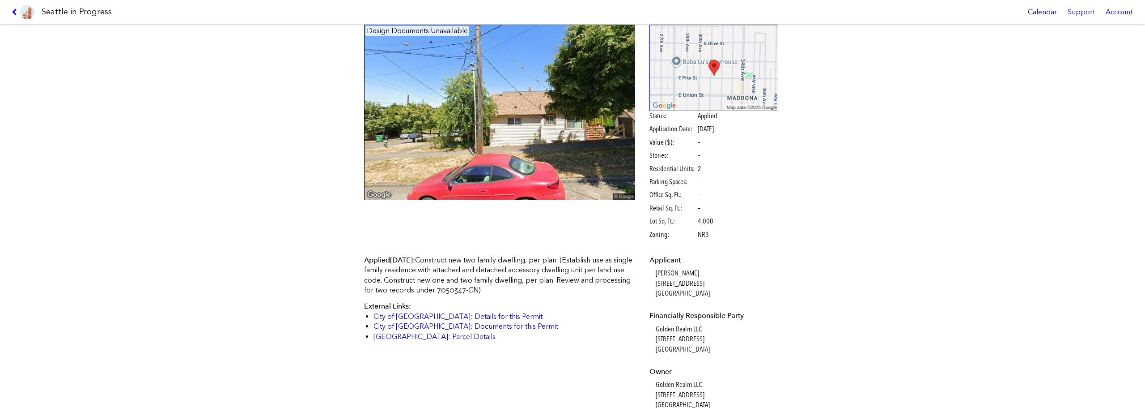
scroll to position [224, 0]
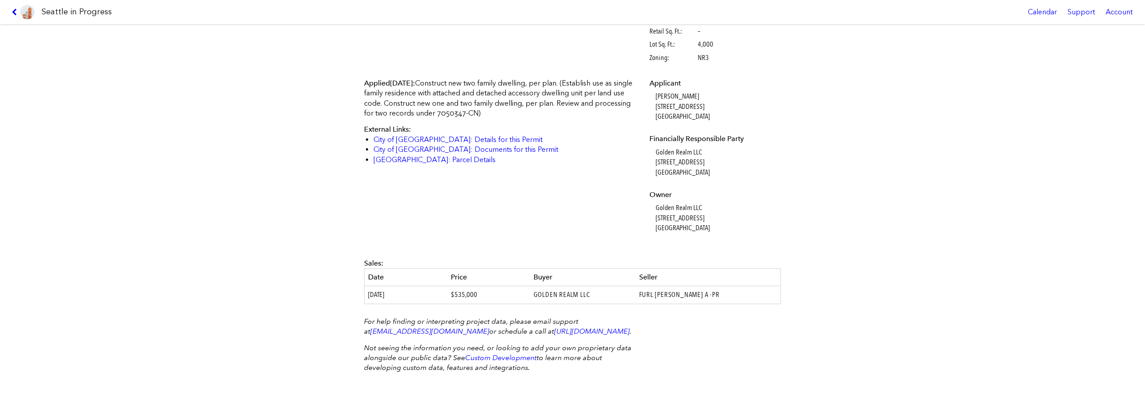
click at [17, 9] on icon at bounding box center [16, 11] width 8 height 7
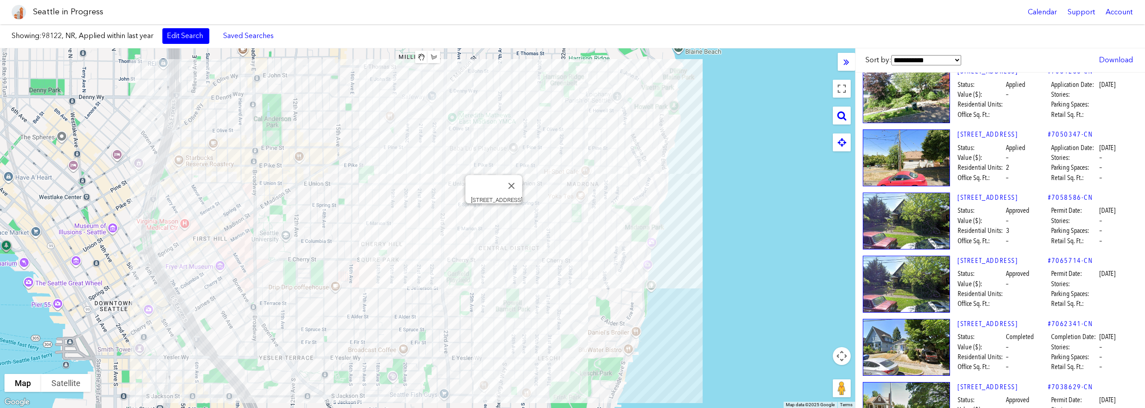
scroll to position [447, 0]
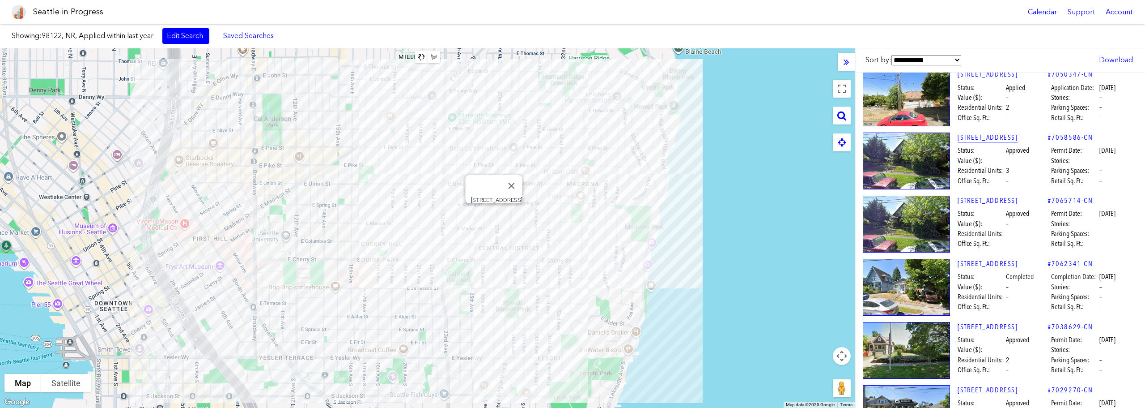
click at [989, 140] on link "[STREET_ADDRESS]" at bounding box center [1003, 137] width 90 height 10
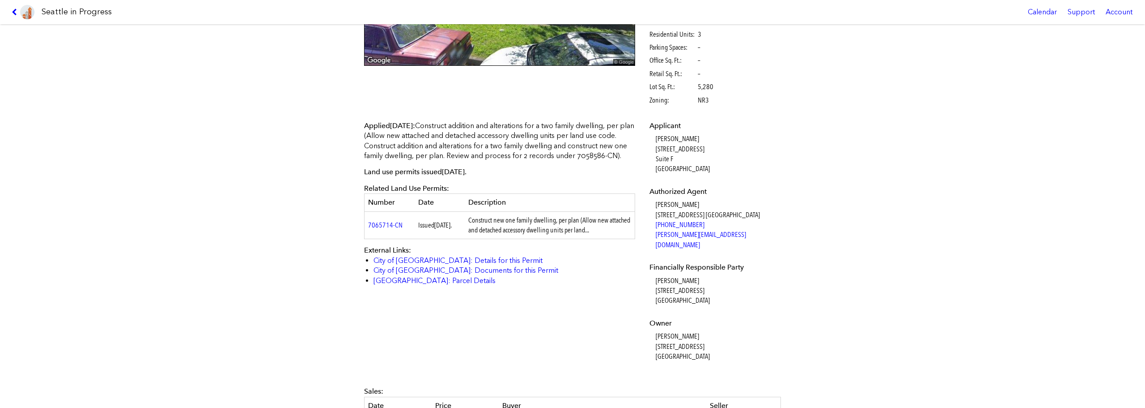
scroll to position [224, 0]
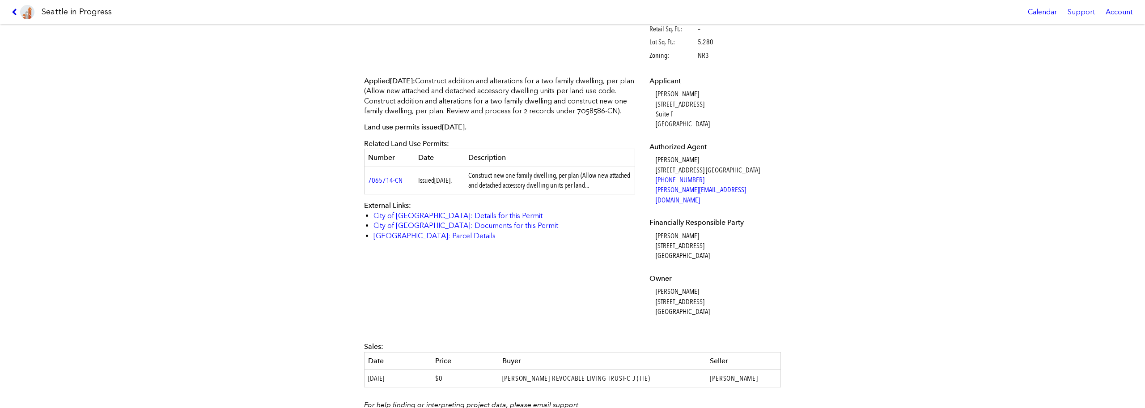
click at [14, 14] on icon at bounding box center [16, 11] width 8 height 7
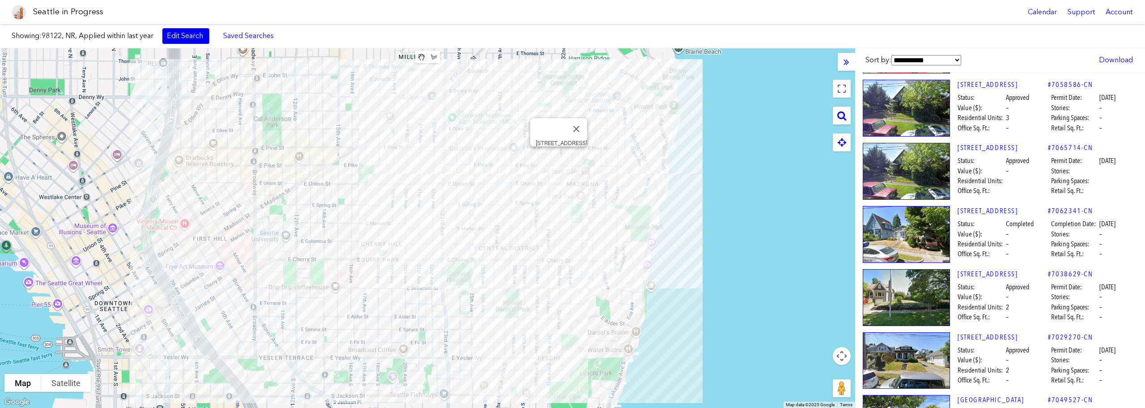
scroll to position [582, 0]
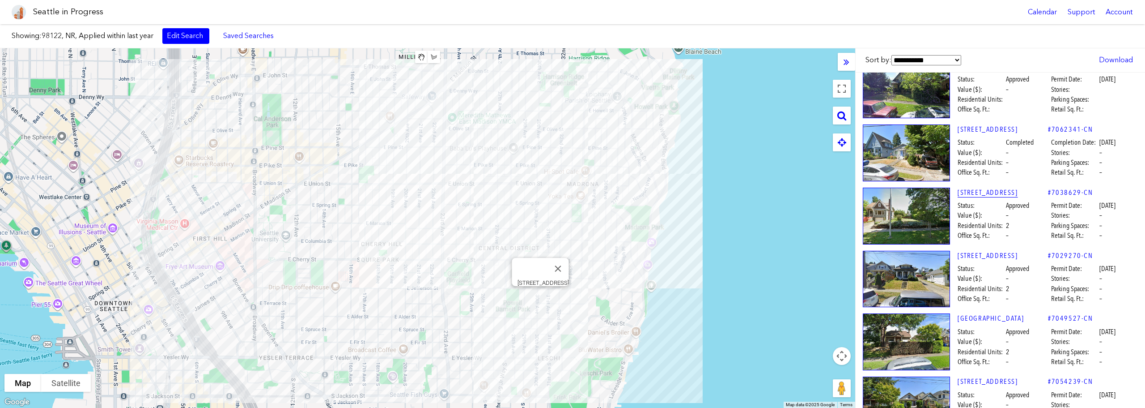
click at [986, 192] on link "[STREET_ADDRESS]" at bounding box center [1003, 192] width 90 height 10
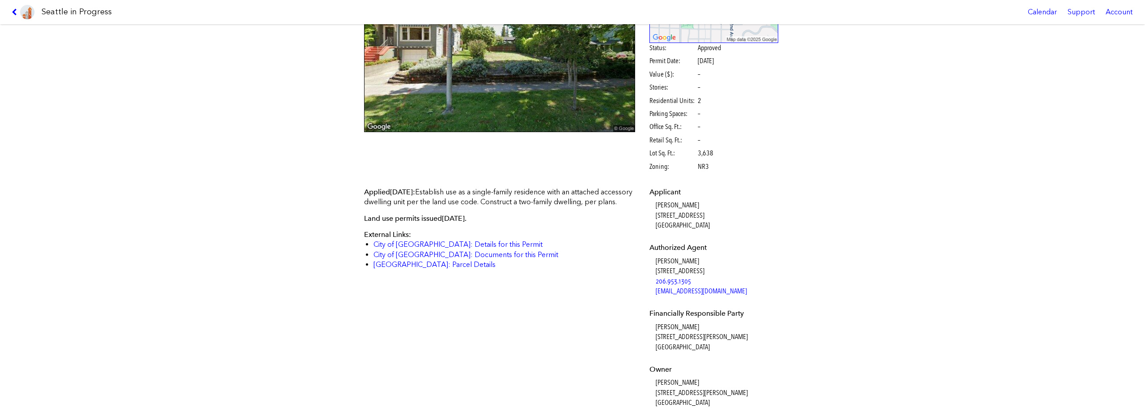
scroll to position [45, 0]
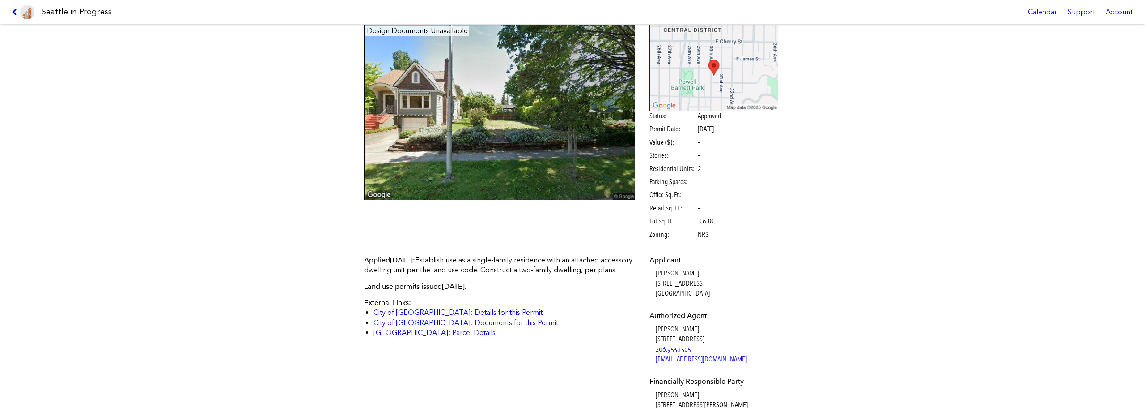
click at [15, 14] on icon at bounding box center [16, 11] width 8 height 7
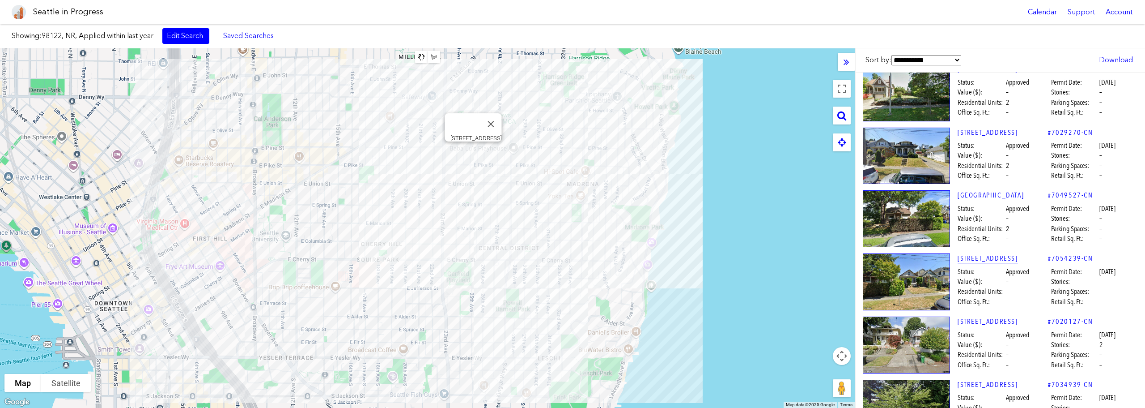
scroll to position [716, 0]
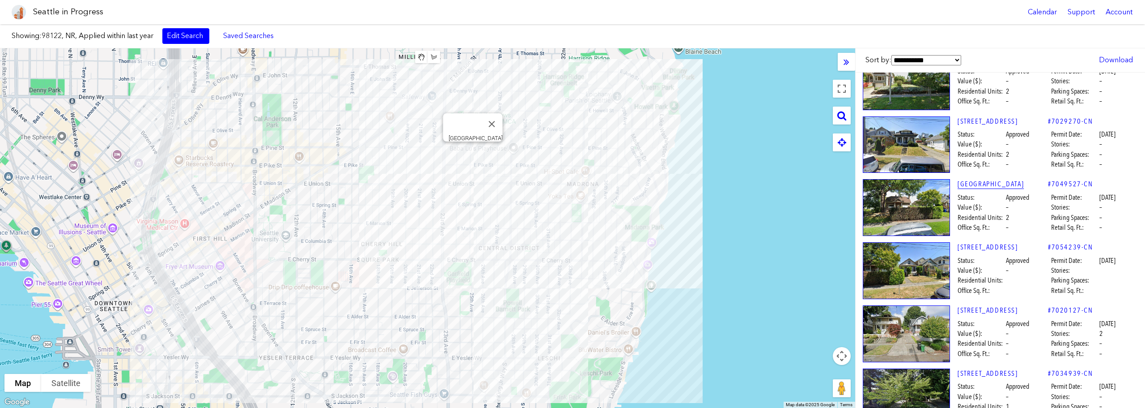
click at [982, 185] on link "[GEOGRAPHIC_DATA]" at bounding box center [1003, 184] width 90 height 10
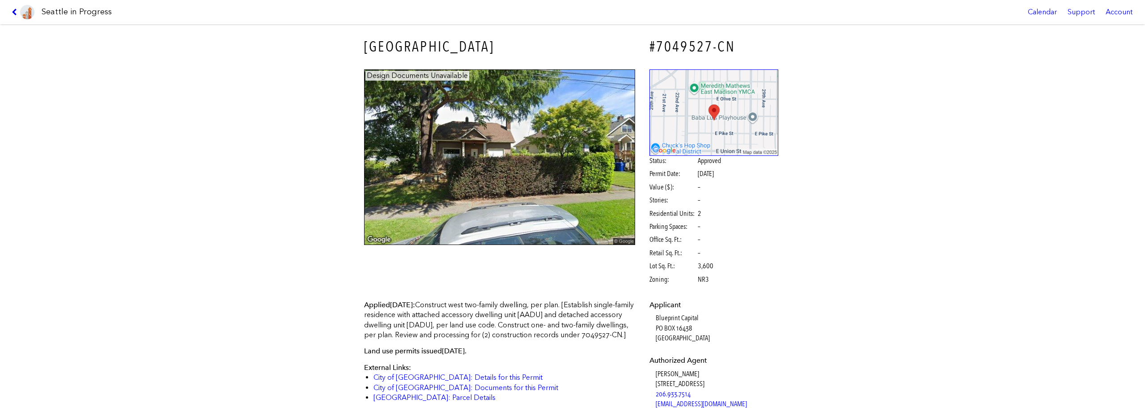
click at [17, 13] on icon at bounding box center [16, 11] width 8 height 7
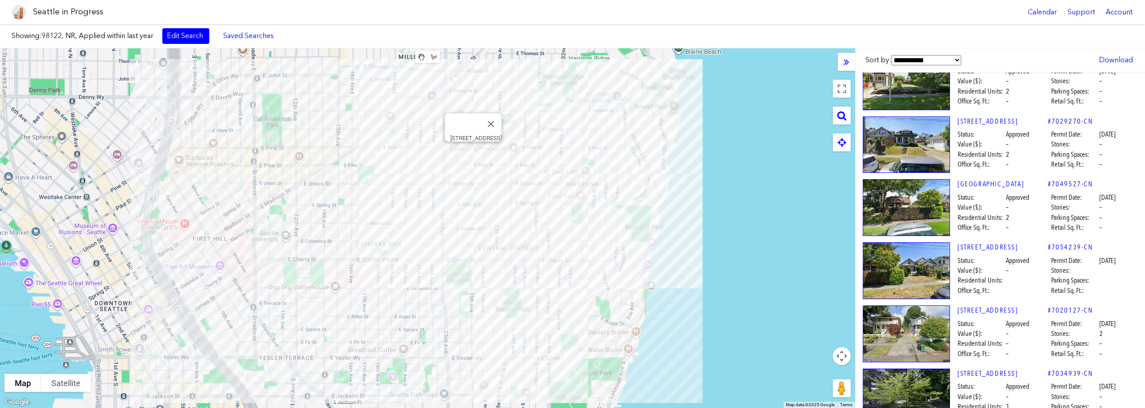
scroll to position [761, 0]
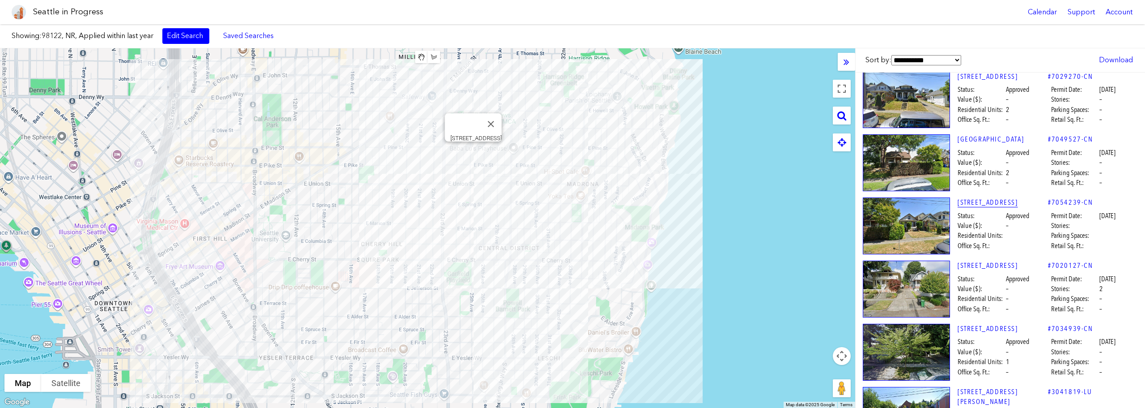
click at [991, 204] on link "[STREET_ADDRESS]" at bounding box center [1003, 202] width 90 height 10
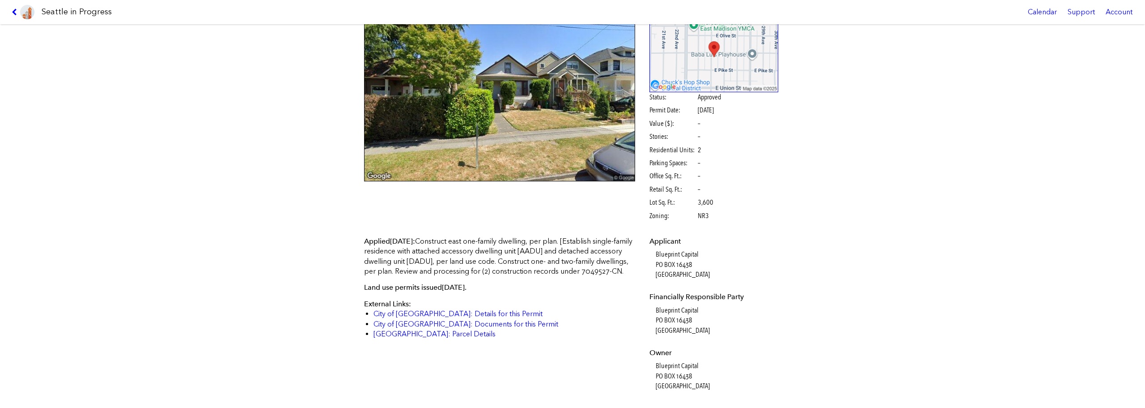
scroll to position [179, 0]
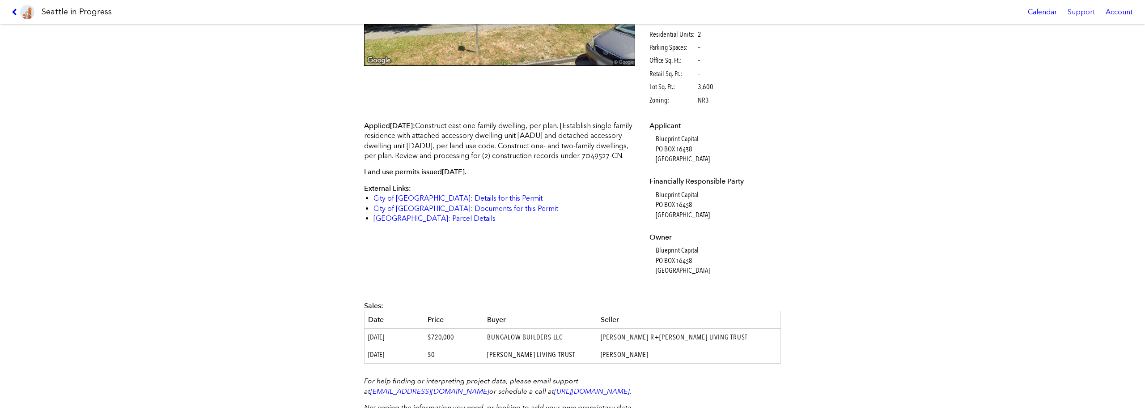
click at [13, 12] on icon at bounding box center [16, 11] width 8 height 7
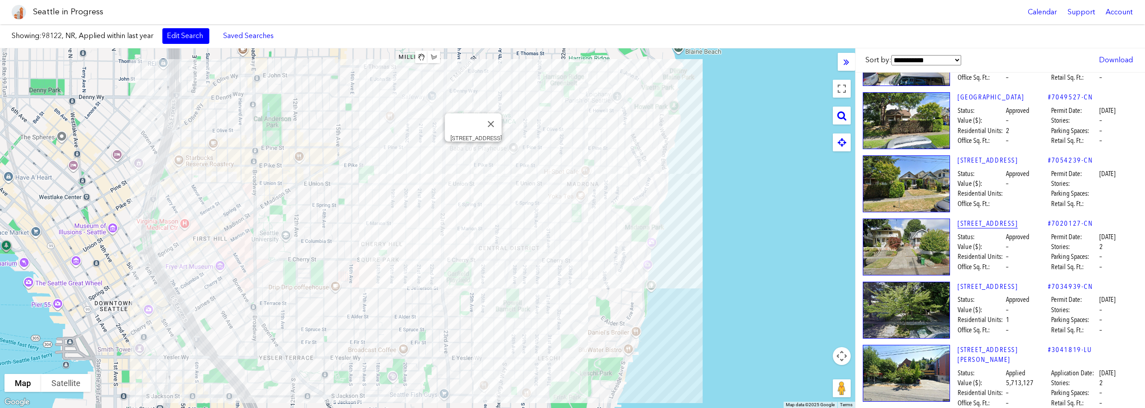
scroll to position [806, 0]
click at [996, 220] on link "[STREET_ADDRESS]" at bounding box center [1003, 223] width 90 height 10
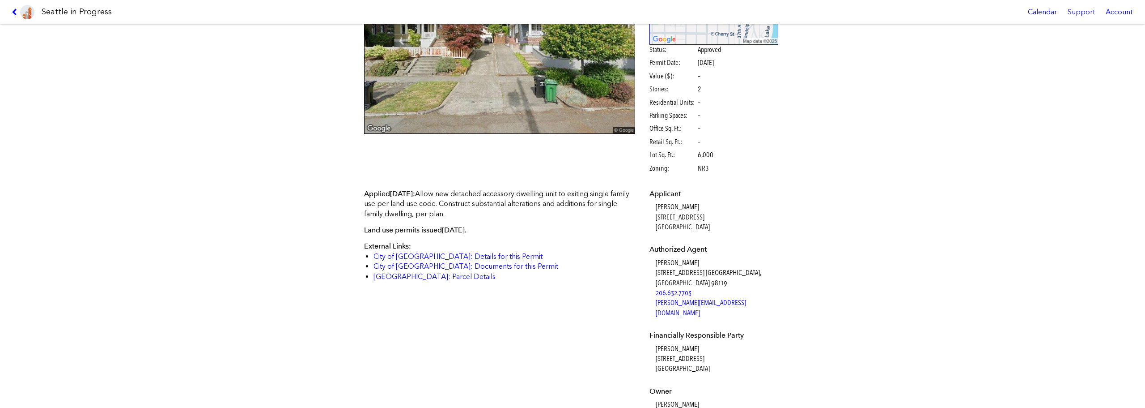
scroll to position [45, 0]
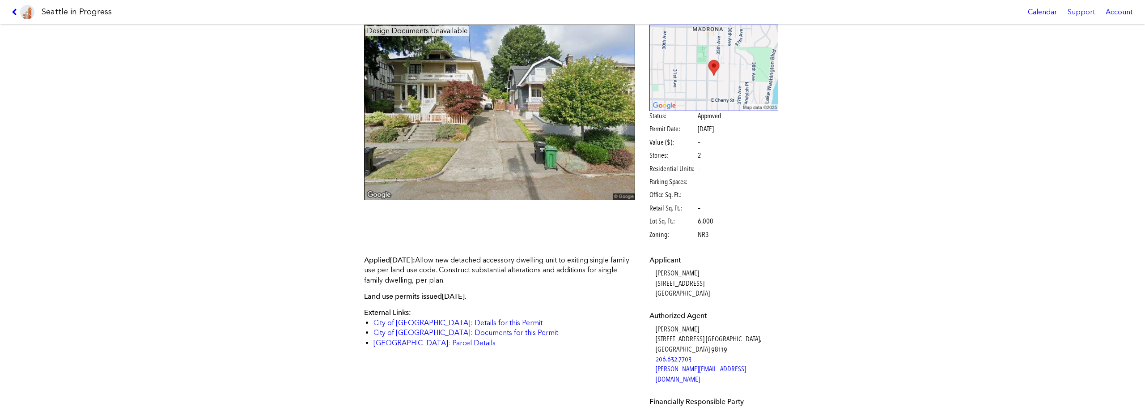
click at [14, 9] on icon at bounding box center [16, 11] width 8 height 7
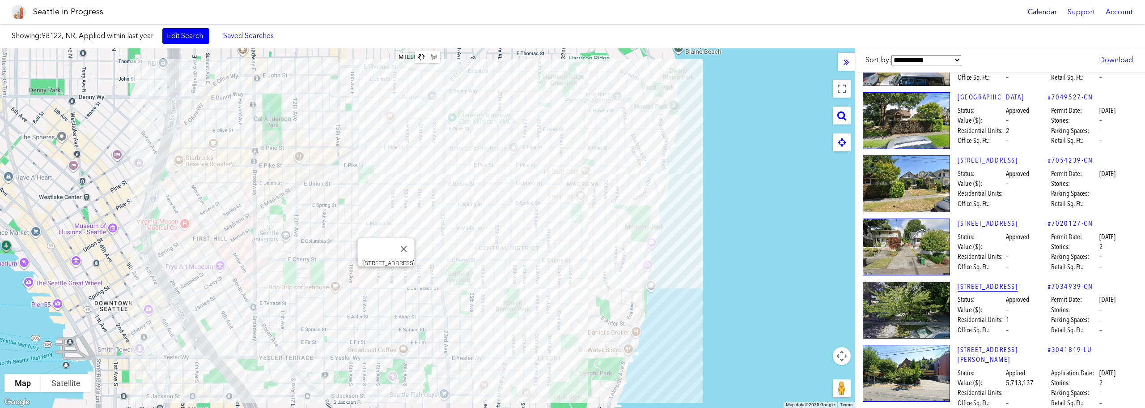
click at [990, 283] on link "[STREET_ADDRESS]" at bounding box center [1003, 286] width 90 height 10
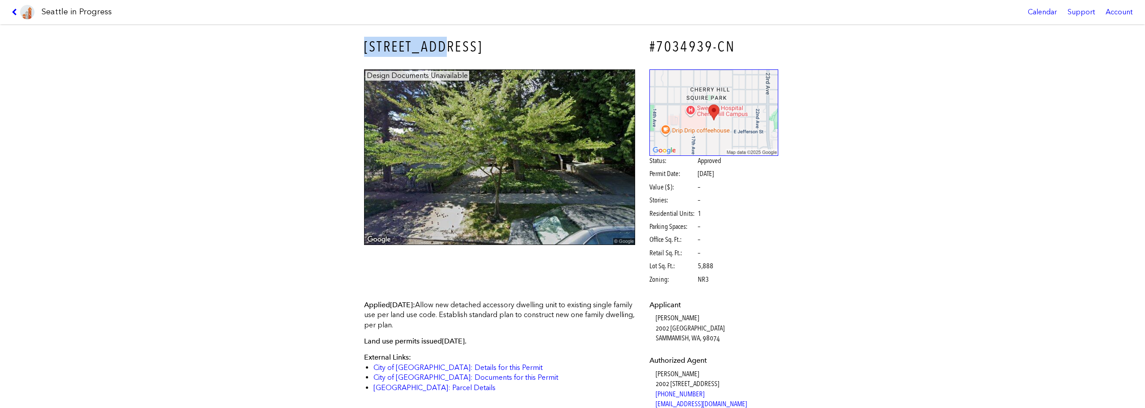
drag, startPoint x: 369, startPoint y: 45, endPoint x: 445, endPoint y: 42, distance: 75.7
click at [445, 42] on div "[STREET_ADDRESS]" at bounding box center [500, 46] width 284 height 33
click at [442, 43] on h3 "[STREET_ADDRESS]" at bounding box center [499, 47] width 271 height 20
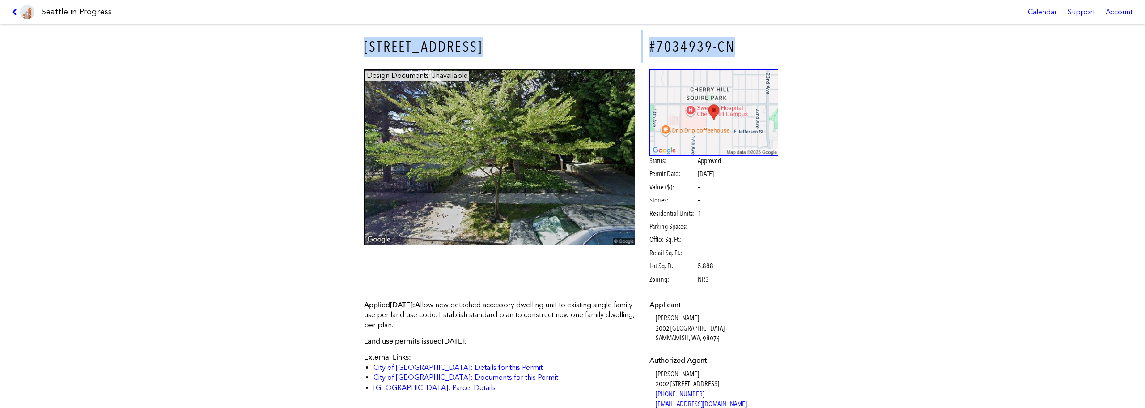
drag, startPoint x: 442, startPoint y: 43, endPoint x: 431, endPoint y: 46, distance: 11.0
click at [431, 46] on h3 "[STREET_ADDRESS]" at bounding box center [499, 47] width 271 height 20
drag, startPoint x: 446, startPoint y: 46, endPoint x: 364, endPoint y: 49, distance: 82.8
click at [364, 49] on h3 "[STREET_ADDRESS]" at bounding box center [499, 47] width 271 height 20
click at [901, 173] on div "[STREET_ADDRESS] #7034939-CN Design Documents Unavailable Status: Approved Perm…" at bounding box center [572, 215] width 1145 height 383
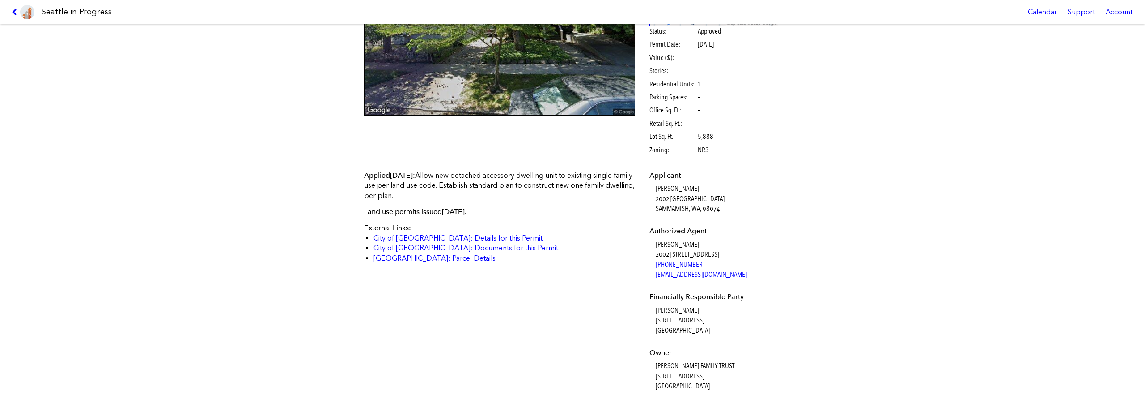
scroll to position [80, 0]
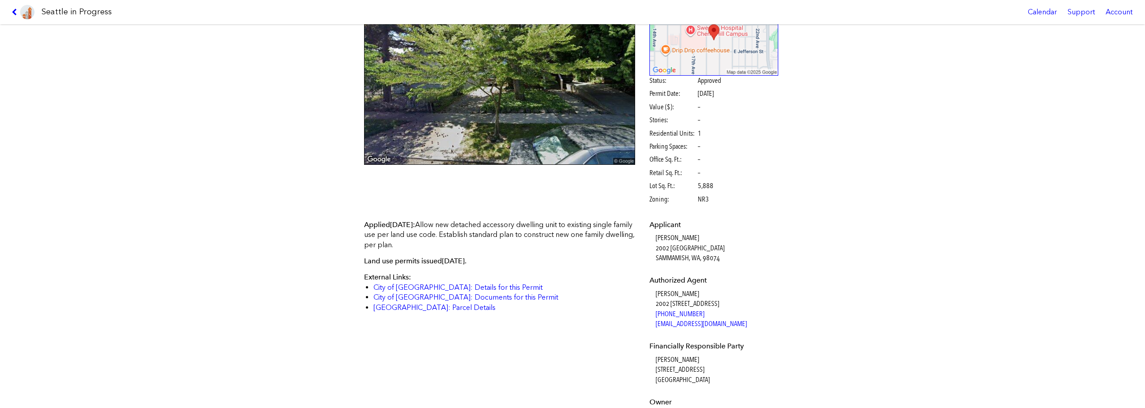
click at [9, 13] on link at bounding box center [23, 12] width 30 height 24
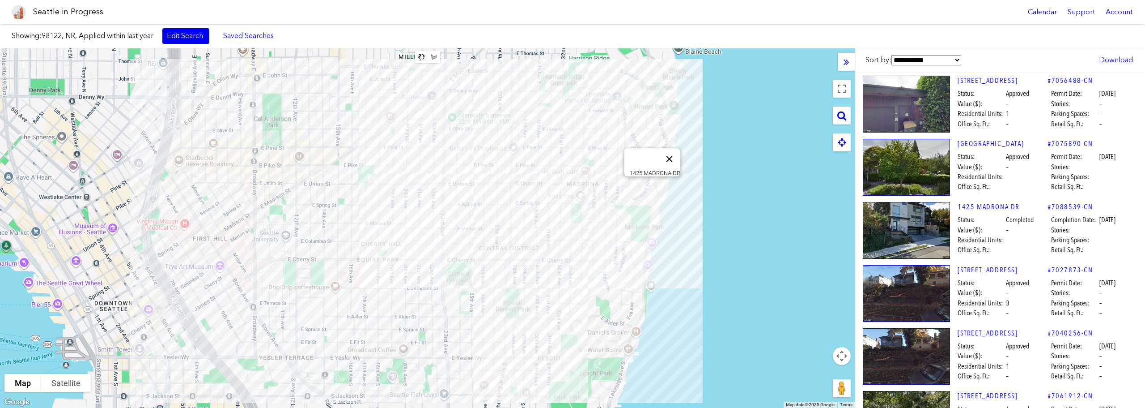
click at [674, 153] on button "Close" at bounding box center [669, 158] width 21 height 21
click at [187, 30] on link "Edit Search" at bounding box center [185, 35] width 47 height 15
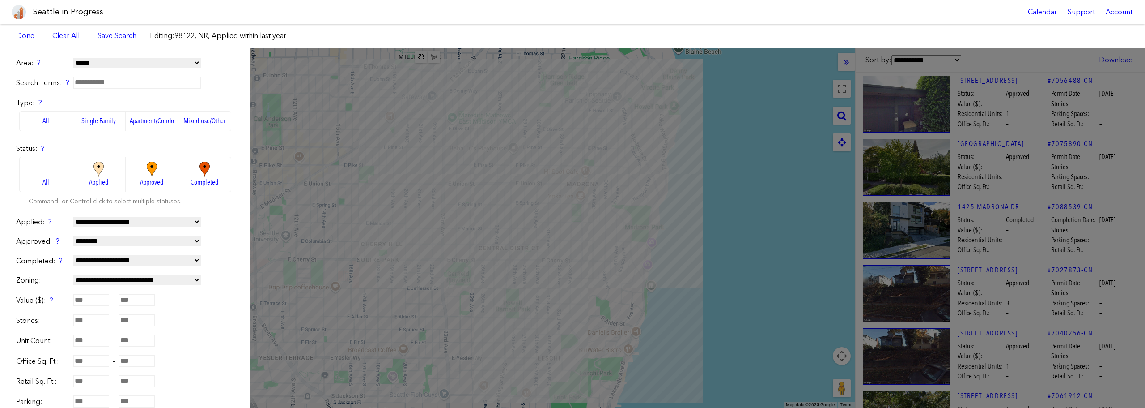
scroll to position [134, 0]
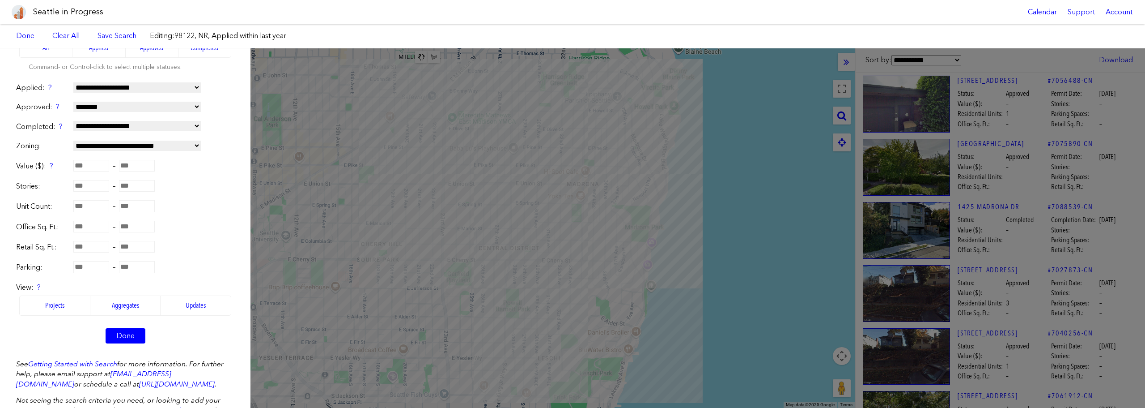
click at [140, 143] on select "**********" at bounding box center [136, 145] width 127 height 10
select select "**"
click at [73, 140] on select "**********" at bounding box center [136, 145] width 127 height 10
click at [127, 333] on link "Done" at bounding box center [126, 335] width 40 height 15
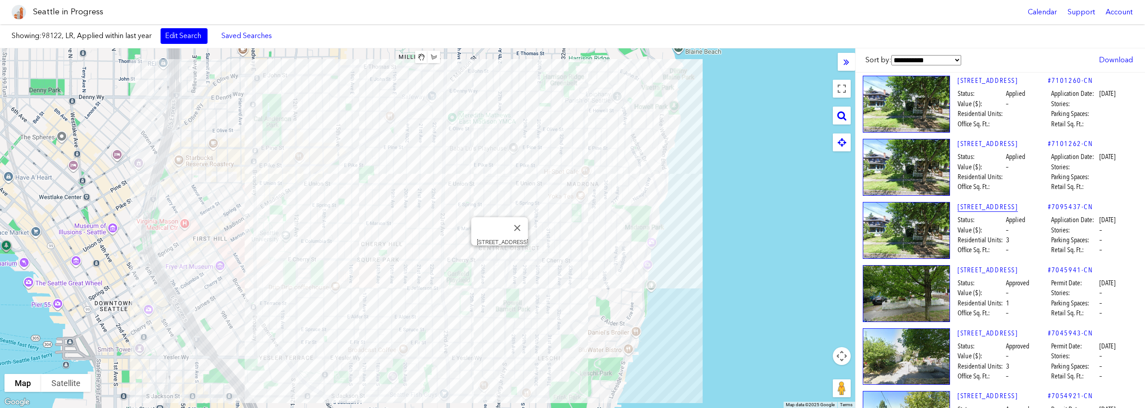
click at [991, 205] on link "[STREET_ADDRESS]" at bounding box center [1003, 207] width 90 height 10
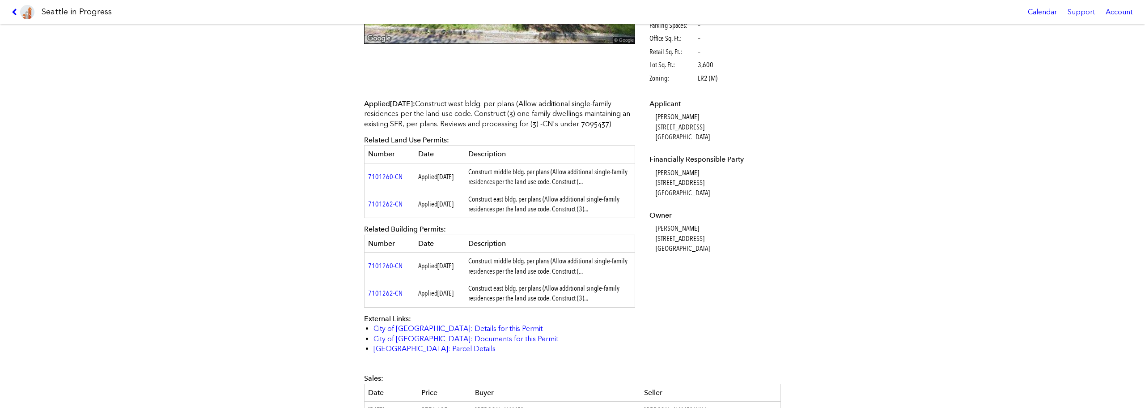
scroll to position [134, 0]
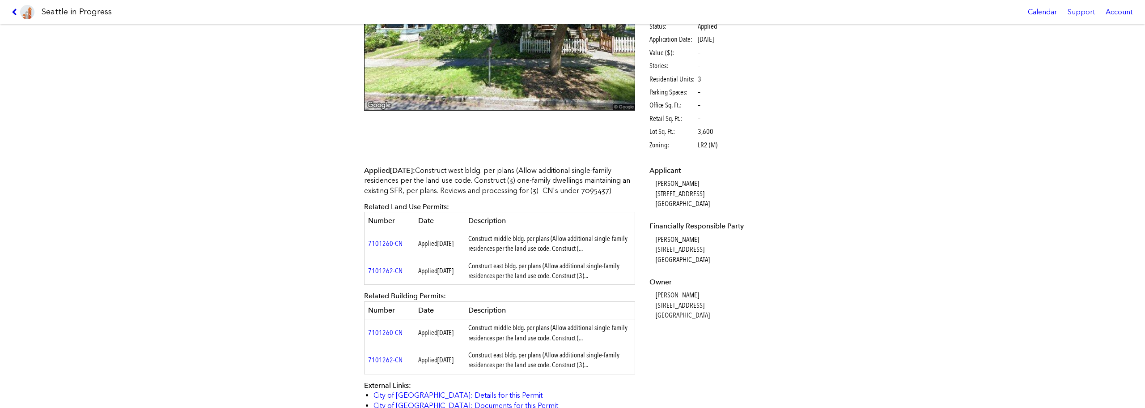
click at [17, 12] on icon at bounding box center [16, 11] width 8 height 7
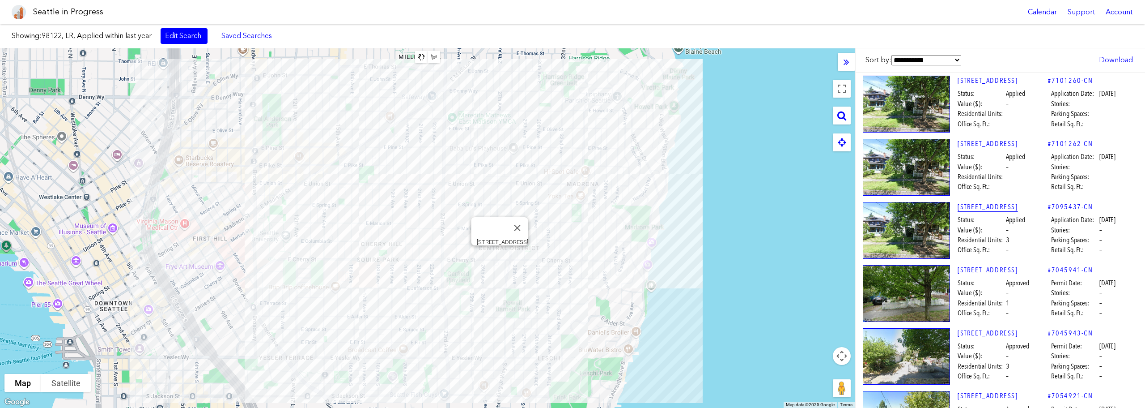
click at [973, 208] on link "[STREET_ADDRESS]" at bounding box center [1003, 207] width 90 height 10
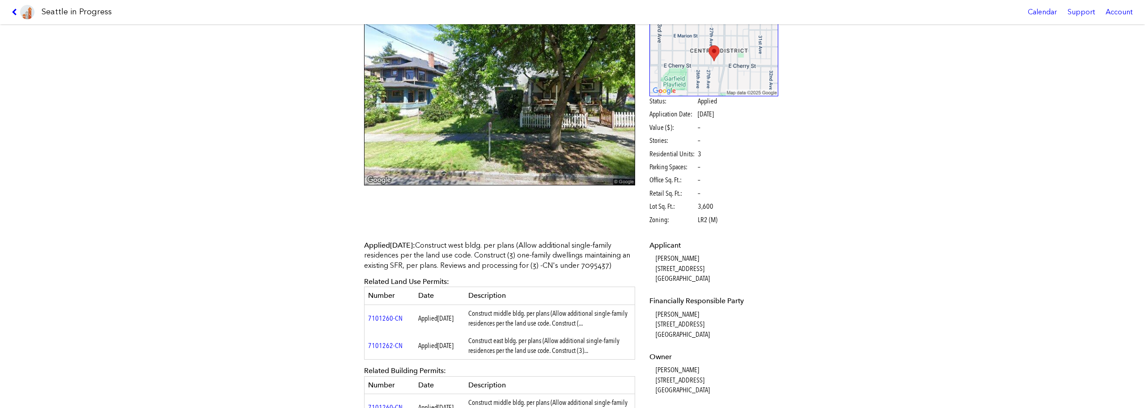
scroll to position [45, 0]
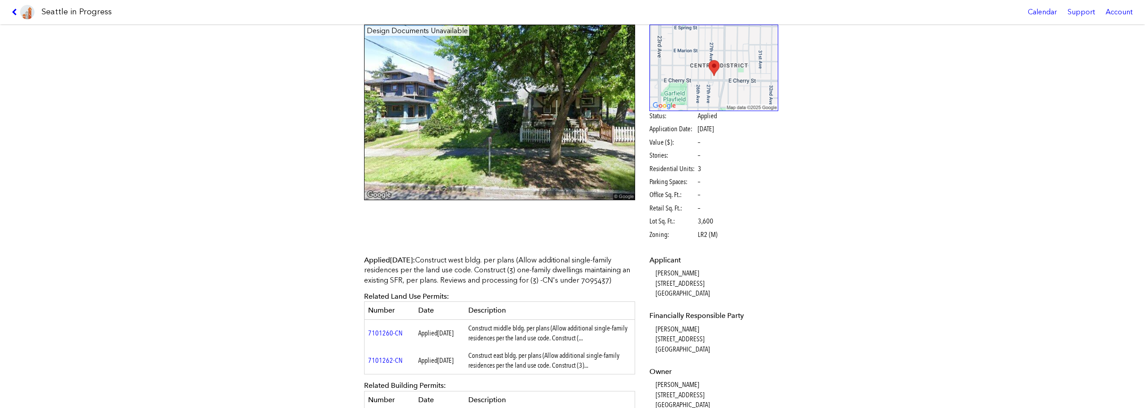
click at [9, 13] on link at bounding box center [23, 12] width 30 height 24
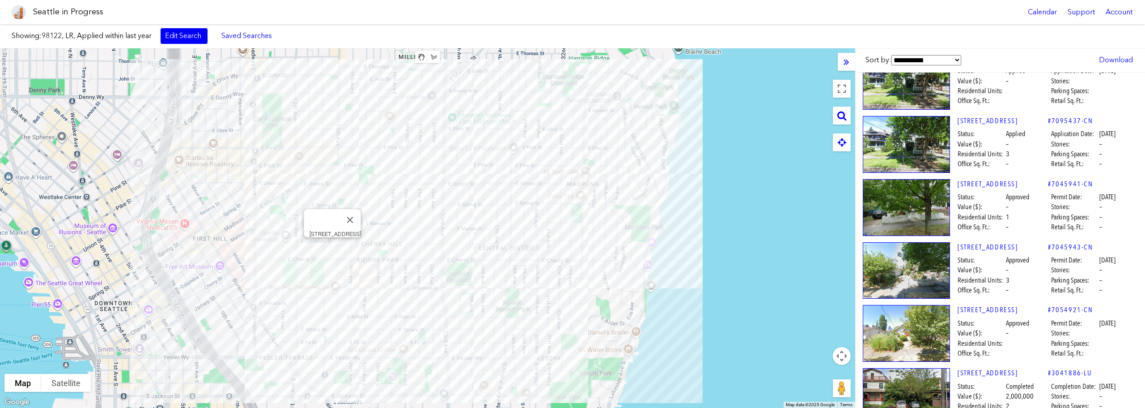
scroll to position [89, 0]
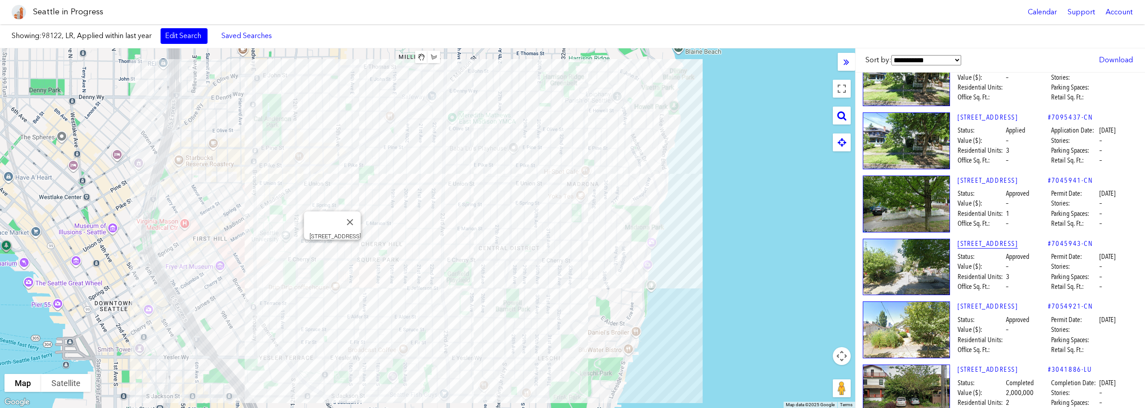
click at [980, 239] on link "[STREET_ADDRESS]" at bounding box center [1003, 243] width 90 height 10
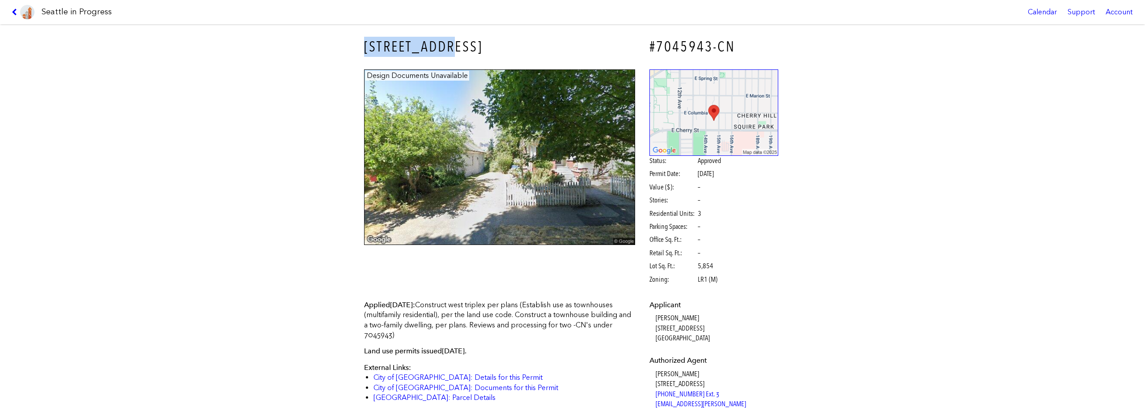
drag, startPoint x: 359, startPoint y: 49, endPoint x: 448, endPoint y: 50, distance: 89.0
click at [448, 50] on div "[STREET_ADDRESS]" at bounding box center [500, 46] width 284 height 33
drag, startPoint x: 732, startPoint y: 44, endPoint x: 654, endPoint y: 52, distance: 78.3
click at [654, 52] on h4 "#7045943-CN" at bounding box center [714, 47] width 129 height 20
copy h4 "7045943-CN"
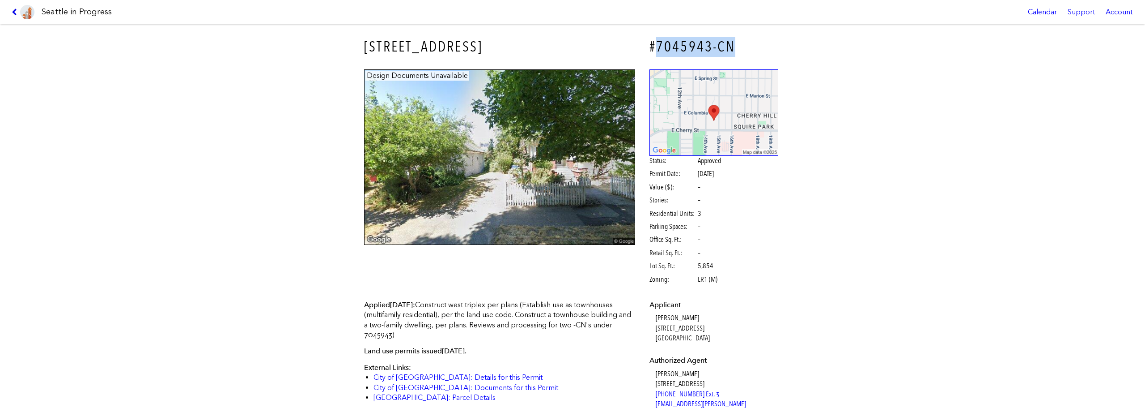
click at [16, 10] on icon at bounding box center [16, 11] width 8 height 7
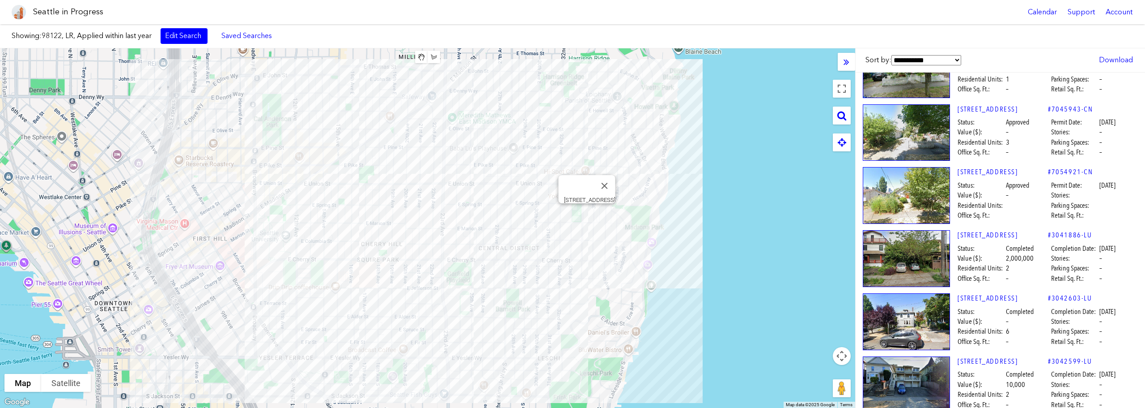
scroll to position [268, 0]
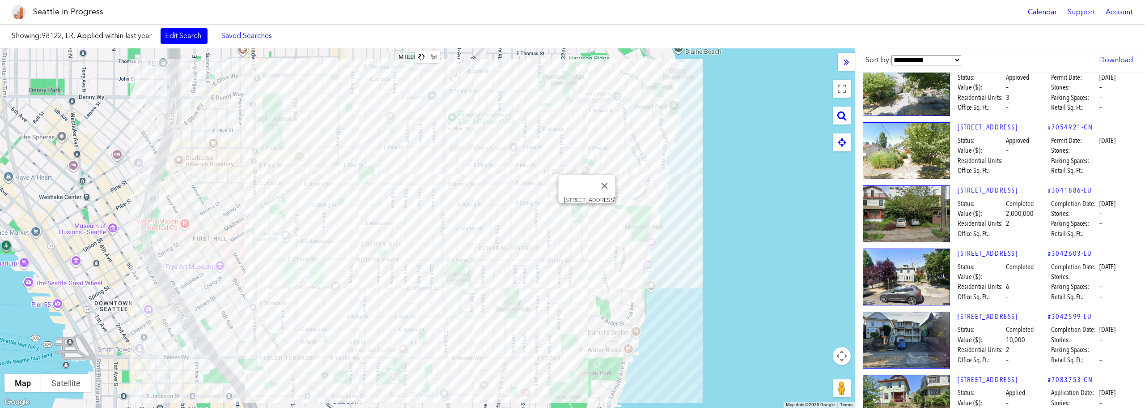
click at [984, 193] on link "[STREET_ADDRESS]" at bounding box center [1003, 190] width 90 height 10
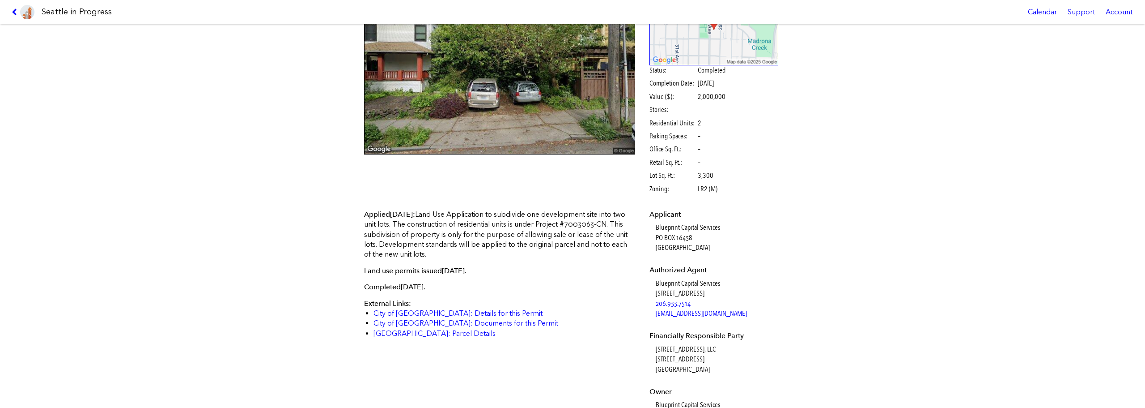
scroll to position [1, 0]
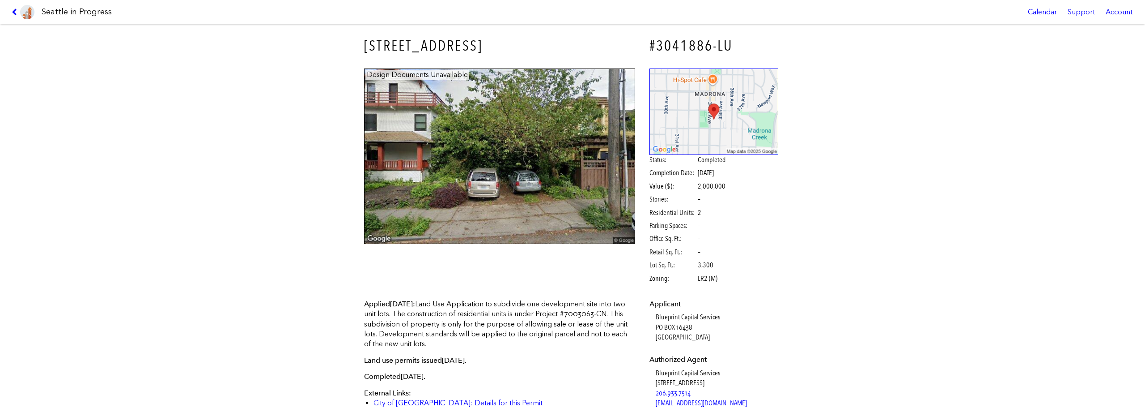
click at [11, 12] on link at bounding box center [23, 12] width 30 height 24
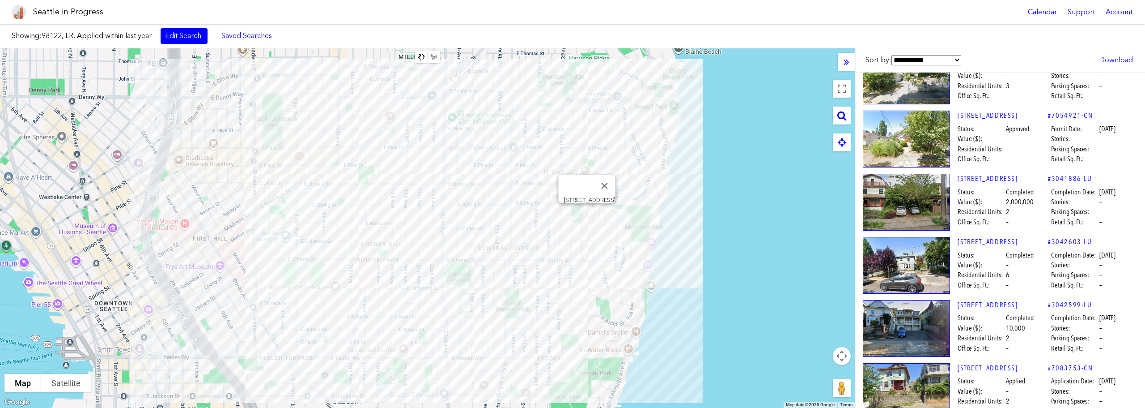
scroll to position [313, 0]
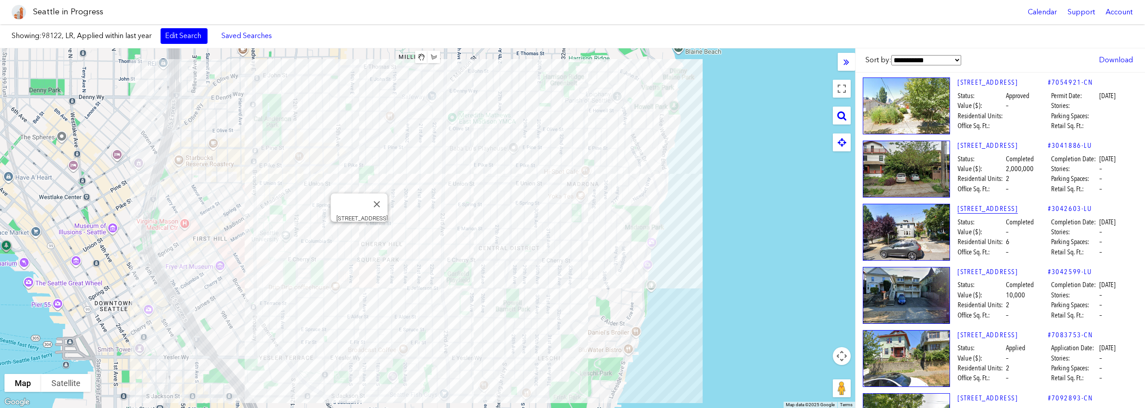
click at [968, 212] on link "[STREET_ADDRESS]" at bounding box center [1003, 209] width 90 height 10
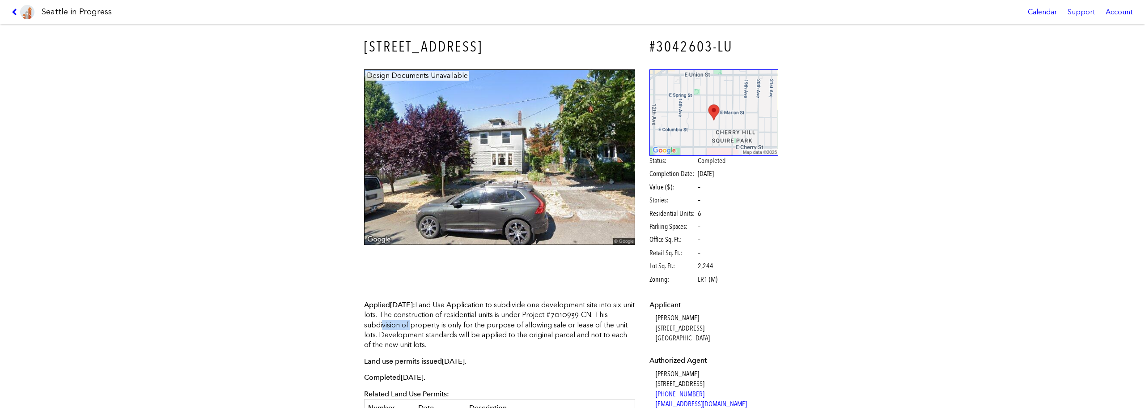
drag, startPoint x: 588, startPoint y: 315, endPoint x: 630, endPoint y: 315, distance: 41.6
click at [630, 315] on p "Applied [DATE] : Land Use Application to subdivide one development site into si…" at bounding box center [499, 325] width 271 height 50
copy p "7010939-CN"
click at [9, 10] on link at bounding box center [23, 12] width 30 height 24
